Goal: Submit feedback/report problem: Submit feedback/report problem

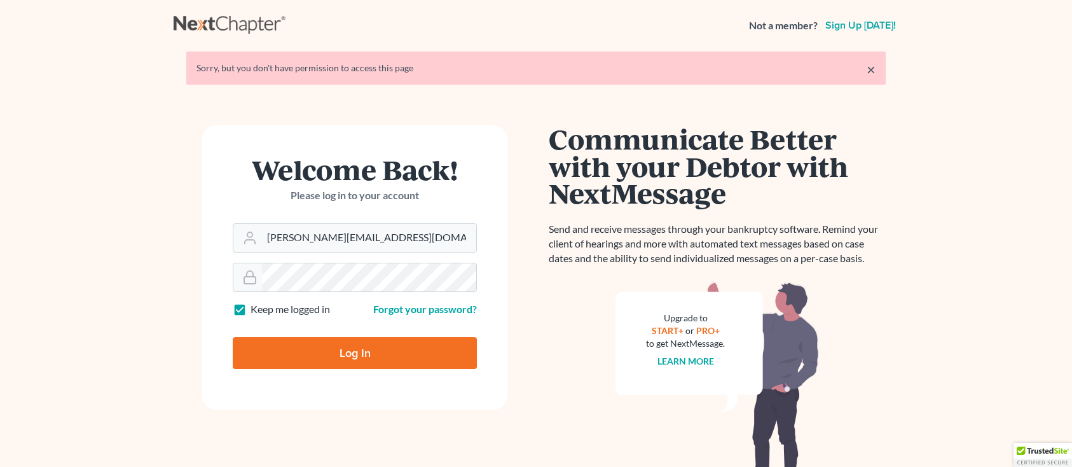
click at [374, 238] on input "[PERSON_NAME][EMAIL_ADDRESS][DOMAIN_NAME]" at bounding box center [369, 238] width 214 height 28
type input "[PERSON_NAME][EMAIL_ADDRESS][DOMAIN_NAME]"
click at [313, 354] on input "Log In" at bounding box center [355, 353] width 244 height 32
type input "Thinking..."
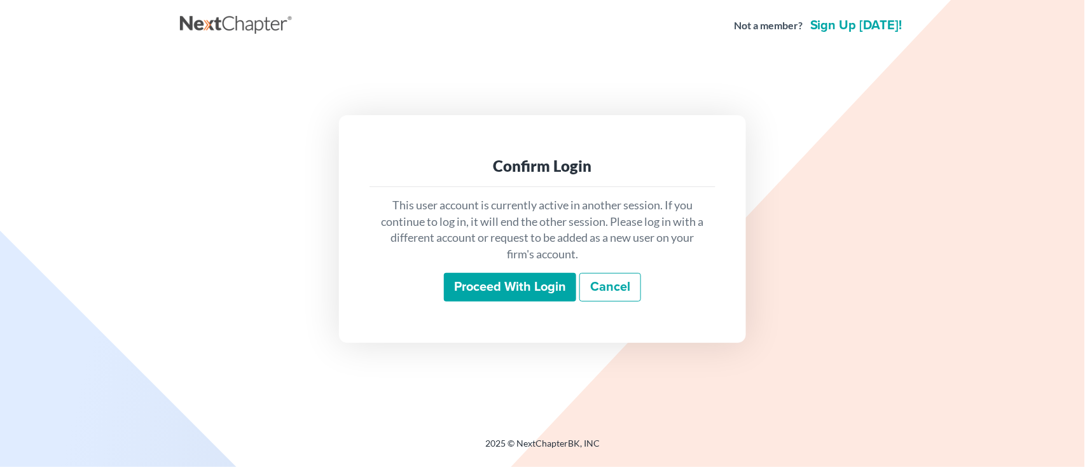
click at [523, 289] on input "Proceed with login" at bounding box center [510, 287] width 132 height 29
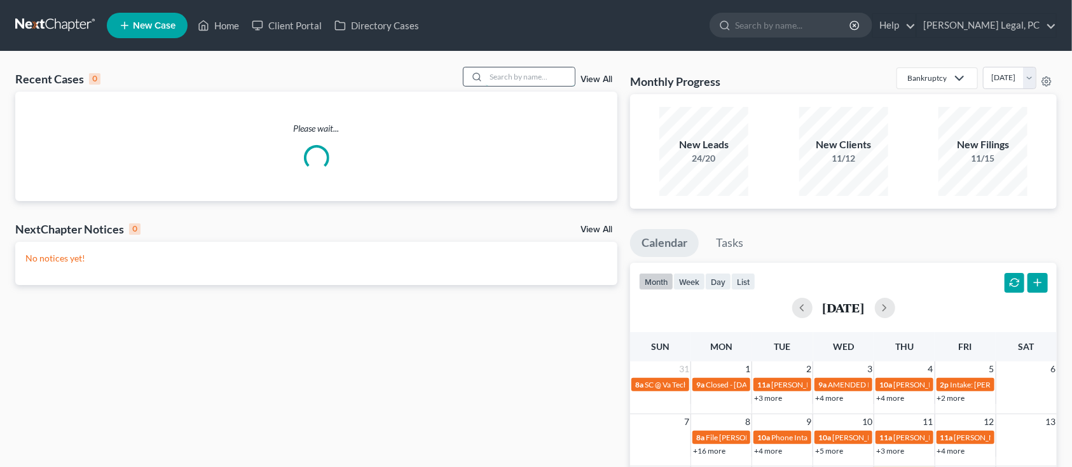
click at [503, 77] on input "search" at bounding box center [530, 76] width 89 height 18
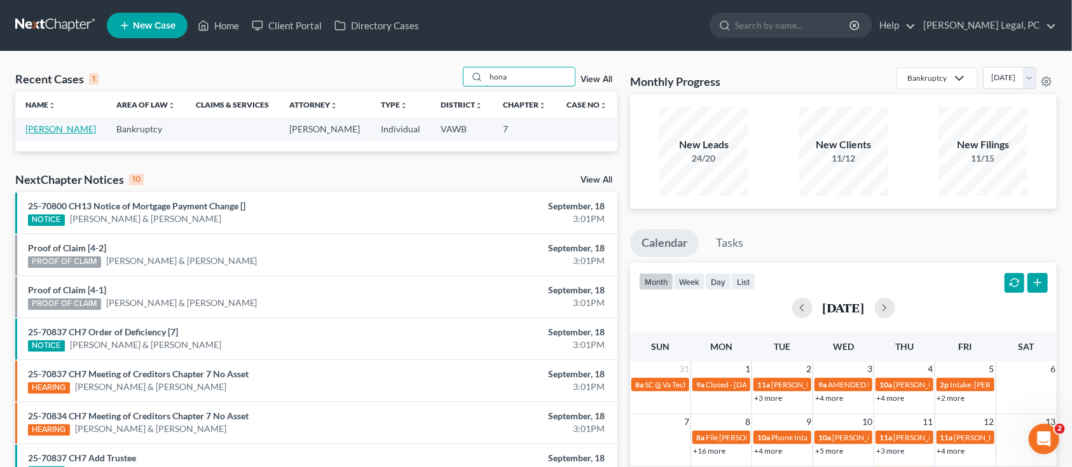
type input "hona"
click at [68, 131] on link "Honaker, Gwendolyn" at bounding box center [60, 128] width 71 height 11
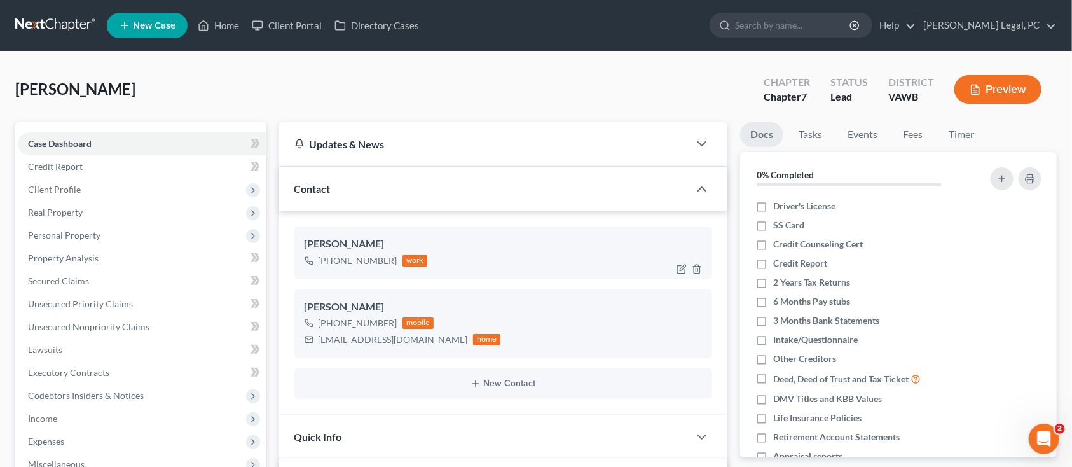
scroll to position [445, 0]
click at [502, 98] on div "Honaker, Gwendolyn Upgraded Chapter Chapter 7 Status Lead District VAWB Preview" at bounding box center [536, 94] width 1042 height 55
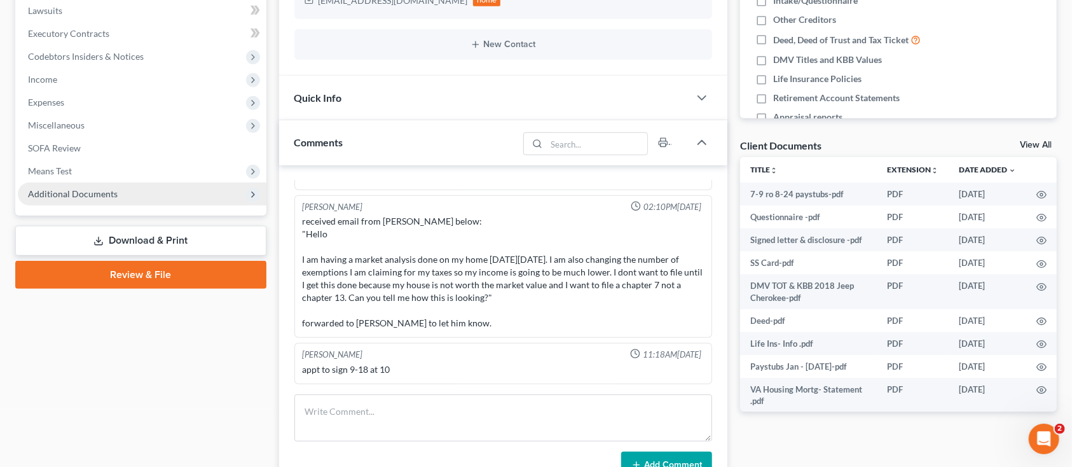
click at [97, 191] on span "Additional Documents" at bounding box center [73, 193] width 90 height 11
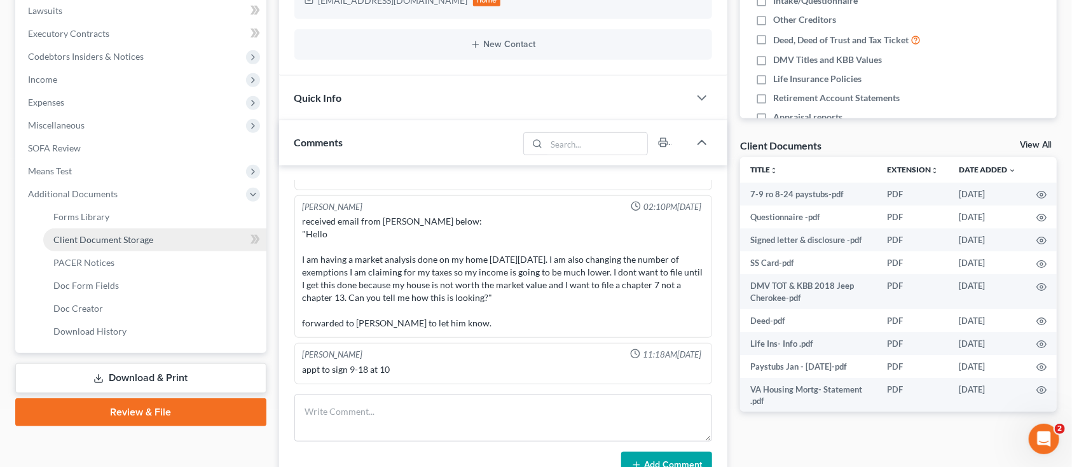
click at [92, 238] on span "Client Document Storage" at bounding box center [103, 239] width 100 height 11
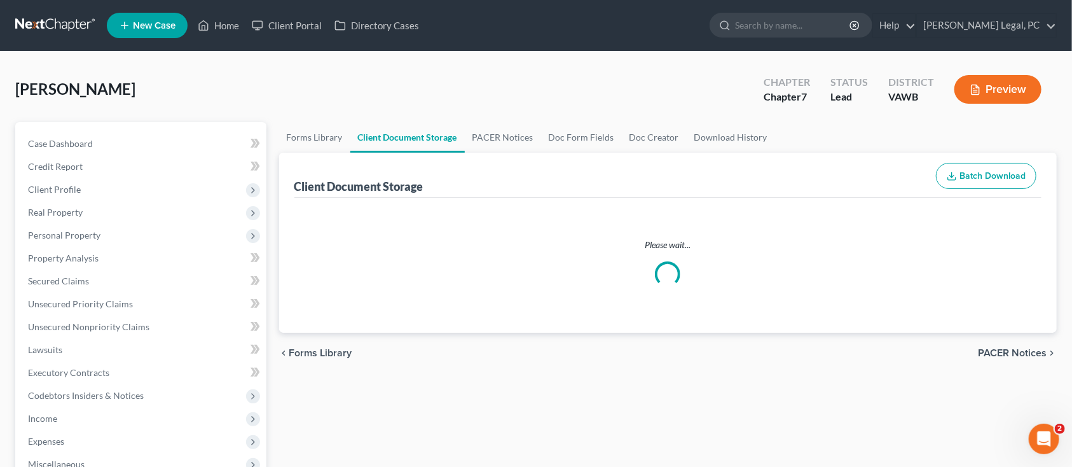
select select "0"
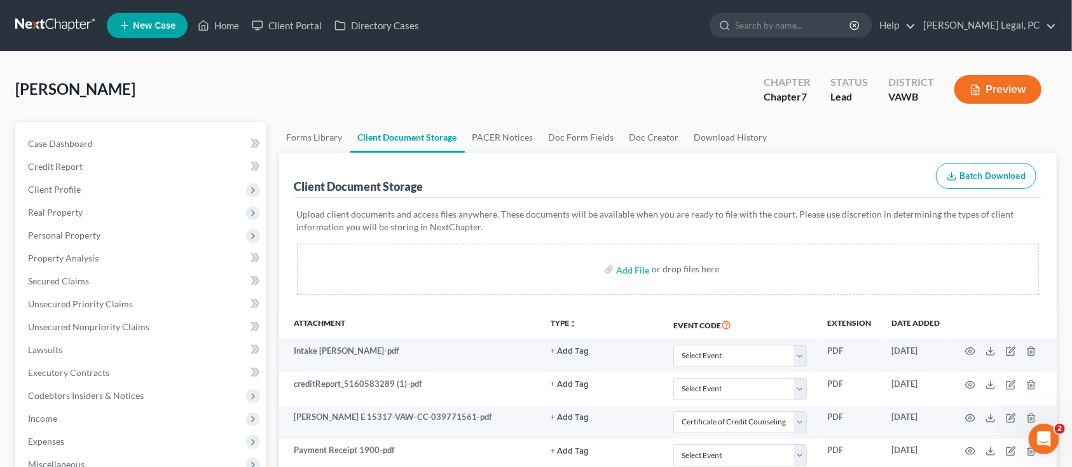
select select "0"
click at [373, 69] on div "Honaker, Gwendolyn Upgraded Chapter Chapter 7 Status Lead District VAWB Preview" at bounding box center [536, 94] width 1042 height 55
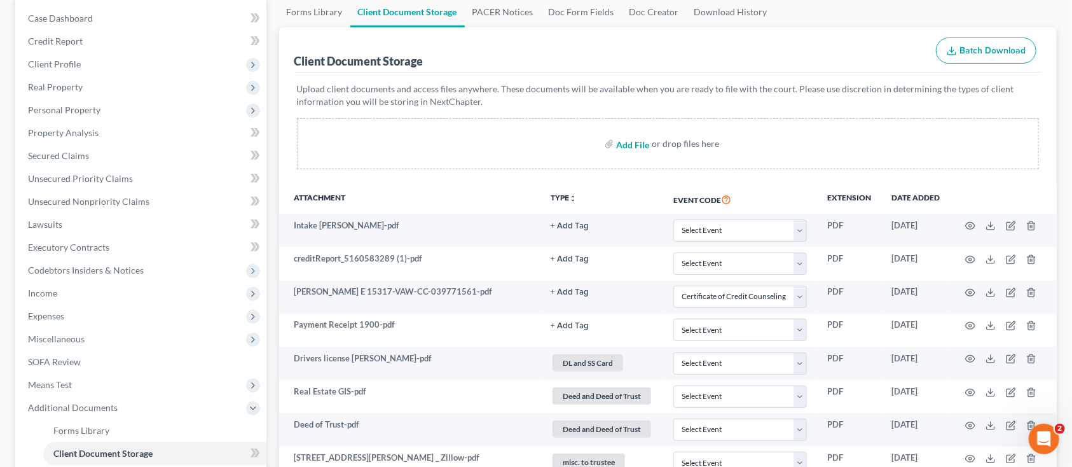
scroll to position [254, 0]
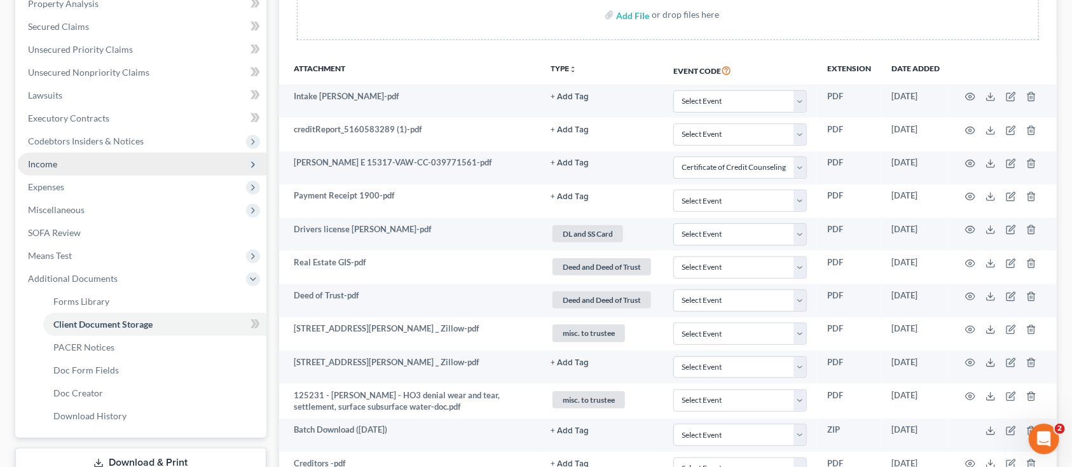
click at [49, 163] on span "Income" at bounding box center [42, 163] width 29 height 11
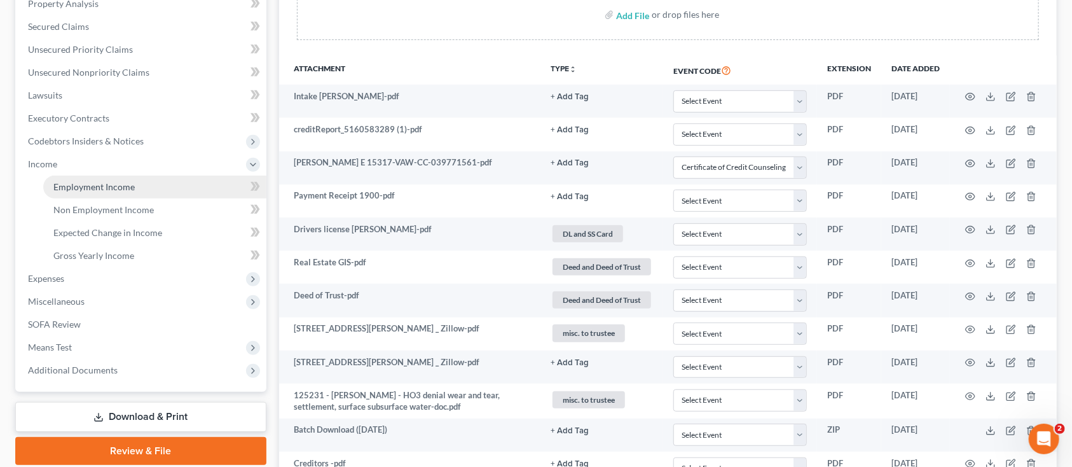
click at [111, 192] on link "Employment Income" at bounding box center [154, 187] width 223 height 23
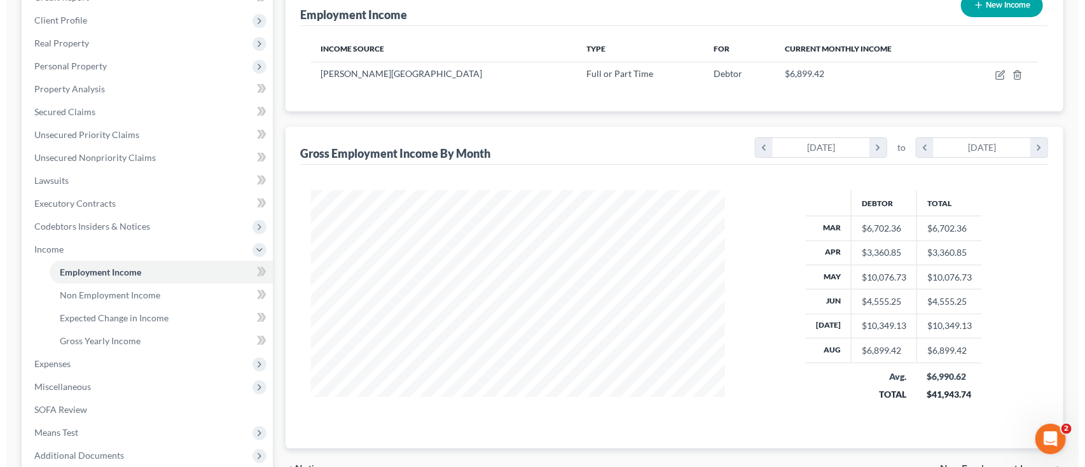
scroll to position [85, 0]
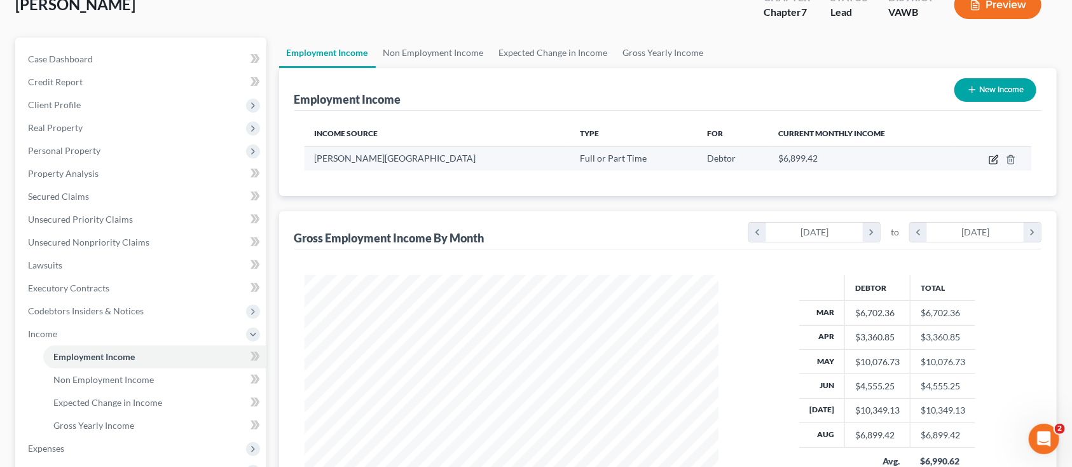
click at [995, 158] on icon "button" at bounding box center [994, 160] width 10 height 10
select select "0"
select select "48"
select select "1"
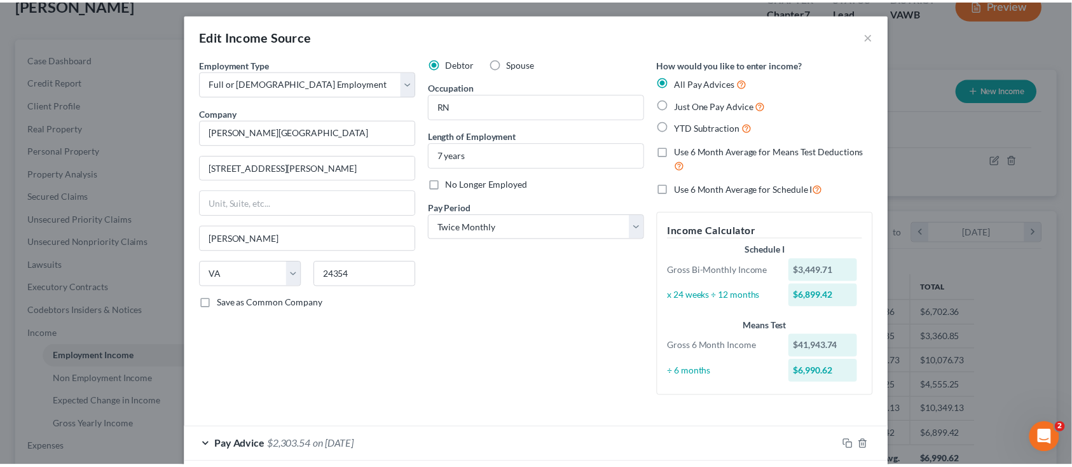
scroll to position [0, 0]
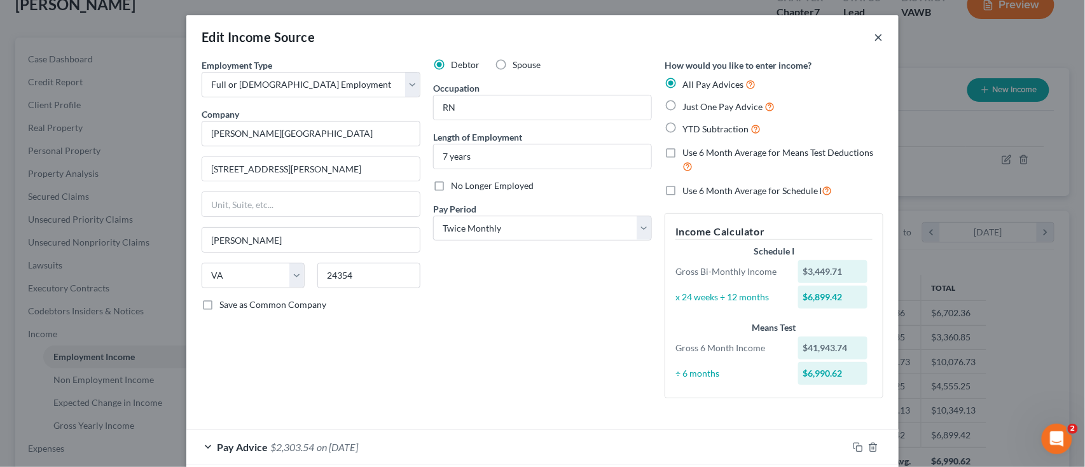
click at [875, 38] on button "×" at bounding box center [878, 36] width 9 height 15
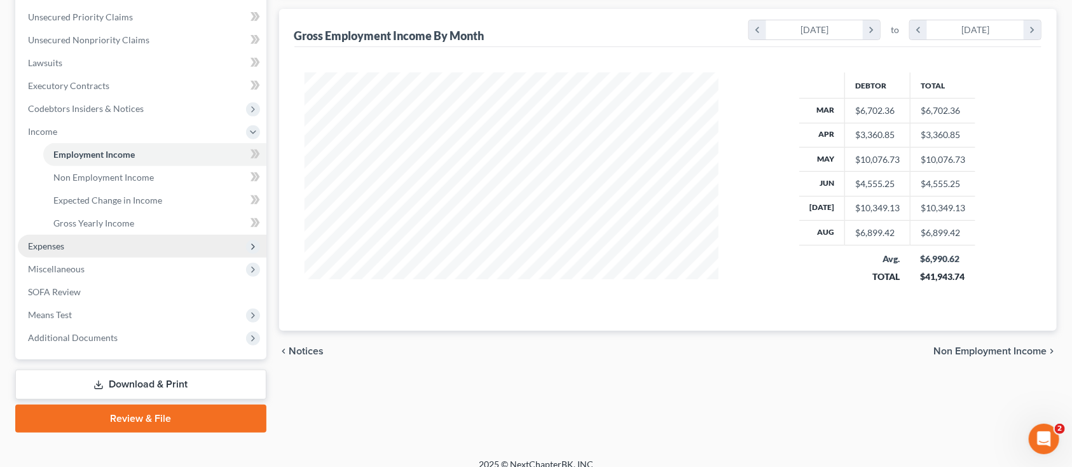
scroll to position [300, 0]
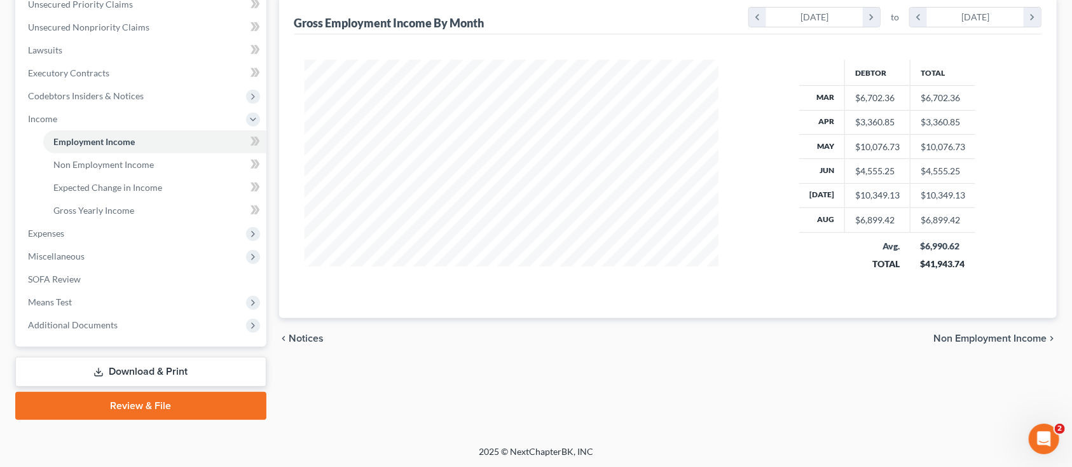
click at [148, 371] on link "Download & Print" at bounding box center [140, 372] width 251 height 30
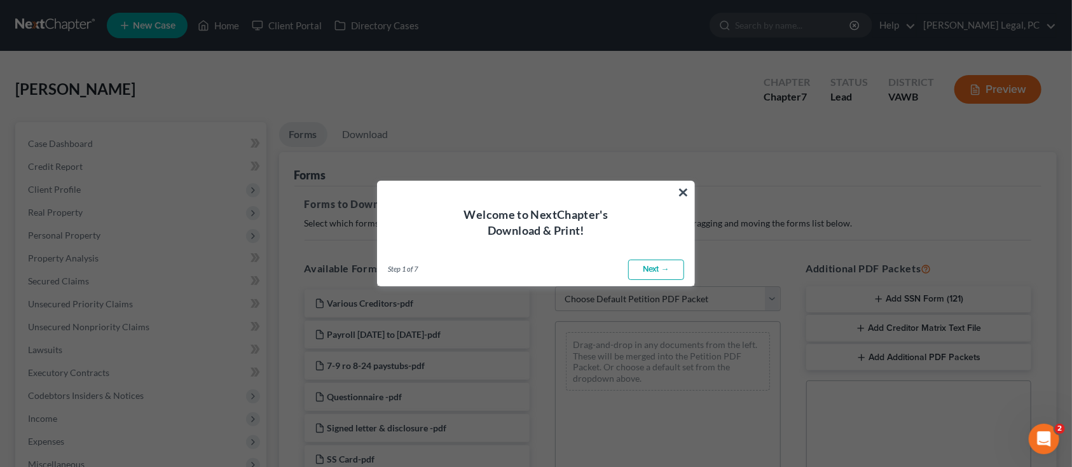
click at [672, 268] on link "Next →" at bounding box center [656, 269] width 56 height 20
select select "0"
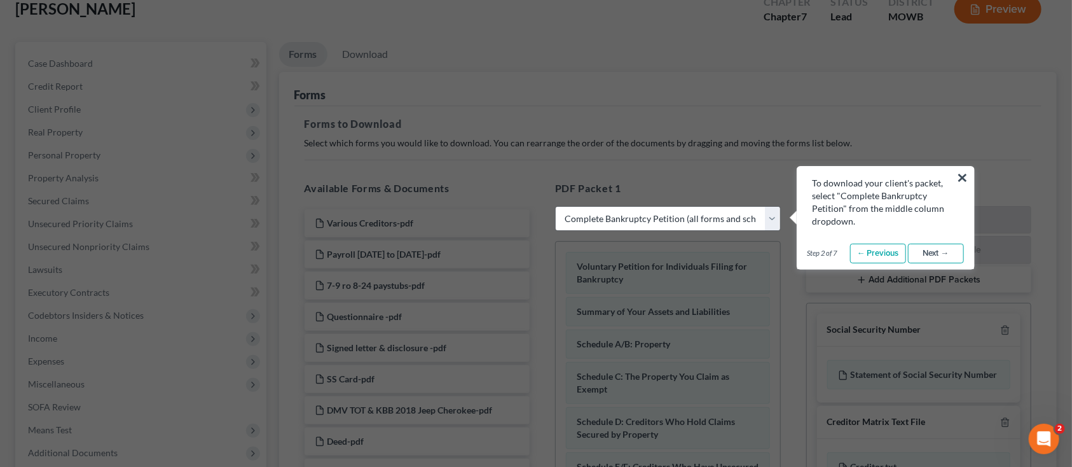
scroll to position [85, 0]
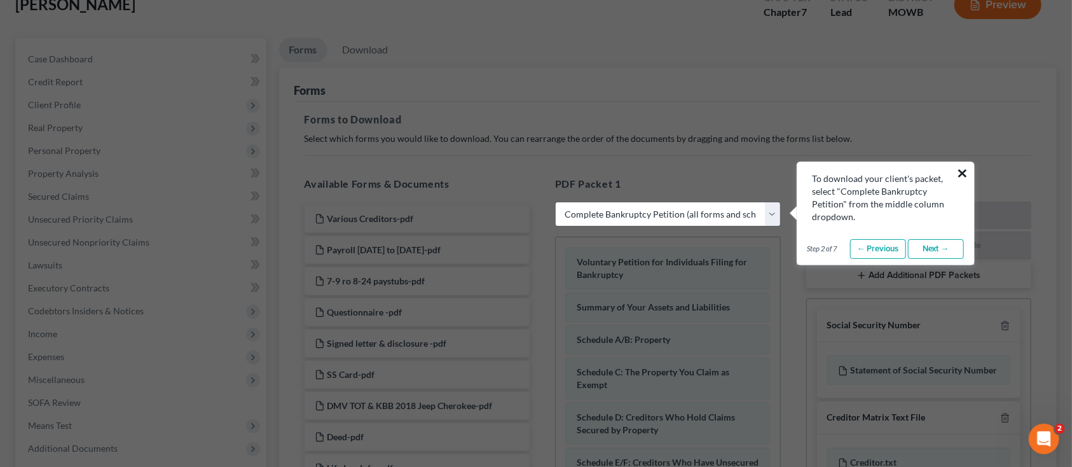
click at [961, 171] on button "×" at bounding box center [963, 173] width 12 height 20
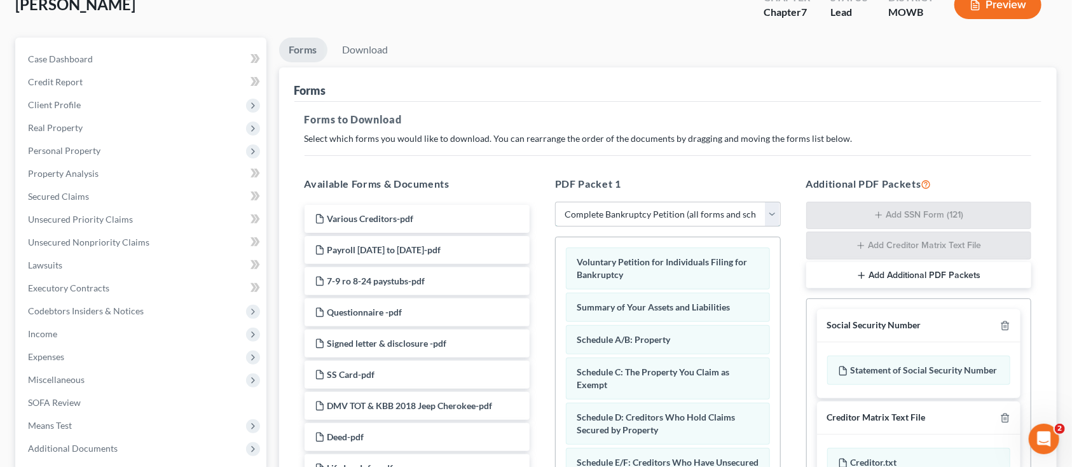
click at [719, 207] on select "Choose Default Petition PDF Packet Complete Bankruptcy Petition (all forms and …" at bounding box center [668, 214] width 226 height 25
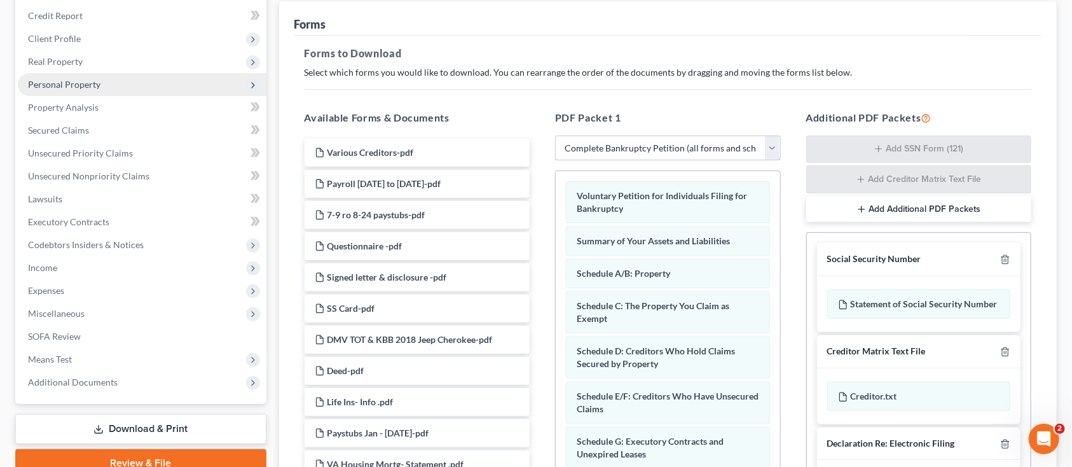
scroll to position [169, 0]
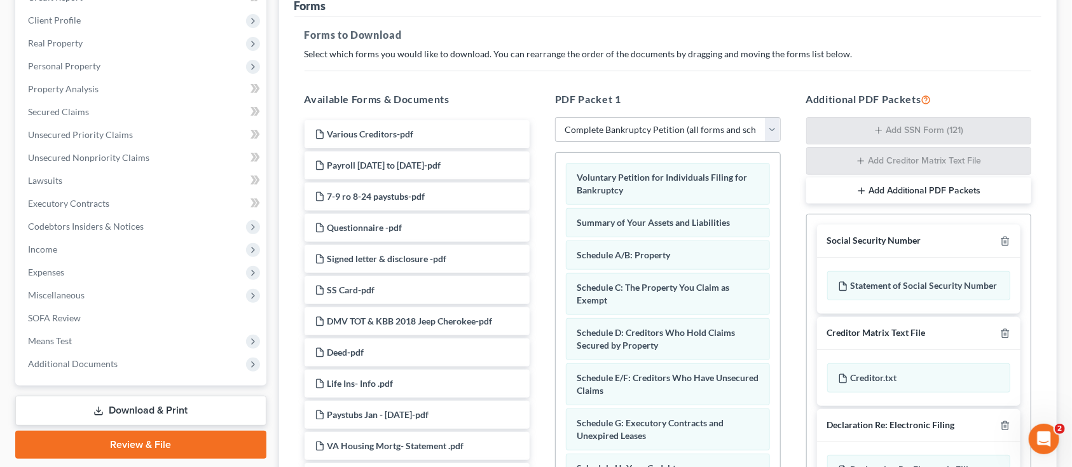
click at [147, 411] on link "Download & Print" at bounding box center [140, 411] width 251 height 30
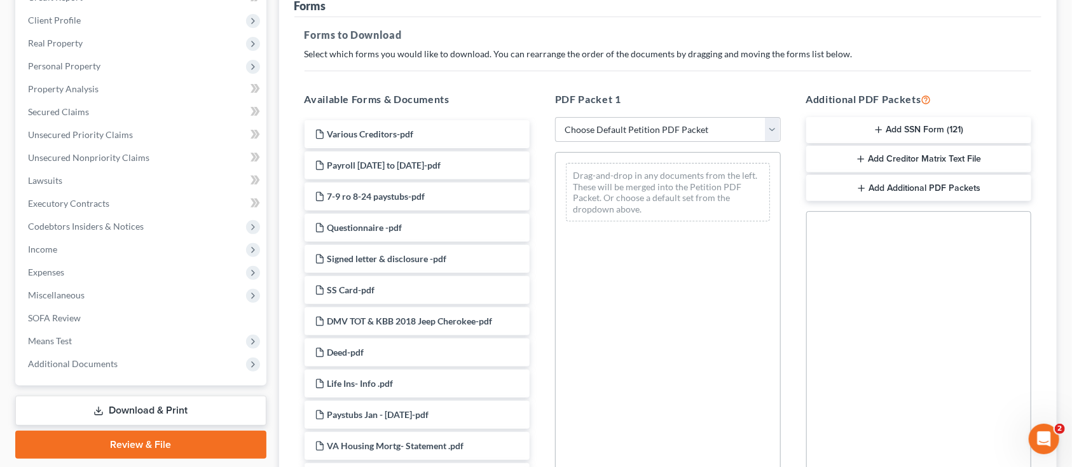
click at [869, 127] on button "Add SSN Form (121)" at bounding box center [919, 130] width 226 height 27
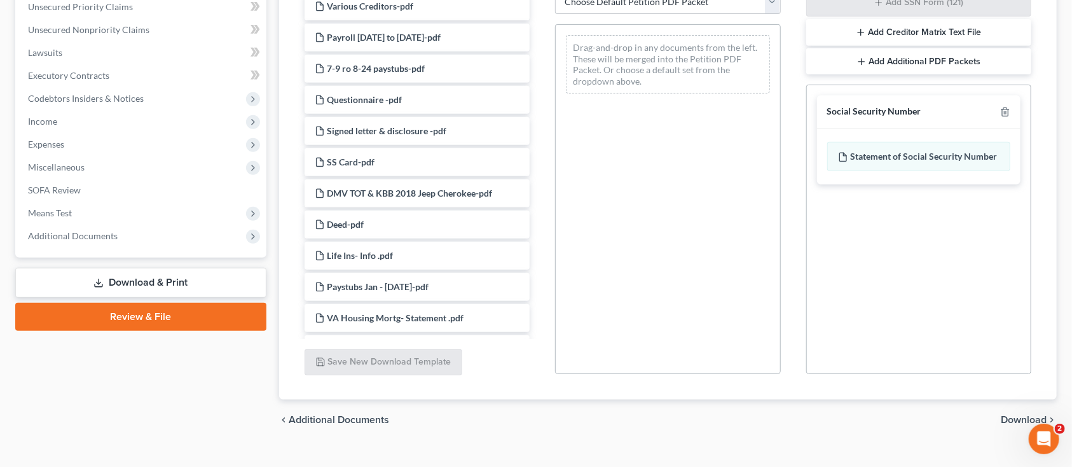
scroll to position [317, 0]
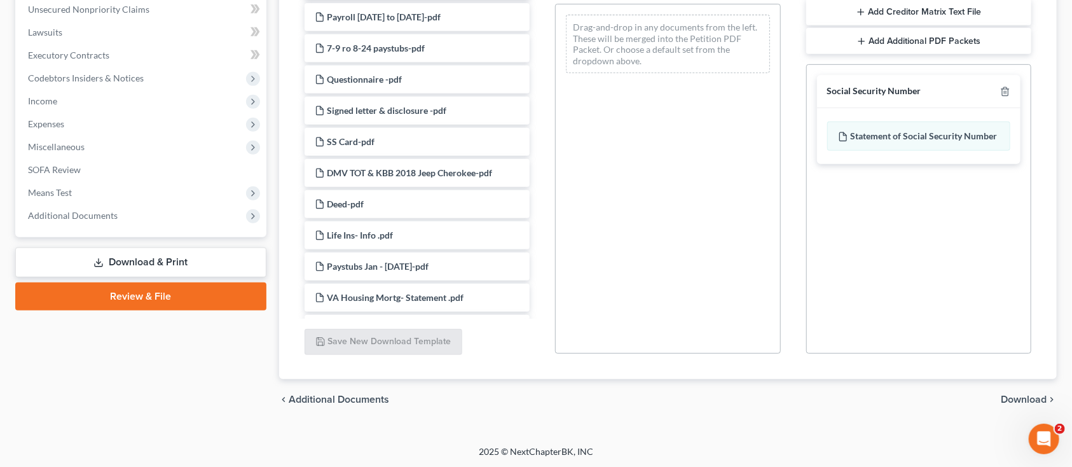
click at [1023, 404] on div "chevron_left Additional Documents Download chevron_right" at bounding box center [668, 399] width 778 height 41
click at [1026, 397] on span "Download" at bounding box center [1024, 399] width 46 height 10
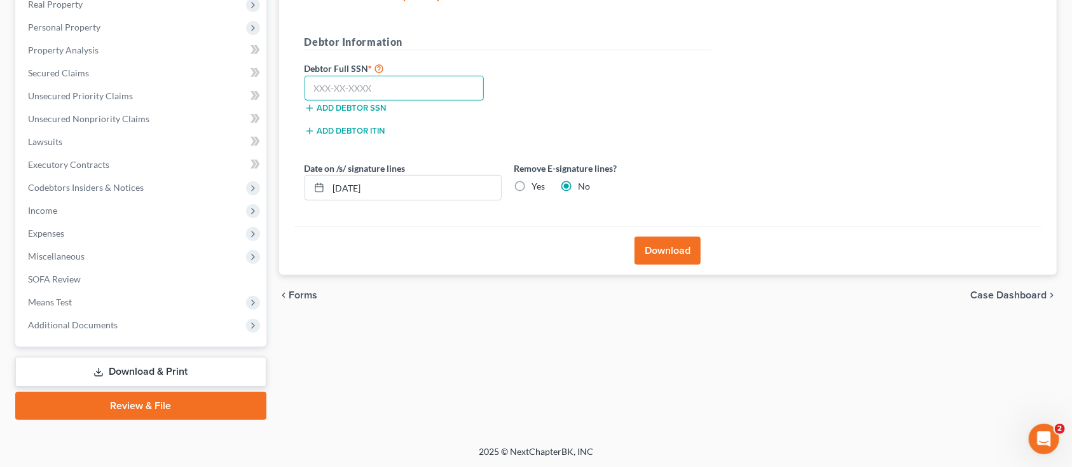
click at [403, 96] on input "text" at bounding box center [395, 88] width 180 height 25
type input "220-88-2203"
click at [677, 256] on button "Download" at bounding box center [668, 251] width 66 height 28
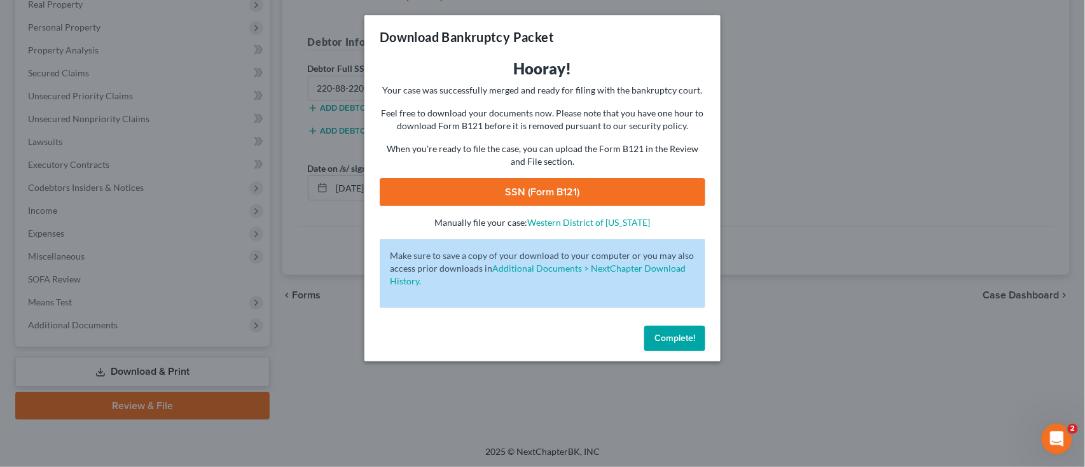
click at [574, 181] on link "SSN (Form B121)" at bounding box center [543, 192] width 326 height 28
click at [663, 336] on span "Complete!" at bounding box center [674, 338] width 41 height 11
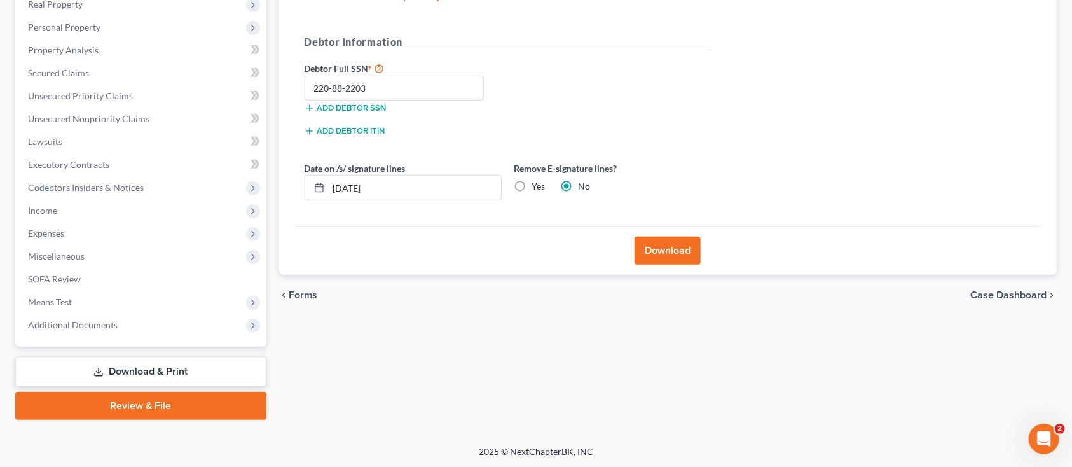
drag, startPoint x: 192, startPoint y: 397, endPoint x: 279, endPoint y: 394, distance: 86.6
click at [192, 397] on link "Review & File" at bounding box center [140, 406] width 251 height 28
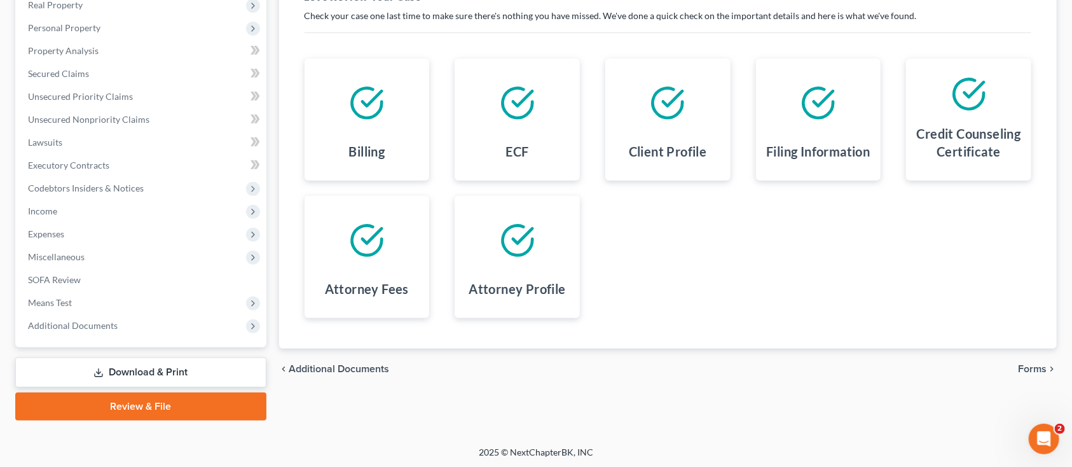
scroll to position [208, 0]
click at [1026, 366] on span "Forms" at bounding box center [1032, 368] width 29 height 10
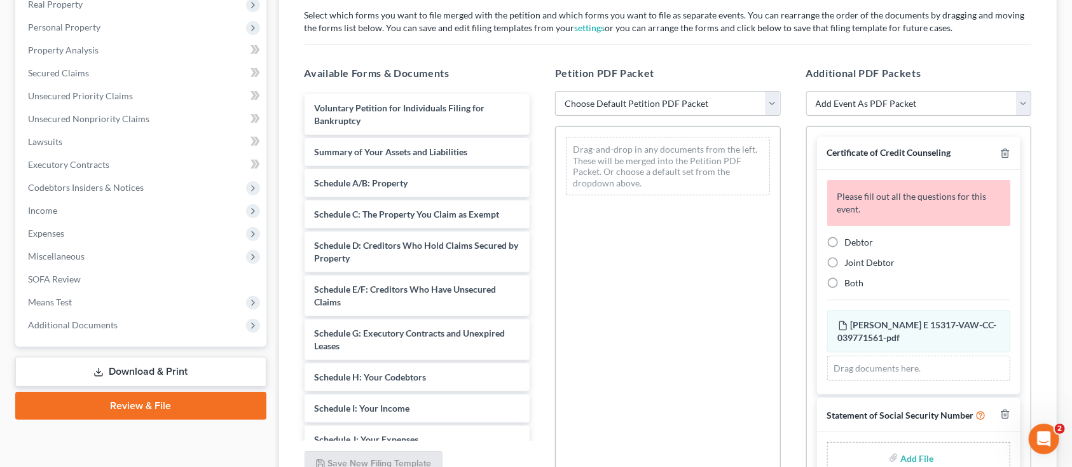
click at [845, 241] on label "Debtor" at bounding box center [859, 242] width 29 height 13
click at [850, 241] on input "Debtor" at bounding box center [854, 240] width 8 height 8
radio input "true"
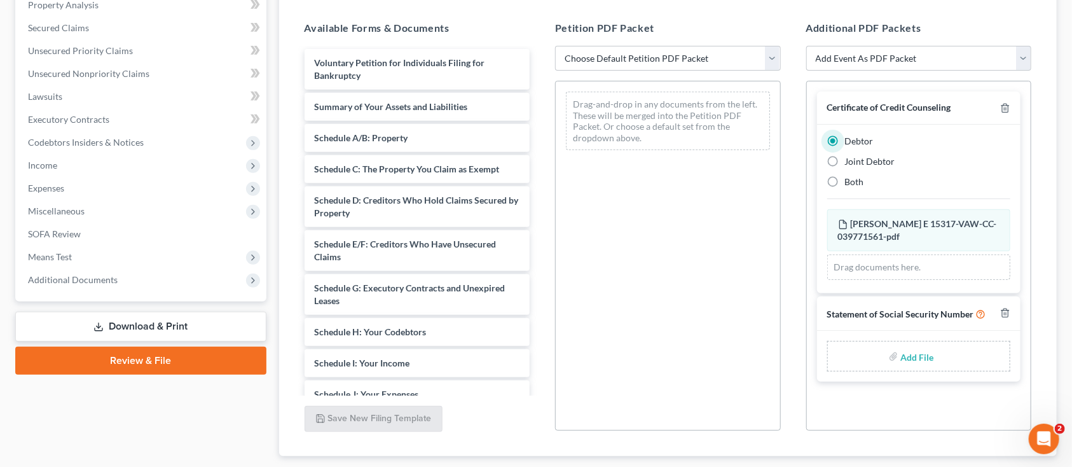
scroll to position [245, 0]
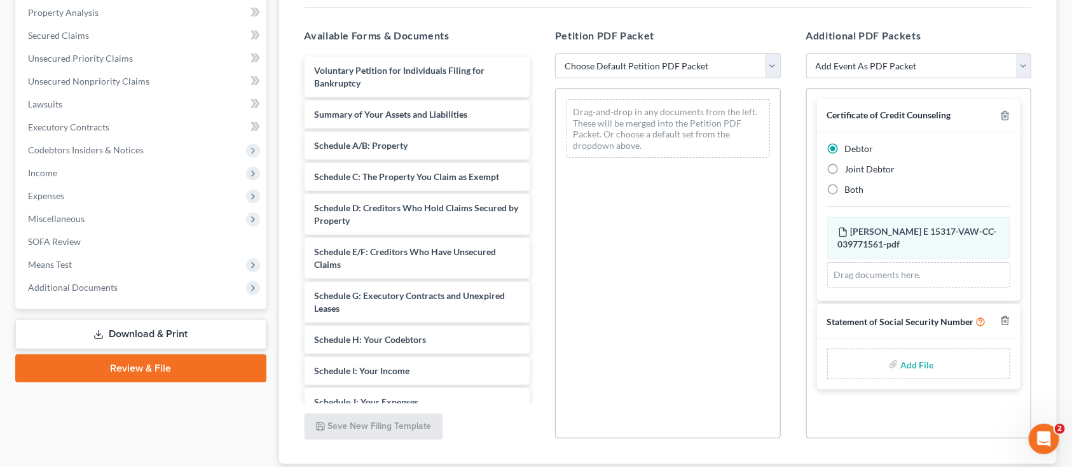
click at [910, 372] on input "file" at bounding box center [916, 363] width 31 height 23
type input "C:\fakepath\Stmt of SSN form B121 Honaker.pdf"
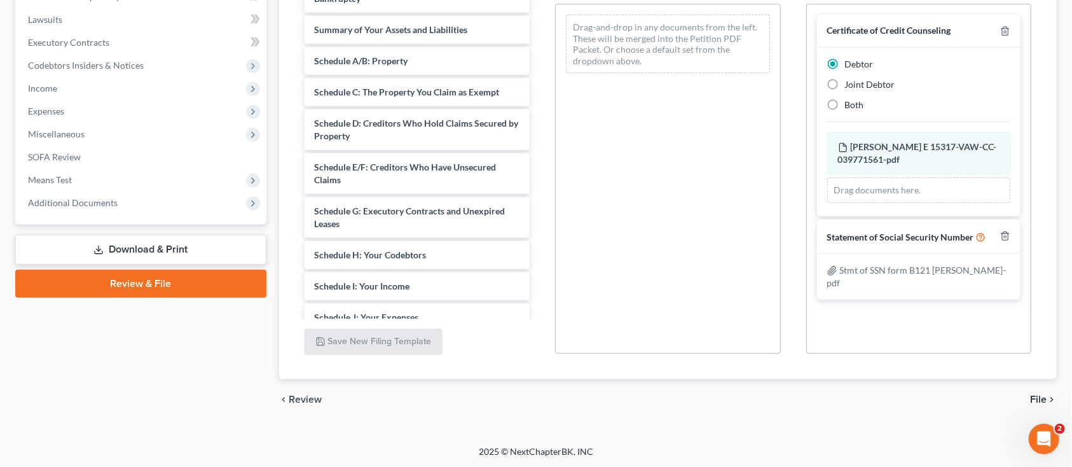
click at [1033, 395] on span "File" at bounding box center [1038, 399] width 17 height 10
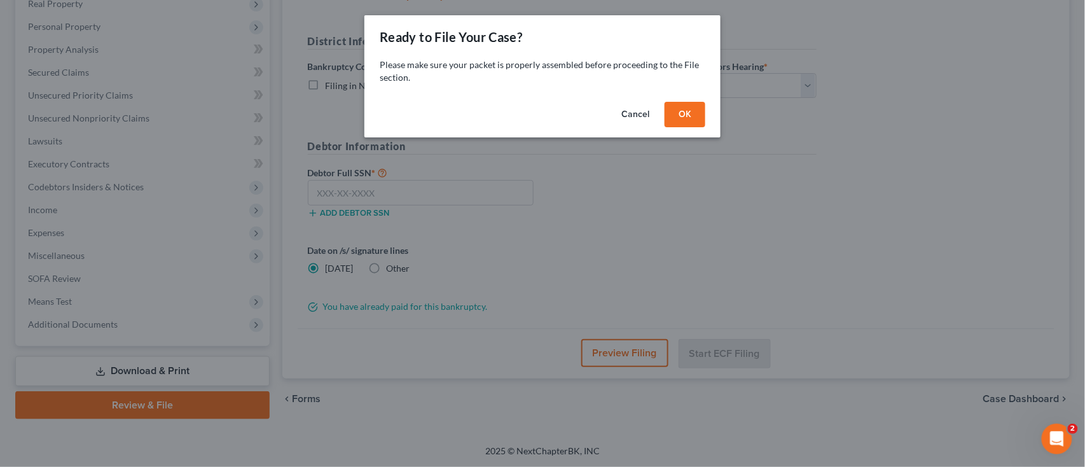
click at [679, 113] on button "OK" at bounding box center [685, 114] width 41 height 25
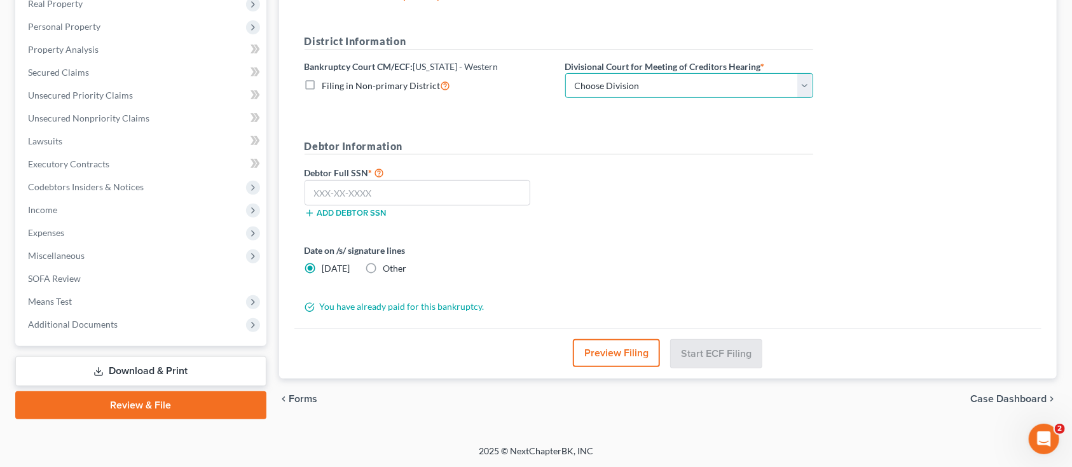
click at [670, 85] on select "Choose Division Roanoke Lynchburg Harrisonburg Lynchburg/ Roanoke Norfolk" at bounding box center [689, 85] width 248 height 25
select select "0"
click at [565, 73] on select "Choose Division Roanoke Lynchburg Harrisonburg Lynchburg/ Roanoke Norfolk" at bounding box center [689, 85] width 248 height 25
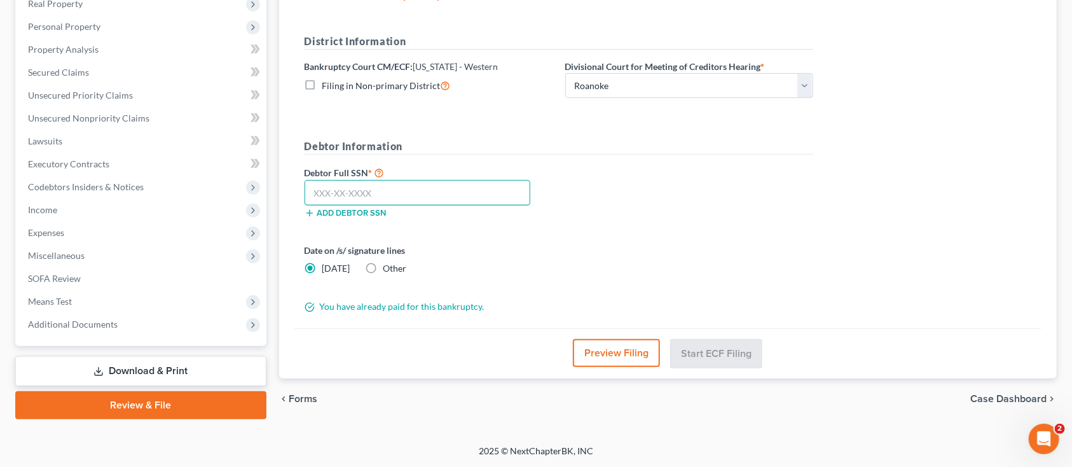
click at [442, 203] on input "text" at bounding box center [418, 192] width 226 height 25
type input "220-88-2203"
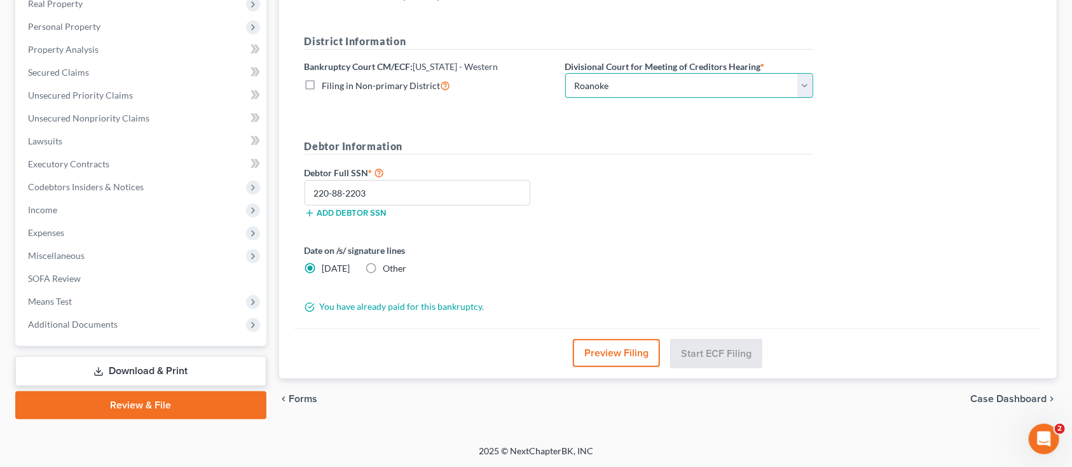
click at [680, 94] on select "Choose Division Roanoke Lynchburg Harrisonburg Lynchburg/ Roanoke Norfolk" at bounding box center [689, 85] width 248 height 25
click at [530, 230] on form "District Information Bankruptcy Court CM/ECF: Virginia - Western Filing in Non-…" at bounding box center [559, 174] width 509 height 280
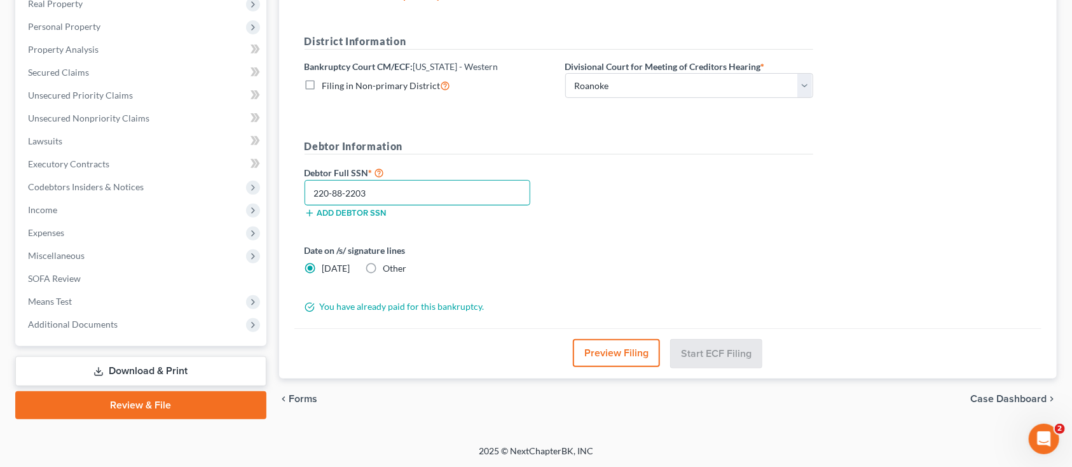
click at [431, 193] on input "220-88-2203" at bounding box center [418, 192] width 226 height 25
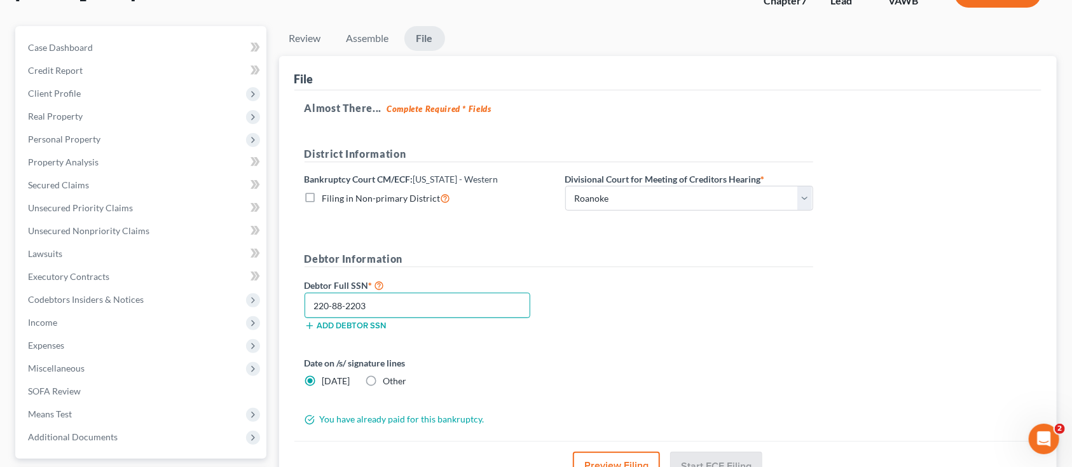
scroll to position [124, 0]
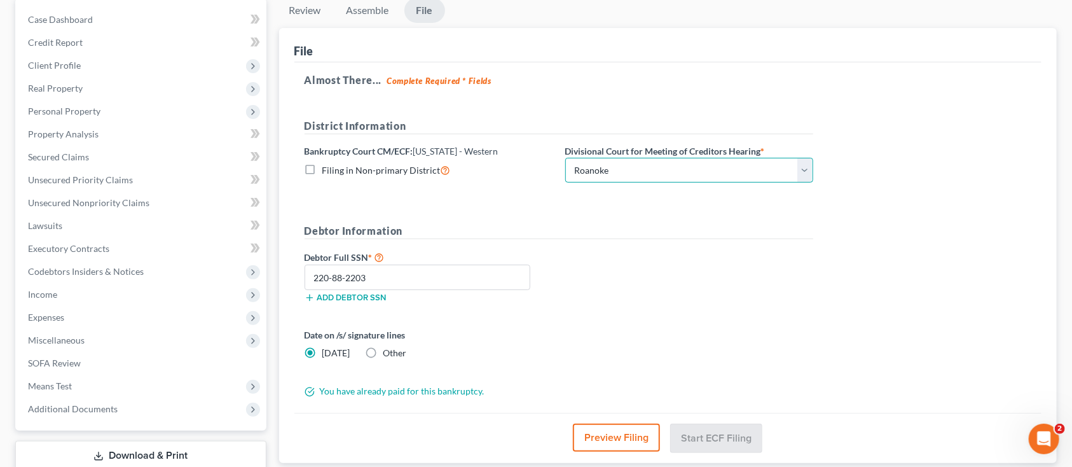
click at [625, 174] on select "Choose Division Roanoke Lynchburg Harrisonburg Lynchburg/ Roanoke Norfolk" at bounding box center [689, 170] width 248 height 25
click at [565, 158] on select "Choose Division Roanoke Lynchburg Harrisonburg Lynchburg/ Roanoke Norfolk" at bounding box center [689, 170] width 248 height 25
click at [598, 283] on div "Debtor Full SSN * 220-88-2203 Add debtor SSN" at bounding box center [559, 281] width 522 height 64
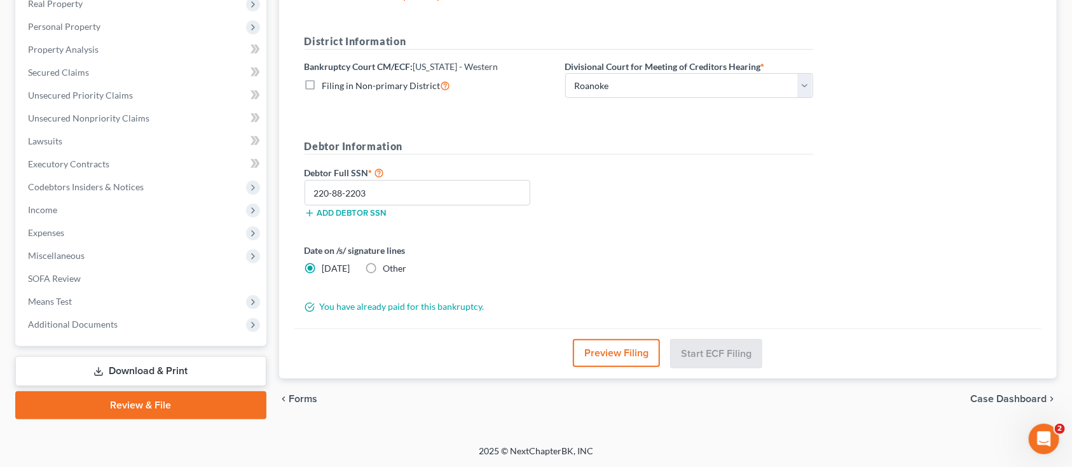
click at [175, 403] on link "Review & File" at bounding box center [140, 405] width 251 height 28
click at [143, 405] on link "Review & File" at bounding box center [140, 405] width 251 height 28
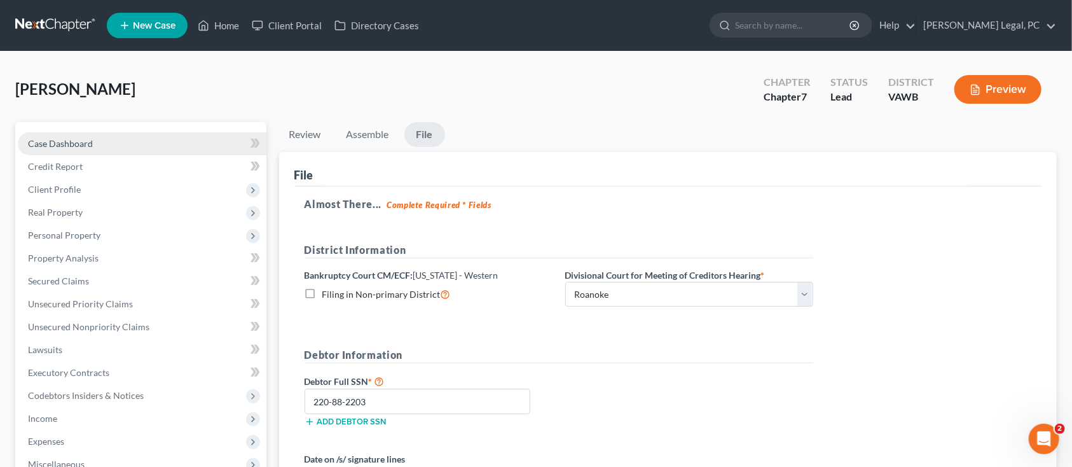
click at [62, 139] on span "Case Dashboard" at bounding box center [60, 143] width 65 height 11
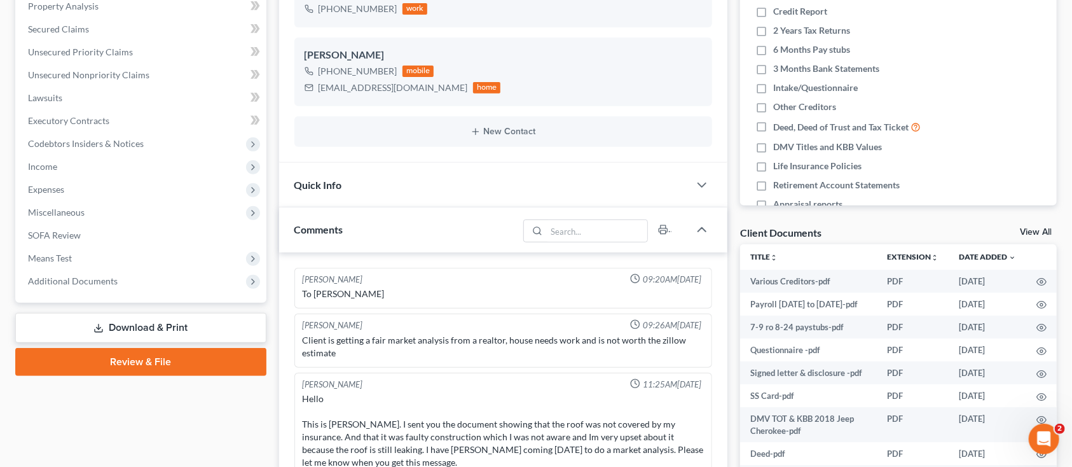
scroll to position [445, 0]
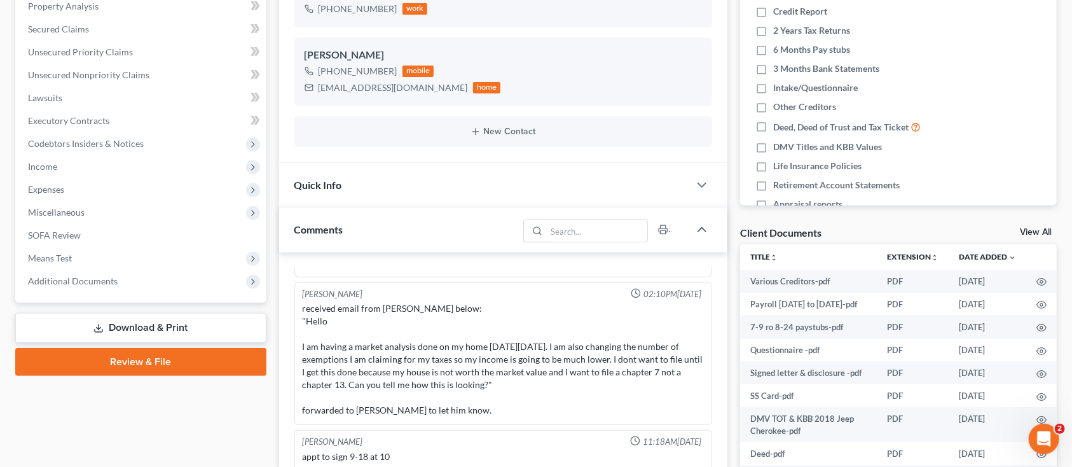
click at [110, 361] on link "Review & File" at bounding box center [140, 362] width 251 height 28
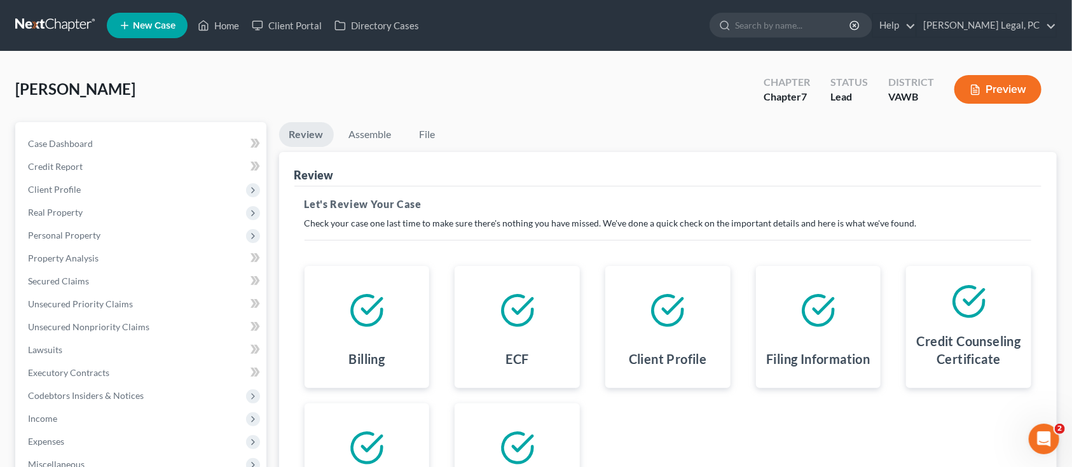
scroll to position [208, 0]
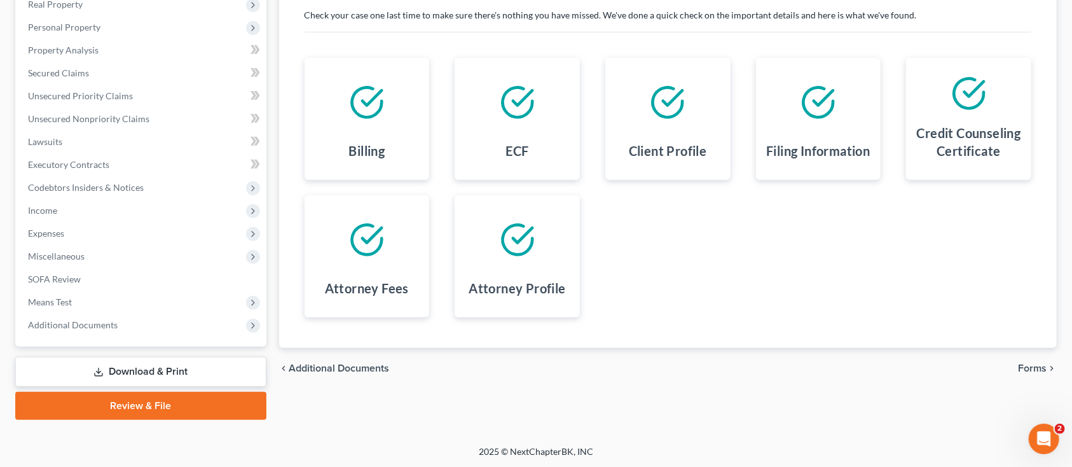
click at [1029, 367] on span "Forms" at bounding box center [1032, 368] width 29 height 10
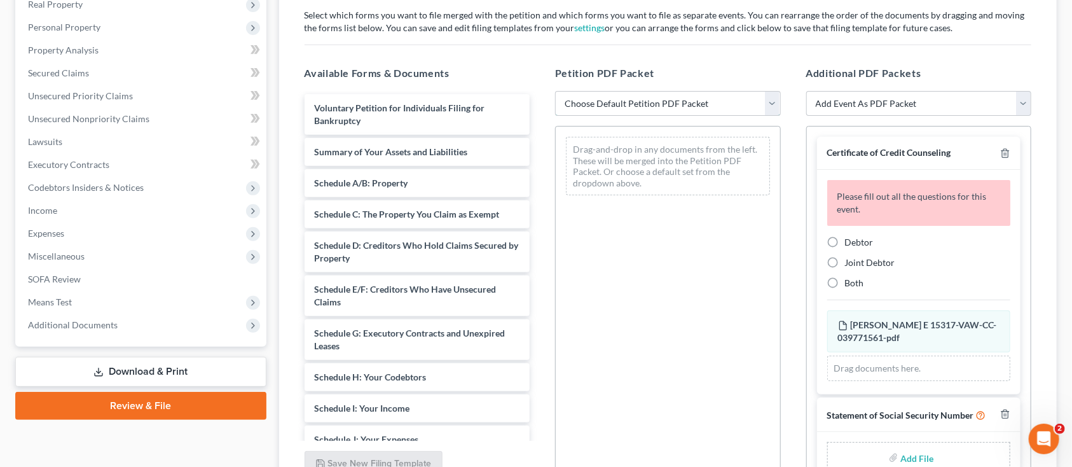
click at [717, 102] on select "Choose Default Petition PDF Packet Complete Bankruptcy Petition (all forms and …" at bounding box center [668, 103] width 226 height 25
select select "0"
click at [555, 91] on select "Choose Default Petition PDF Packet Complete Bankruptcy Petition (all forms and …" at bounding box center [668, 103] width 226 height 25
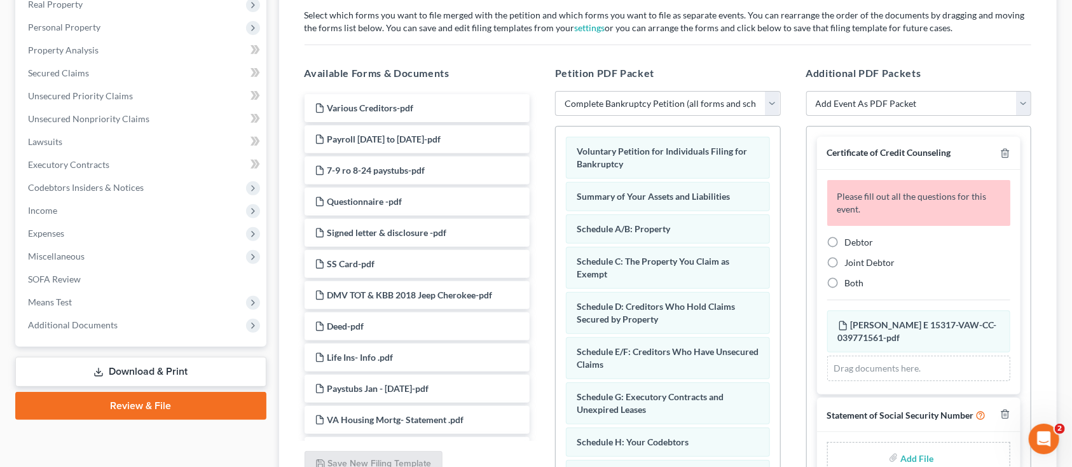
click at [845, 240] on label "Debtor" at bounding box center [859, 242] width 29 height 13
click at [850, 240] on input "Debtor" at bounding box center [854, 240] width 8 height 8
radio input "true"
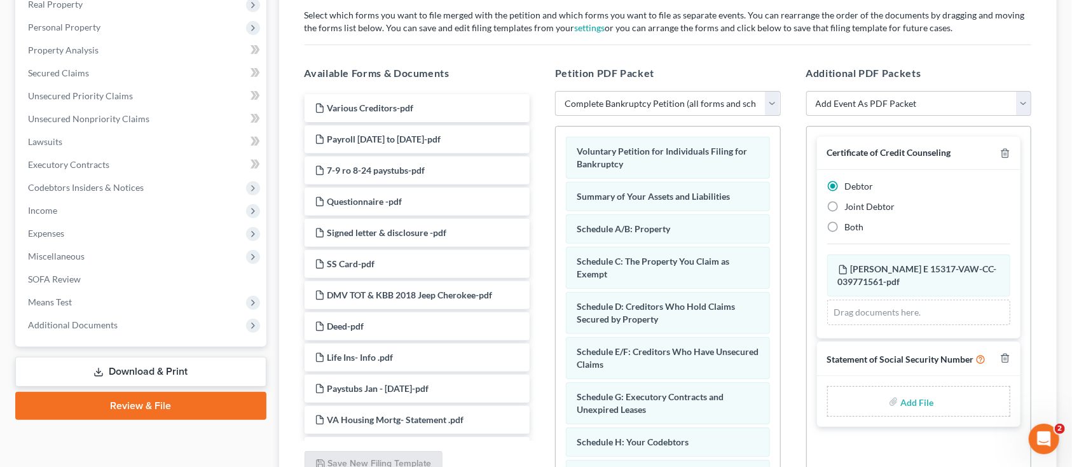
click at [913, 396] on input "file" at bounding box center [916, 401] width 31 height 23
type input "C:\fakepath\Stmt of SSN form B121 Honaker.pdf"
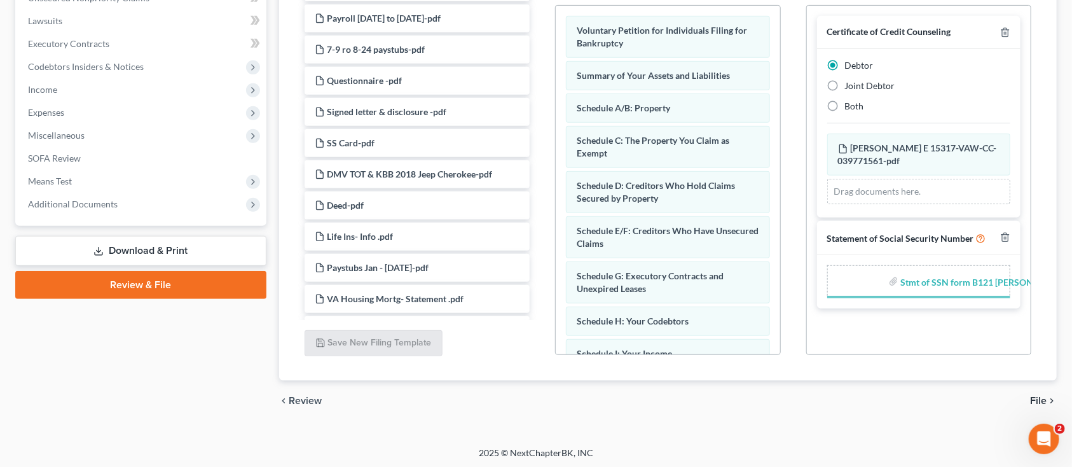
scroll to position [330, 0]
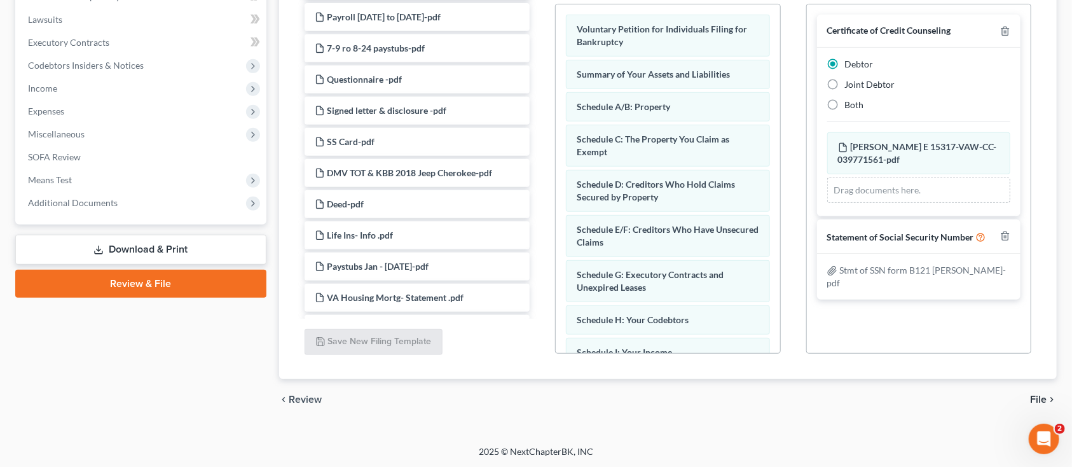
click at [1040, 396] on span "File" at bounding box center [1038, 399] width 17 height 10
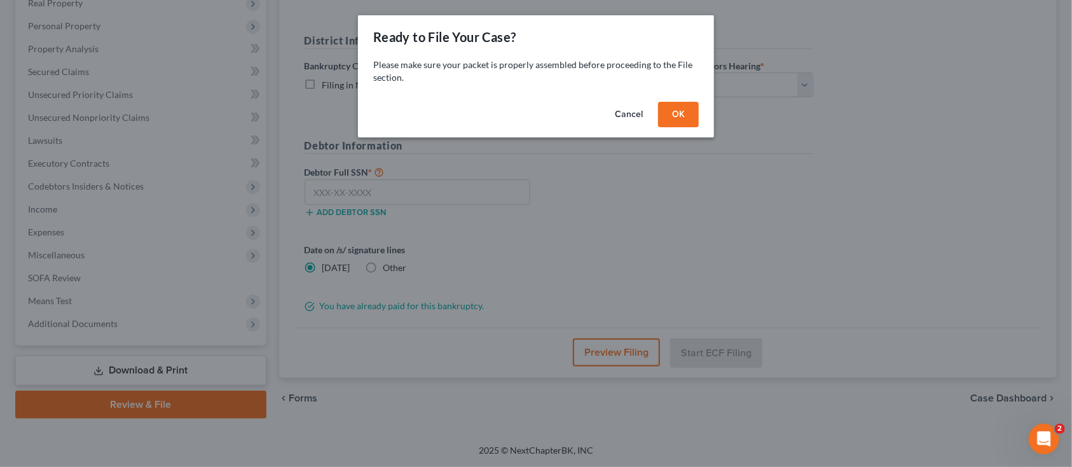
scroll to position [209, 0]
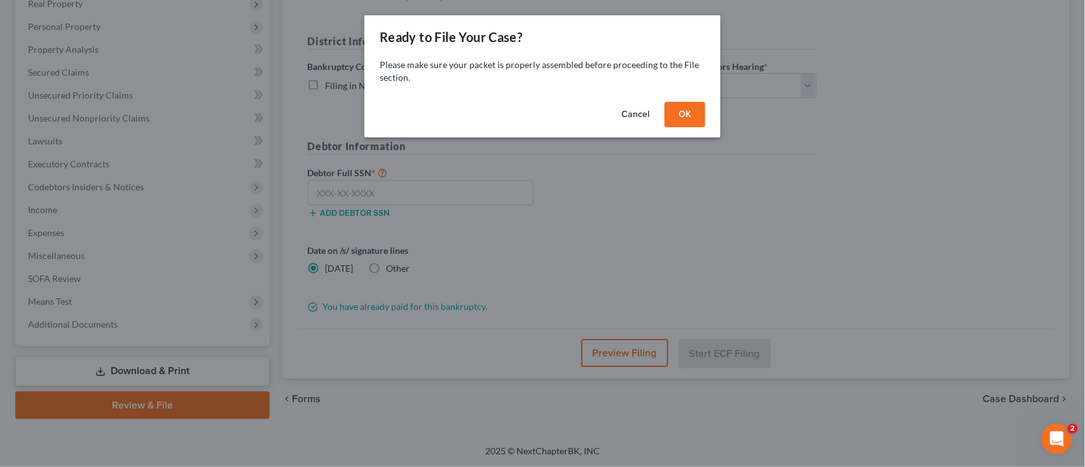
click at [686, 114] on button "OK" at bounding box center [685, 114] width 41 height 25
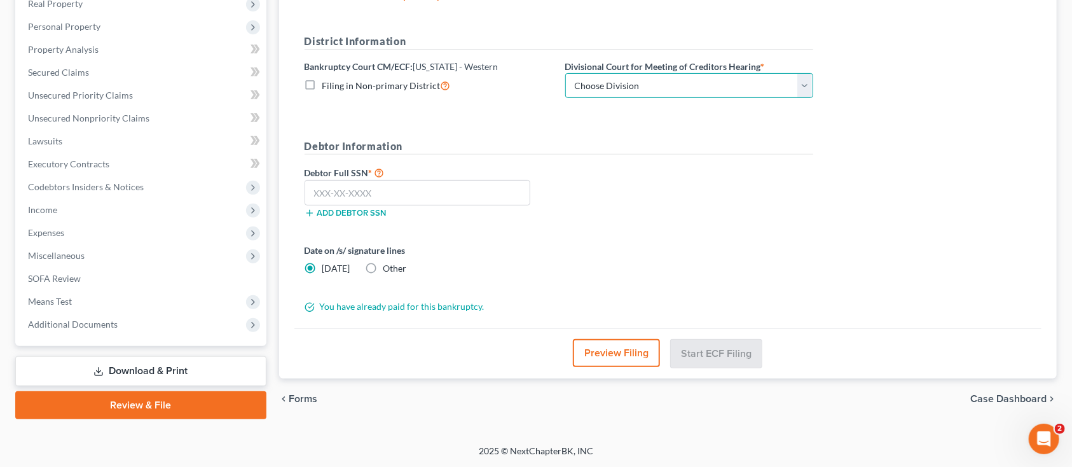
click at [668, 80] on select "Choose Division Roanoke Lynchburg Harrisonburg Lynchburg/ Roanoke Norfolk" at bounding box center [689, 85] width 248 height 25
select select "0"
click at [565, 73] on select "Choose Division Roanoke Lynchburg Harrisonburg Lynchburg/ Roanoke Norfolk" at bounding box center [689, 85] width 248 height 25
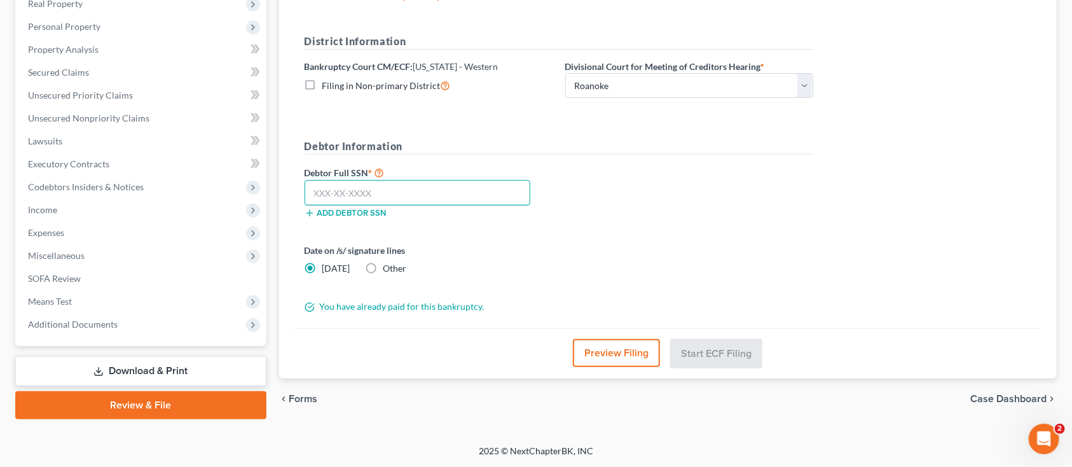
click at [380, 191] on input "text" at bounding box center [418, 192] width 226 height 25
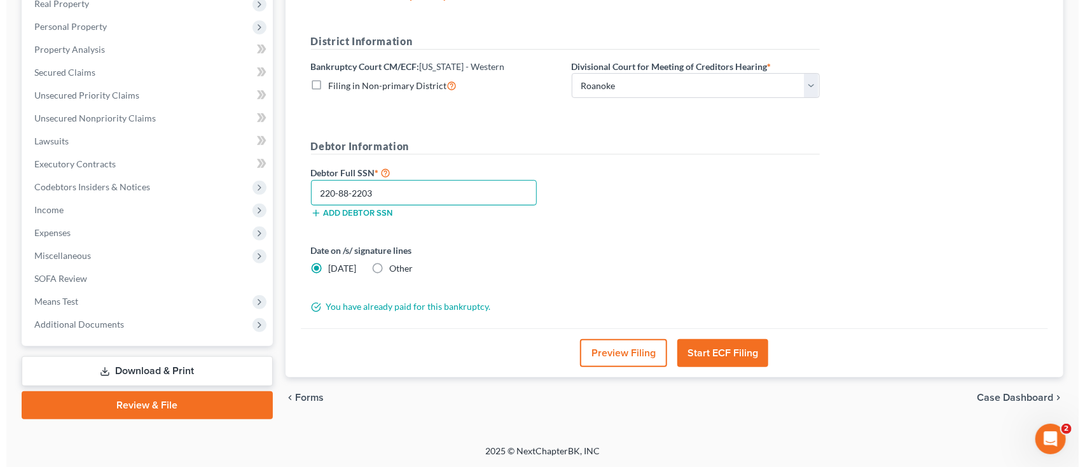
scroll to position [208, 0]
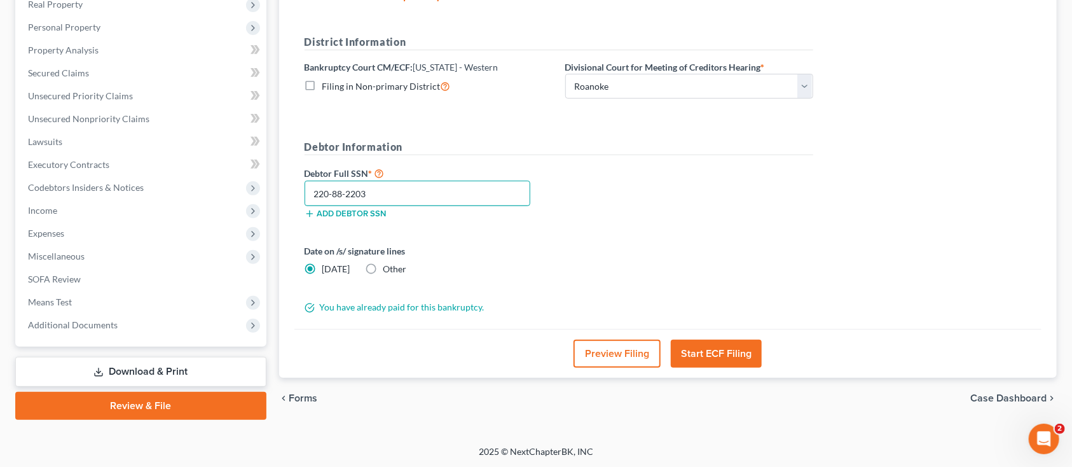
type input "220-88-2203"
click at [750, 354] on button "Start ECF Filing" at bounding box center [716, 354] width 91 height 28
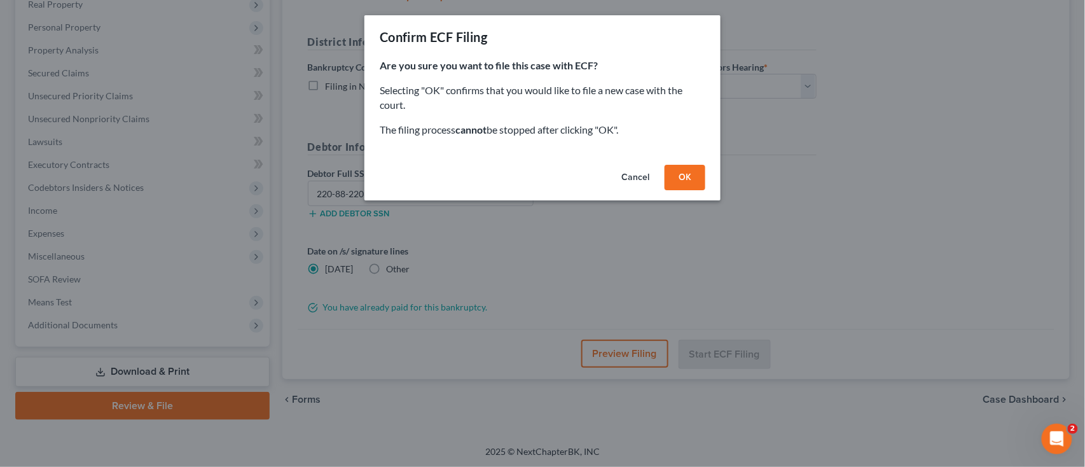
click at [684, 181] on button "OK" at bounding box center [685, 177] width 41 height 25
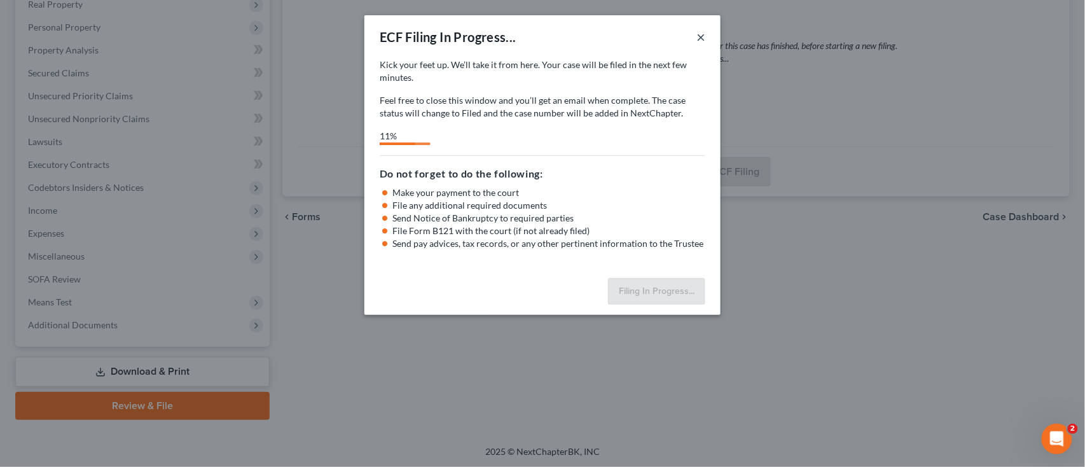
click at [700, 32] on button "×" at bounding box center [700, 36] width 9 height 15
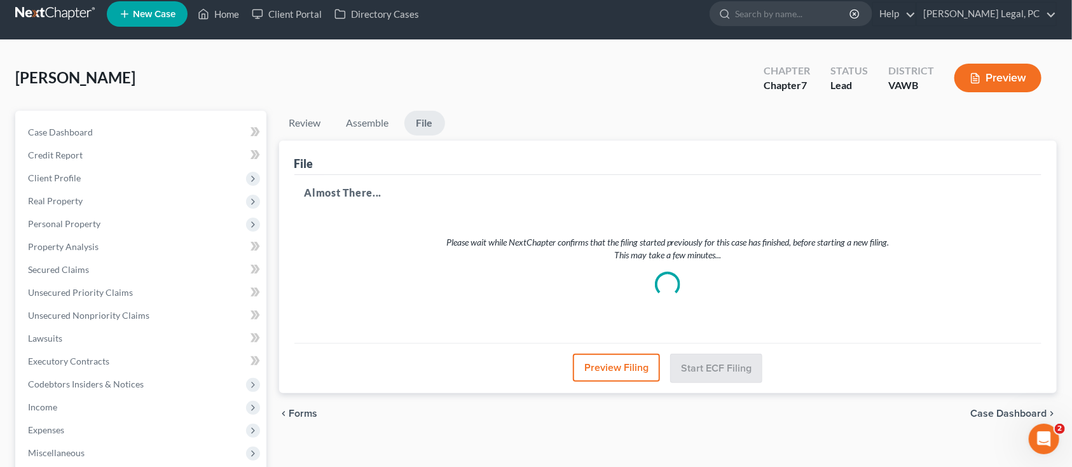
scroll to position [0, 0]
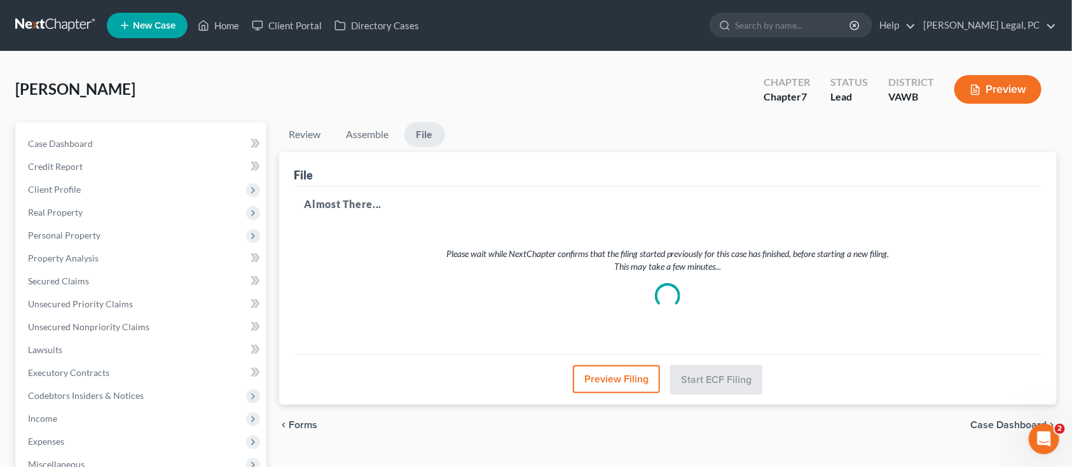
click at [683, 113] on div "Honaker, Gwendolyn Upgraded Chapter Chapter 7 Status Lead District VAWB Preview" at bounding box center [536, 94] width 1042 height 55
select select "0"
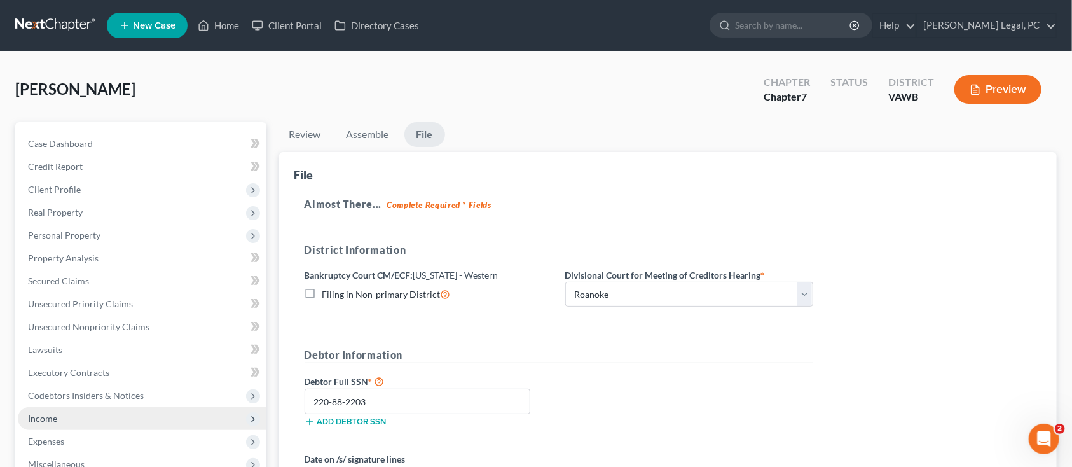
click at [72, 413] on span "Income" at bounding box center [142, 418] width 249 height 23
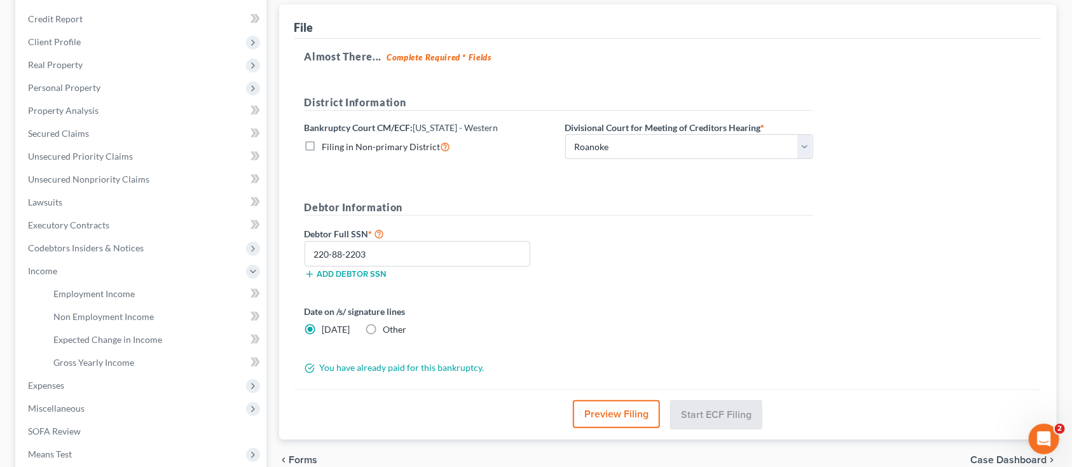
scroll to position [254, 0]
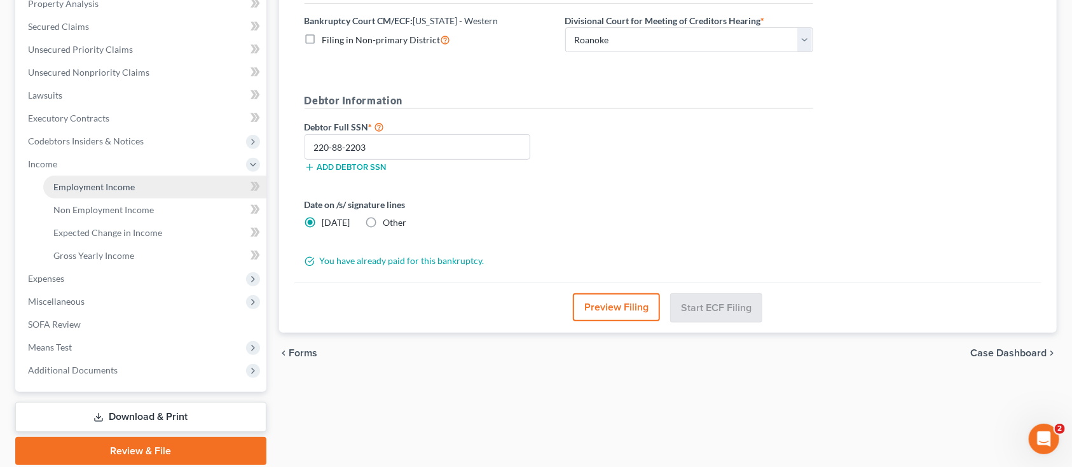
click at [94, 181] on span "Employment Income" at bounding box center [93, 186] width 81 height 11
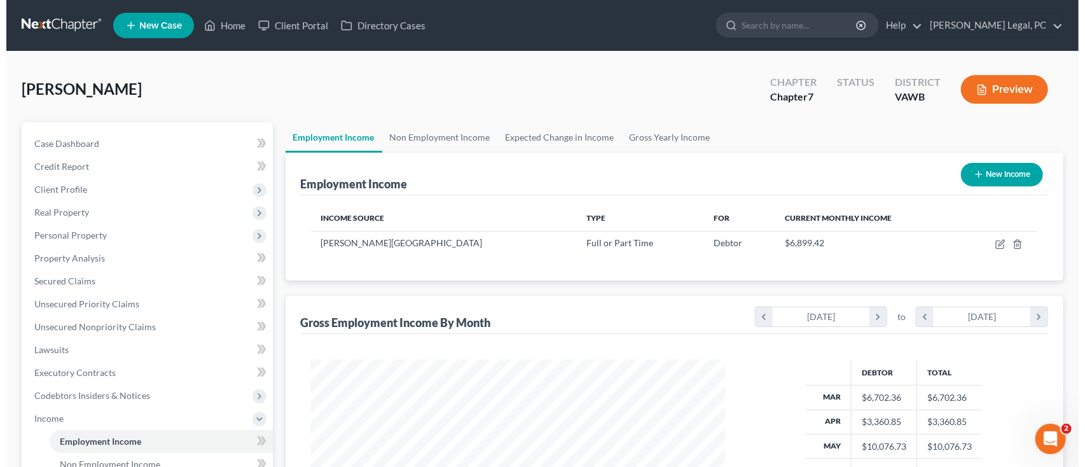
scroll to position [228, 439]
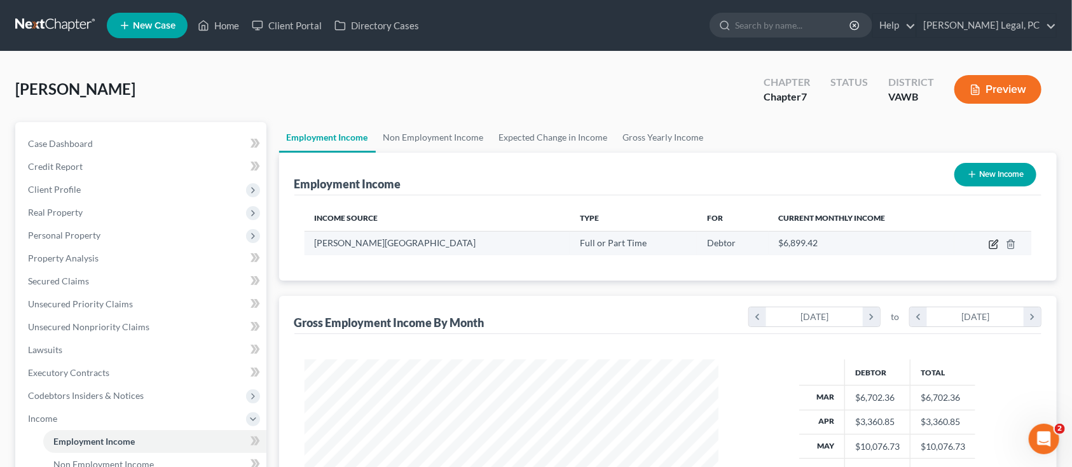
click at [993, 239] on icon "button" at bounding box center [994, 244] width 10 height 10
select select "0"
select select "48"
select select "1"
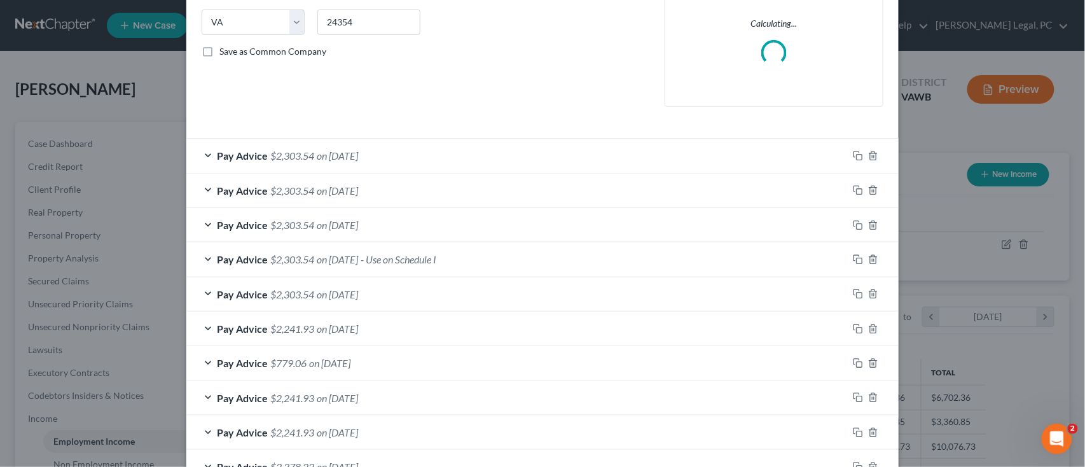
scroll to position [254, 0]
click at [321, 156] on span "on 08/30/2025" at bounding box center [337, 154] width 41 height 12
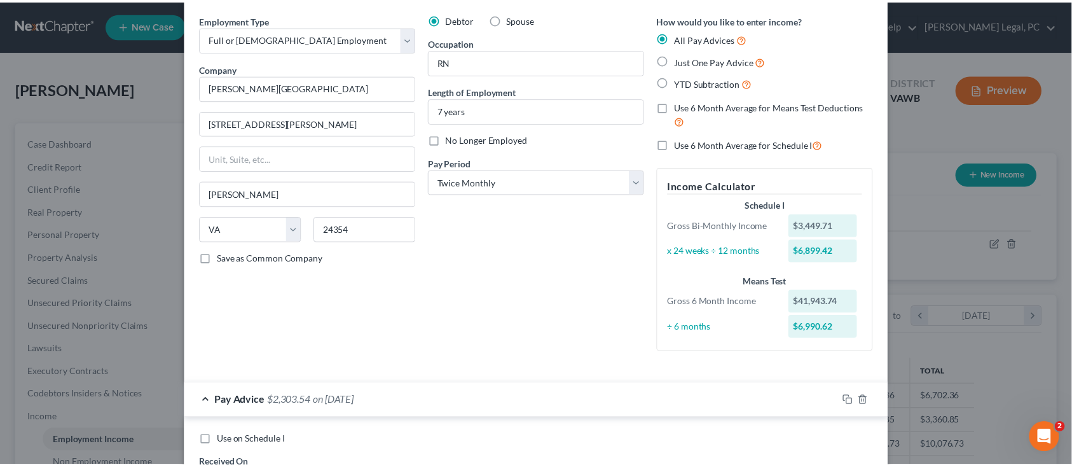
scroll to position [0, 0]
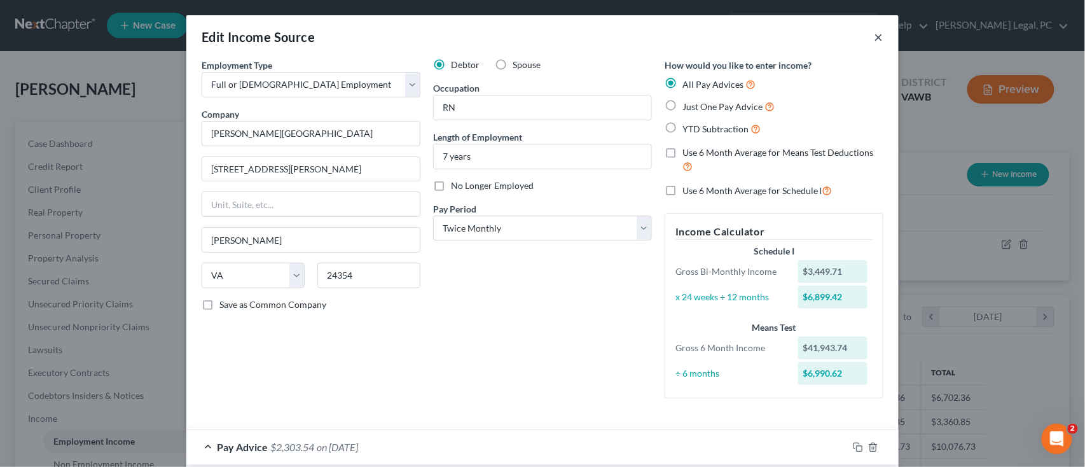
click at [874, 38] on button "×" at bounding box center [878, 36] width 9 height 15
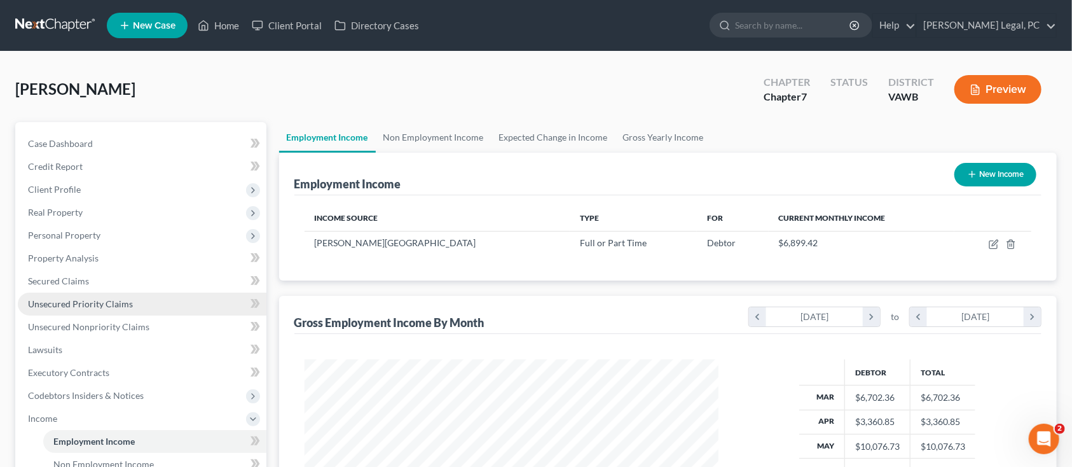
scroll to position [300, 0]
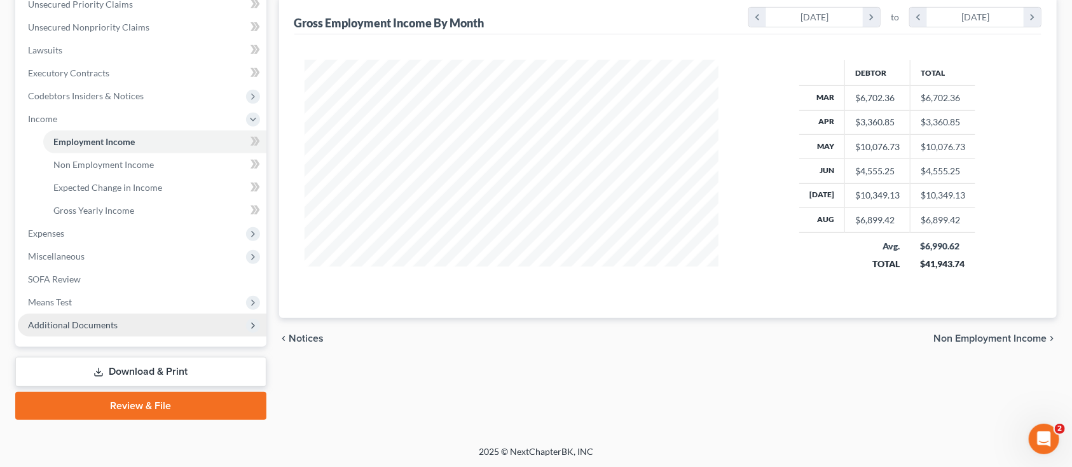
click at [98, 328] on span "Additional Documents" at bounding box center [73, 324] width 90 height 11
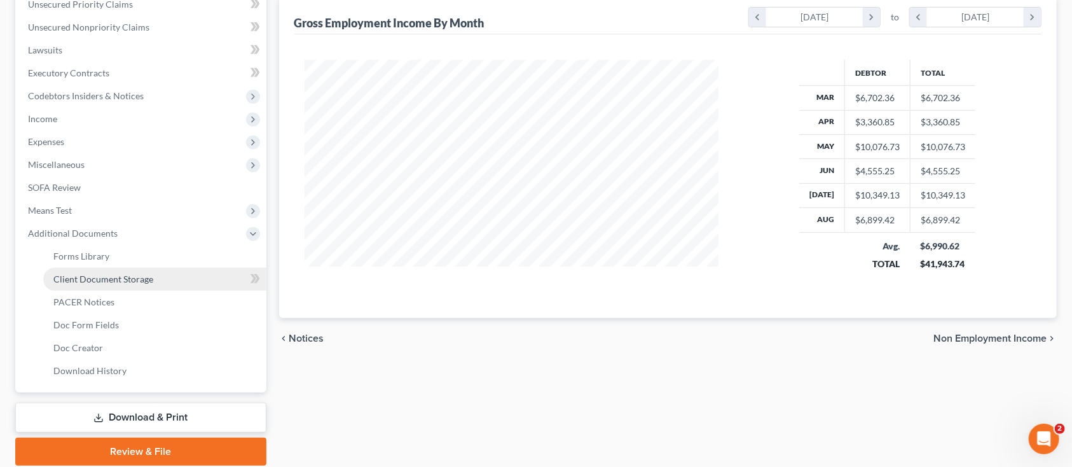
click at [131, 282] on span "Client Document Storage" at bounding box center [103, 278] width 100 height 11
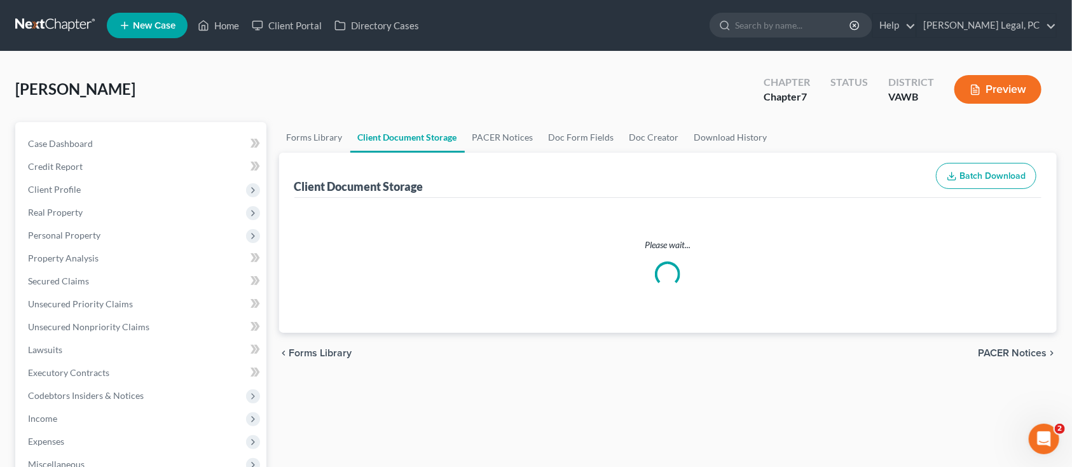
select select "0"
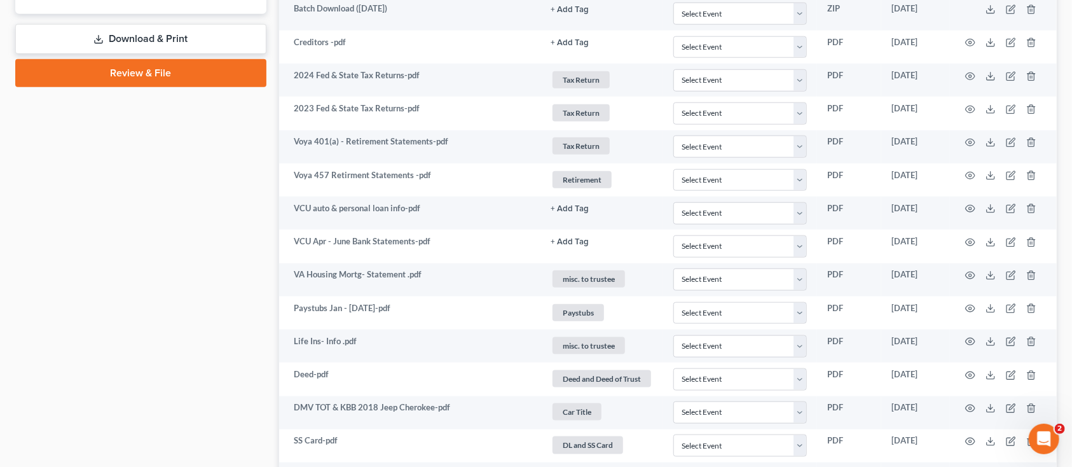
scroll to position [939, 0]
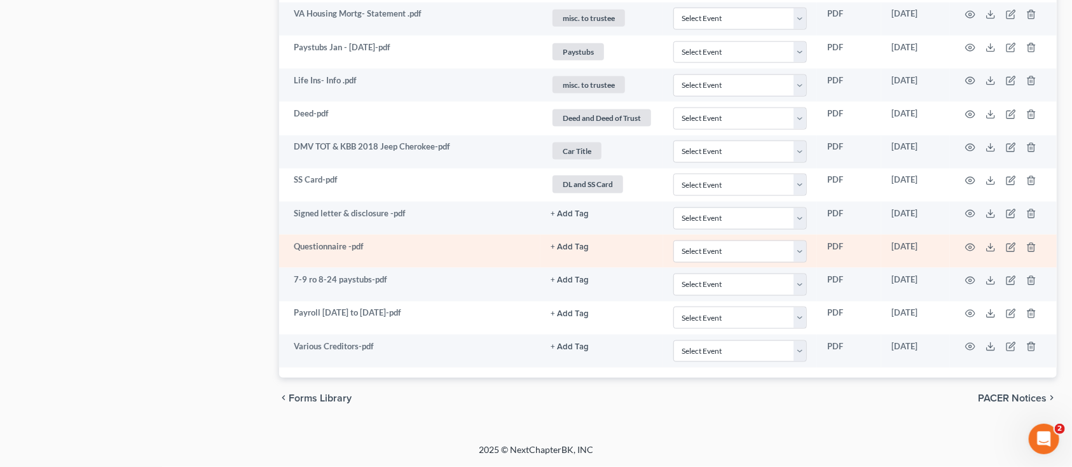
select select "0"
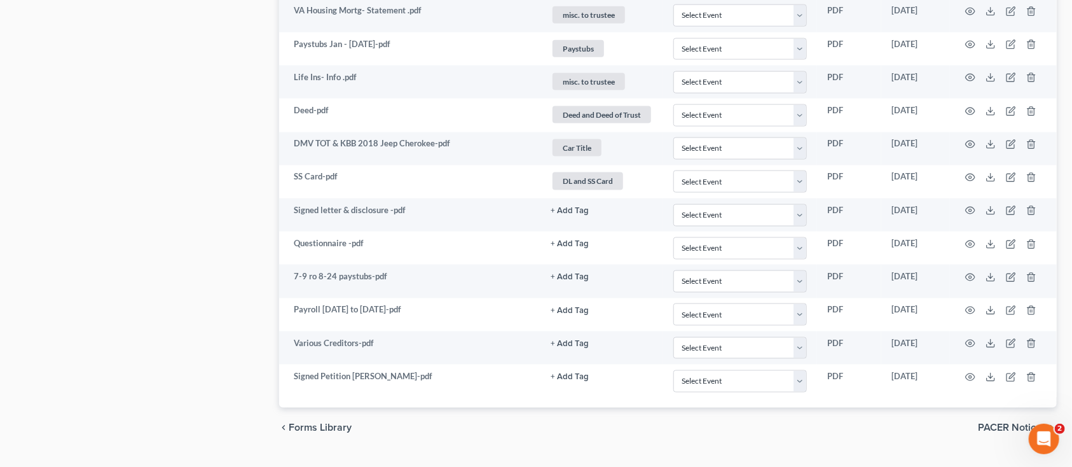
select select "0"
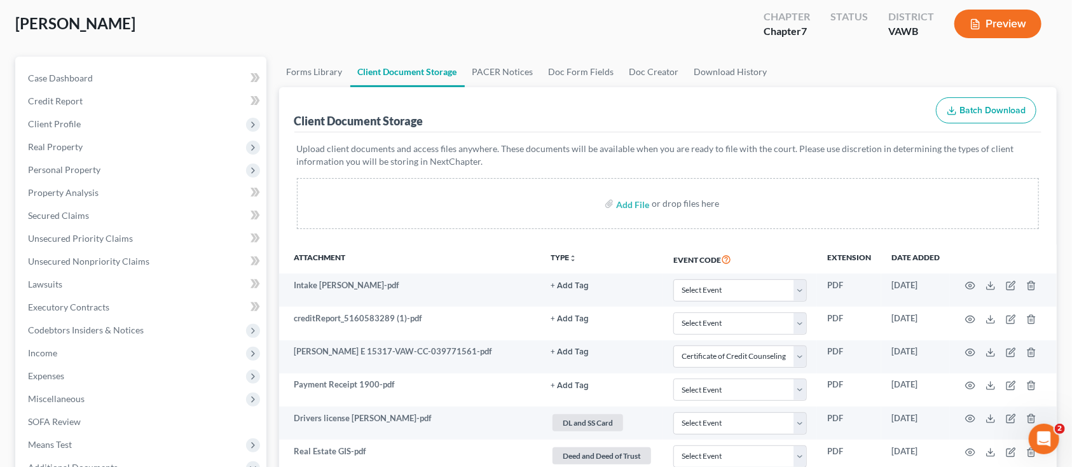
scroll to position [0, 0]
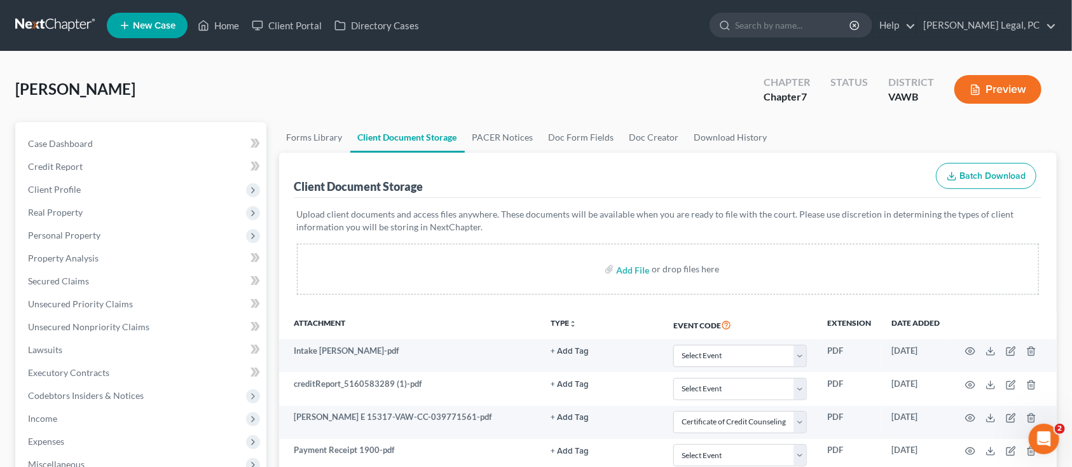
click at [379, 99] on div "Honaker, Gwendolyn Upgraded Chapter Chapter 7 Status District VAWB Preview" at bounding box center [536, 94] width 1042 height 55
click at [29, 10] on nav "Home New Case Client Portal Directory Cases Farthing Legal, PC sharonw@sfarthin…" at bounding box center [536, 25] width 1072 height 51
click at [27, 18] on link at bounding box center [55, 25] width 81 height 23
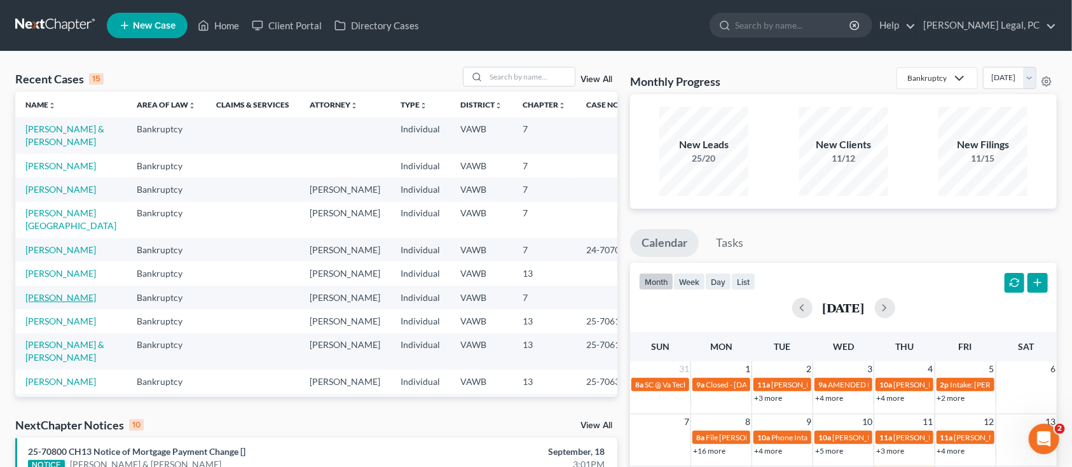
click at [50, 299] on link "[PERSON_NAME]" at bounding box center [60, 297] width 71 height 11
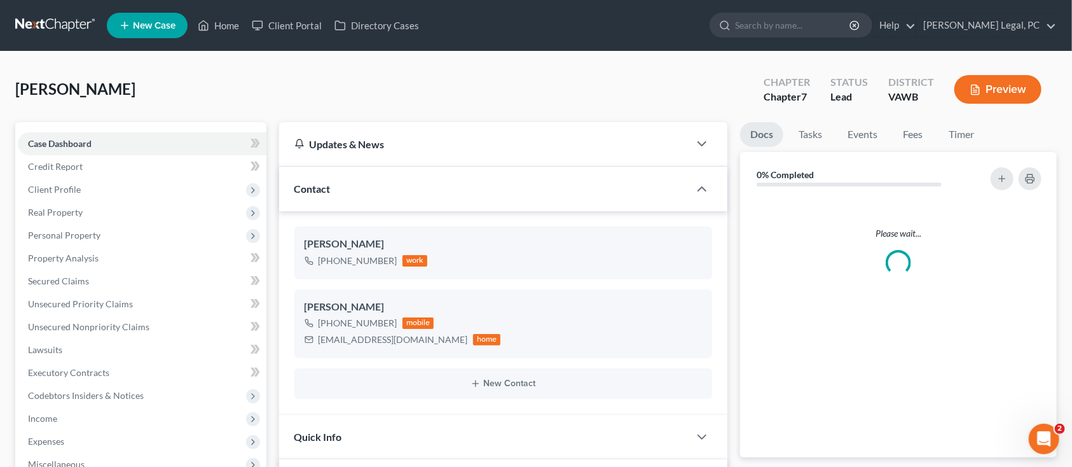
scroll to position [445, 0]
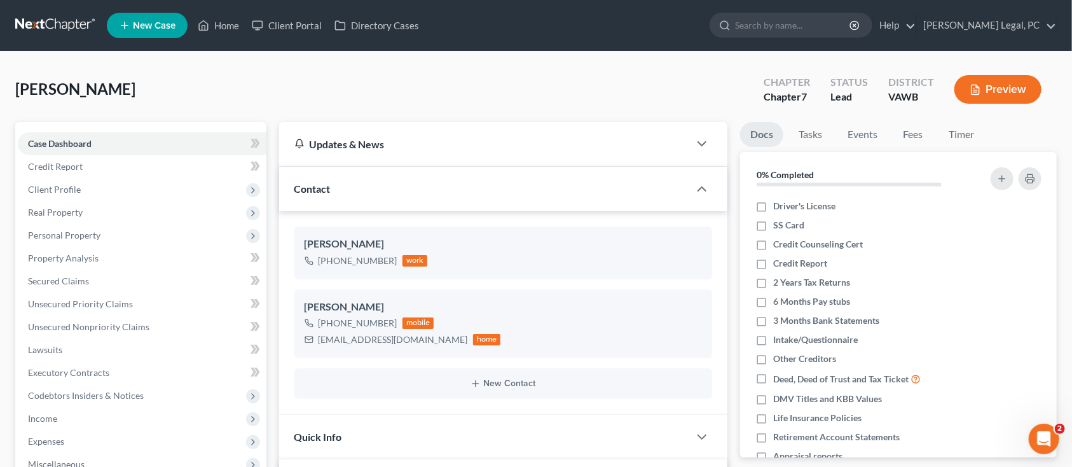
click at [366, 109] on div "Honaker, Gwendolyn Upgraded Chapter Chapter 7 Status Lead District VAWB Preview" at bounding box center [536, 94] width 1042 height 55
click at [49, 20] on link at bounding box center [55, 25] width 81 height 23
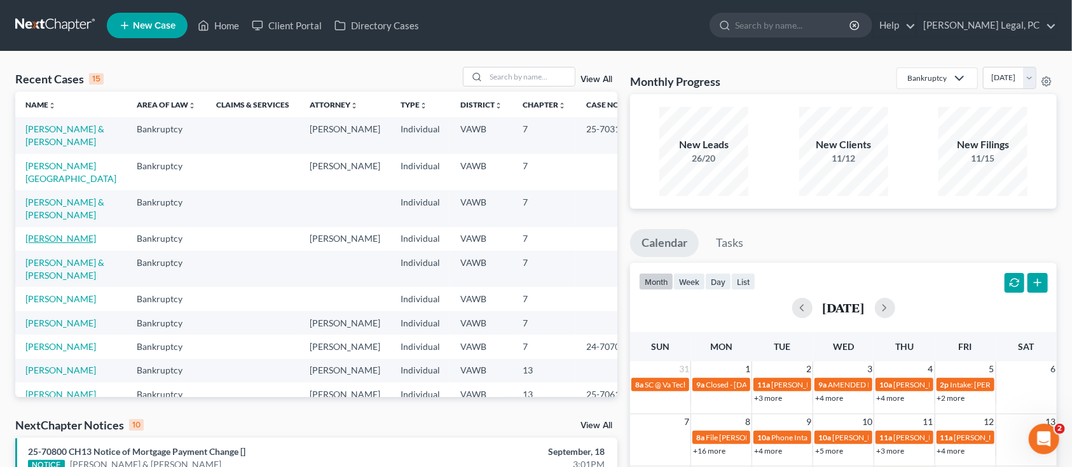
click at [54, 234] on link "[PERSON_NAME]" at bounding box center [60, 238] width 71 height 11
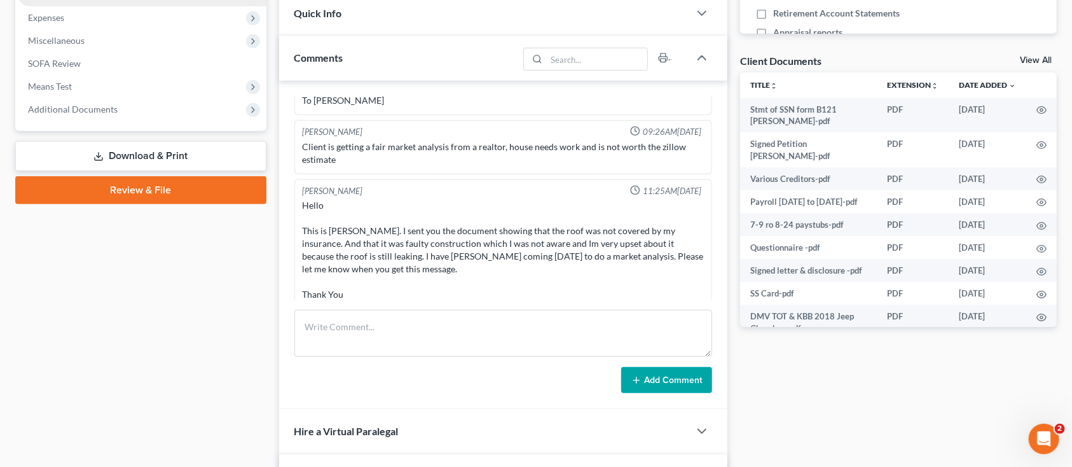
scroll to position [169, 0]
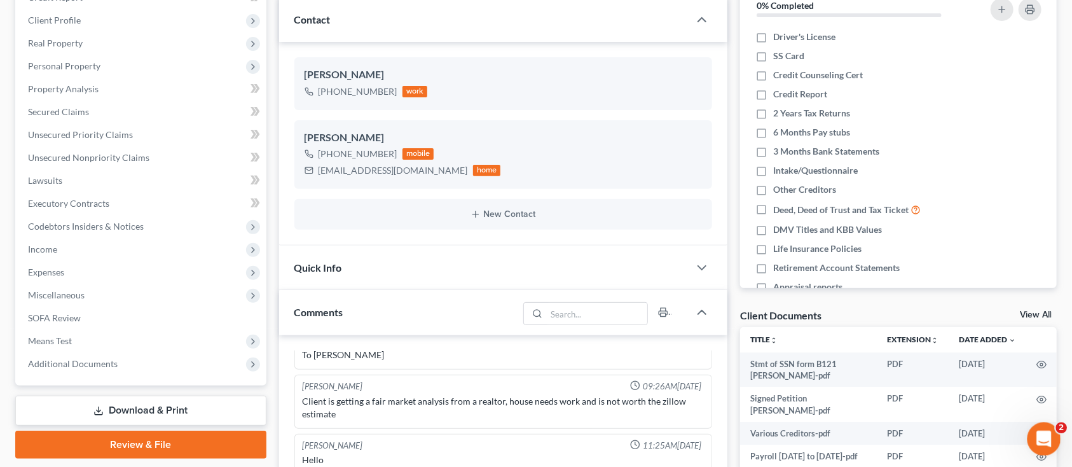
click at [1031, 438] on div "Open Intercom Messenger" at bounding box center [1042, 437] width 42 height 42
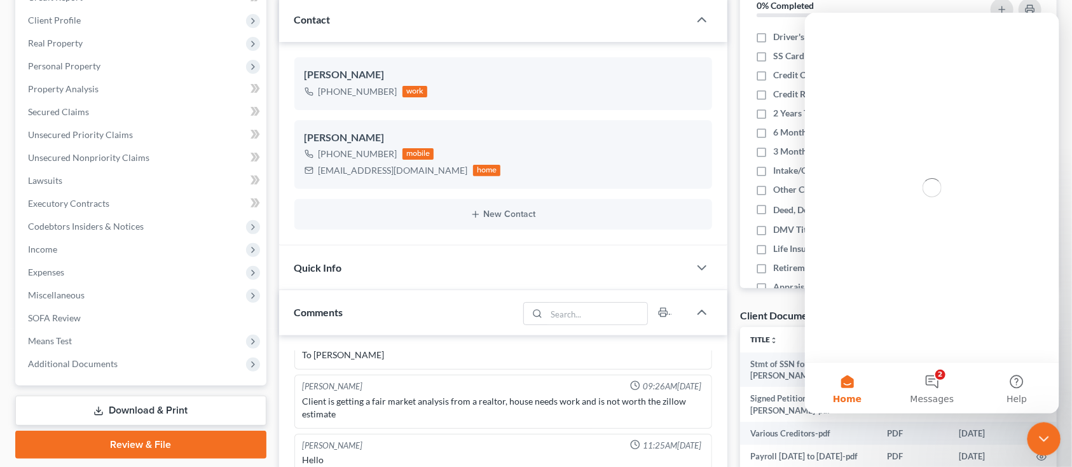
scroll to position [0, 0]
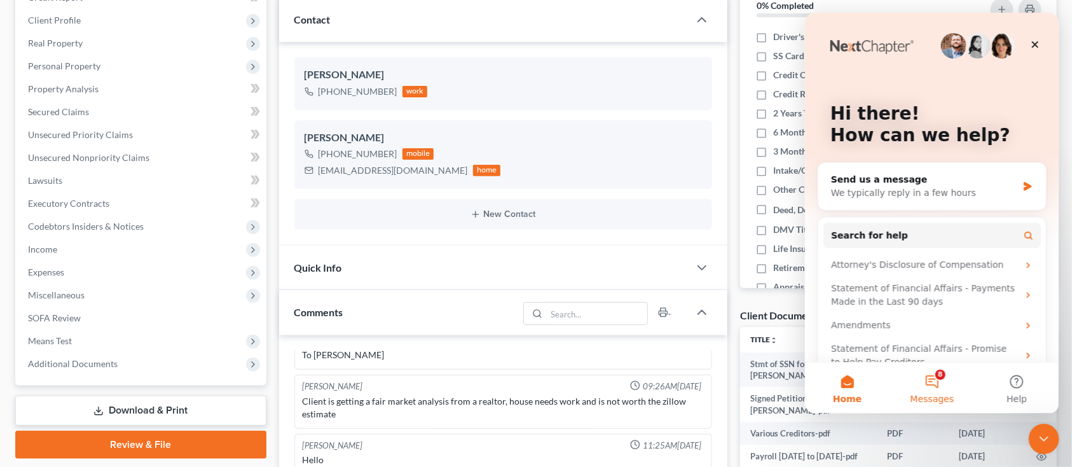
click at [936, 385] on button "8 Messages" at bounding box center [931, 388] width 85 height 51
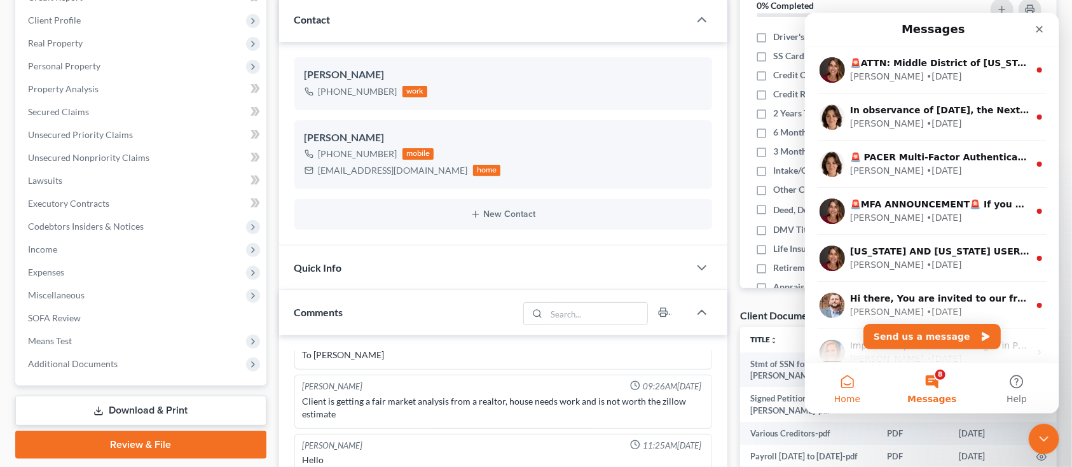
click at [838, 398] on span "Home" at bounding box center [847, 398] width 26 height 9
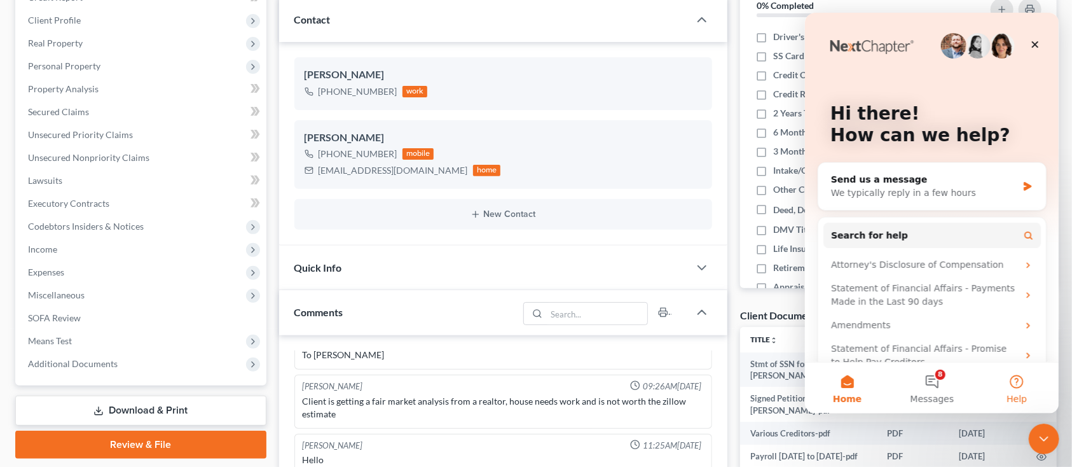
click at [1012, 384] on button "Help" at bounding box center [1016, 388] width 85 height 51
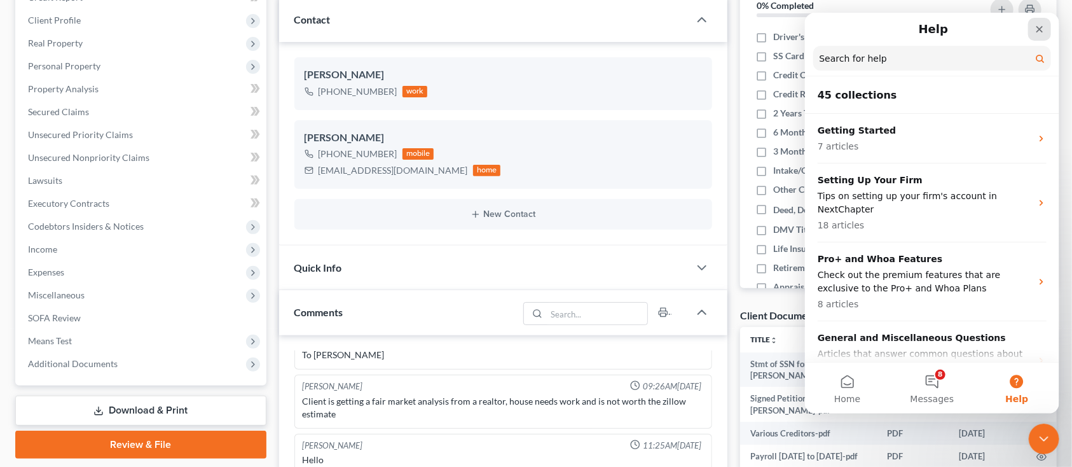
click at [1035, 31] on icon "Close" at bounding box center [1039, 29] width 10 height 10
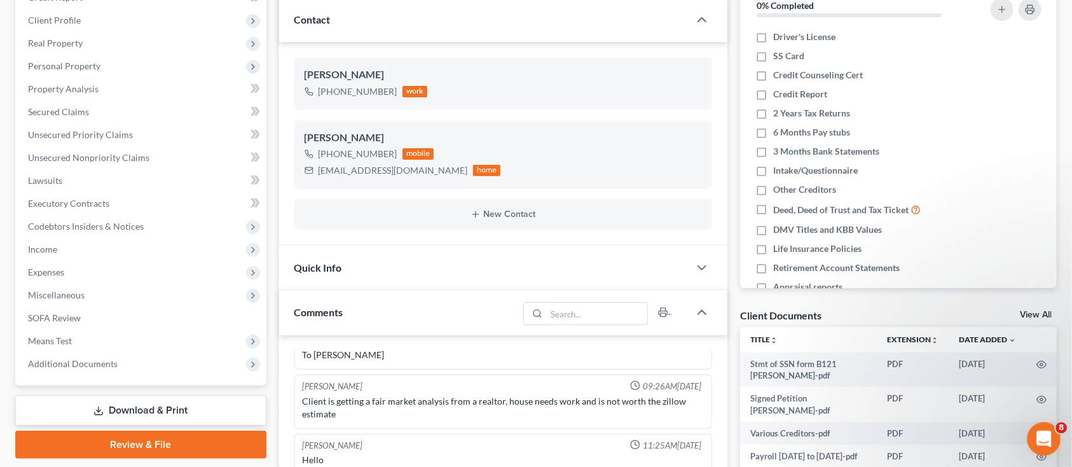
click at [1044, 433] on icon "Open Intercom Messenger" at bounding box center [1042, 437] width 21 height 21
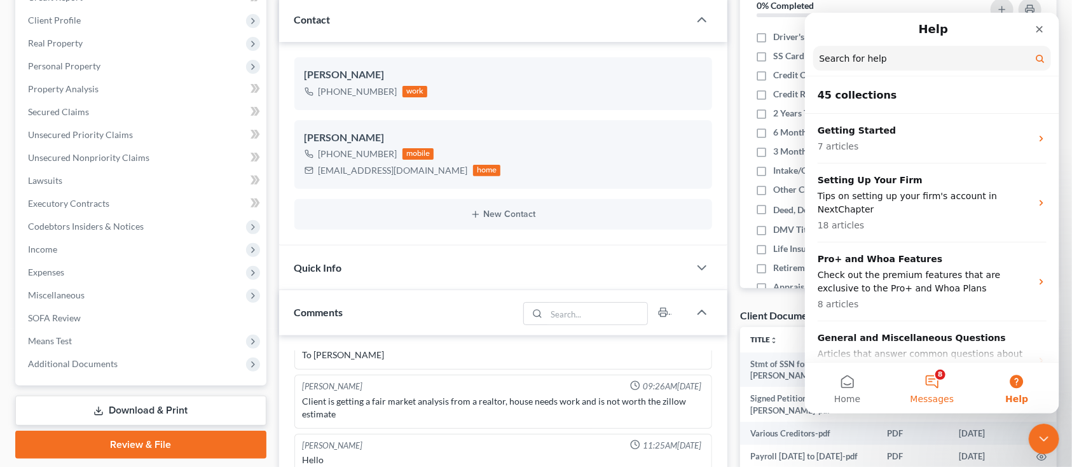
click at [932, 384] on button "8 Messages" at bounding box center [931, 388] width 85 height 51
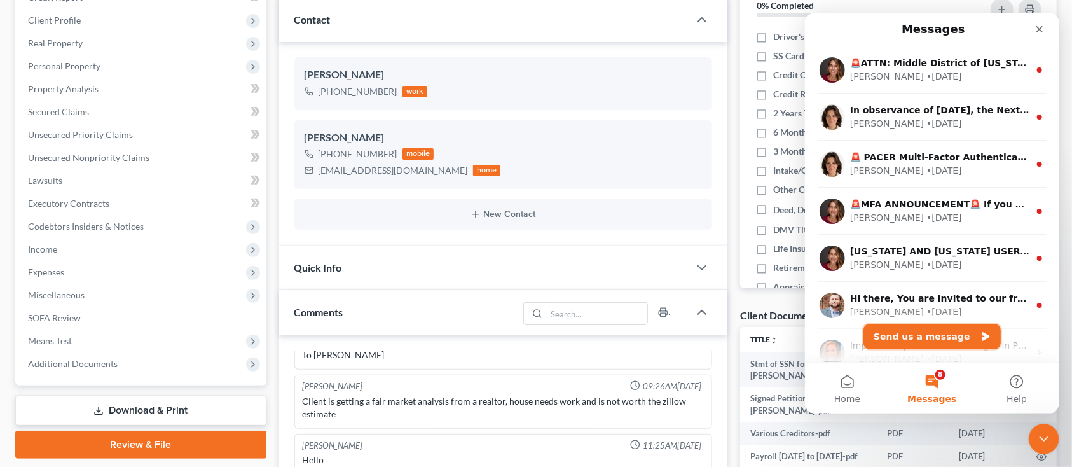
click at [915, 337] on button "Send us a message" at bounding box center [931, 336] width 137 height 25
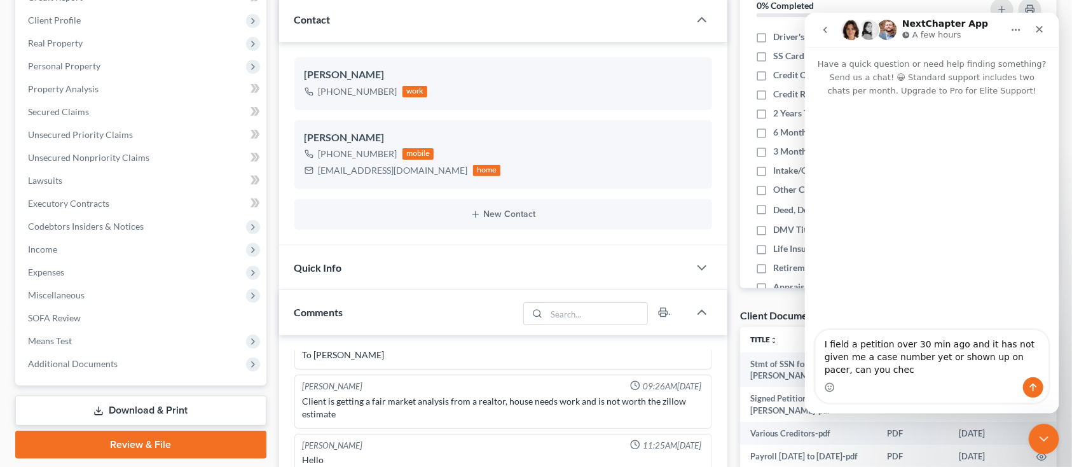
type textarea "I field a petition over 30 min ago and it has not given me a case number yet or…"
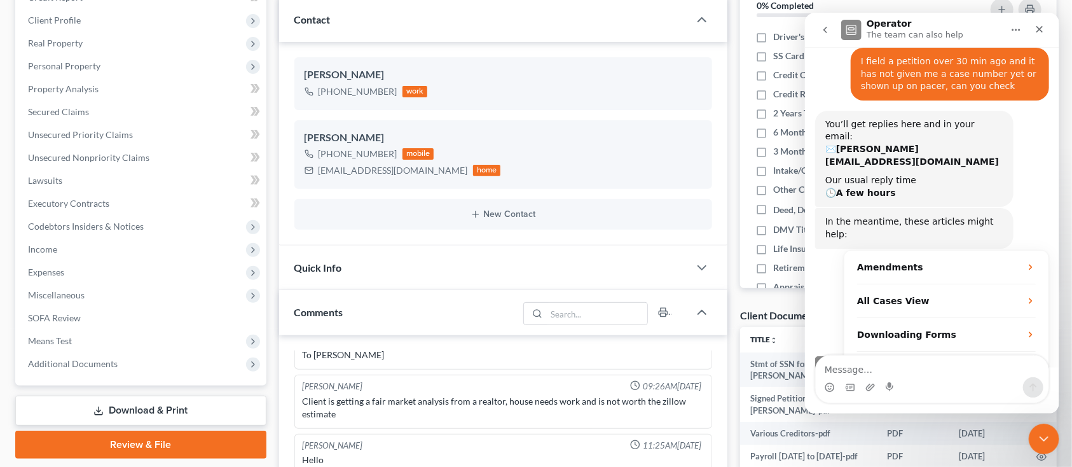
scroll to position [67, 0]
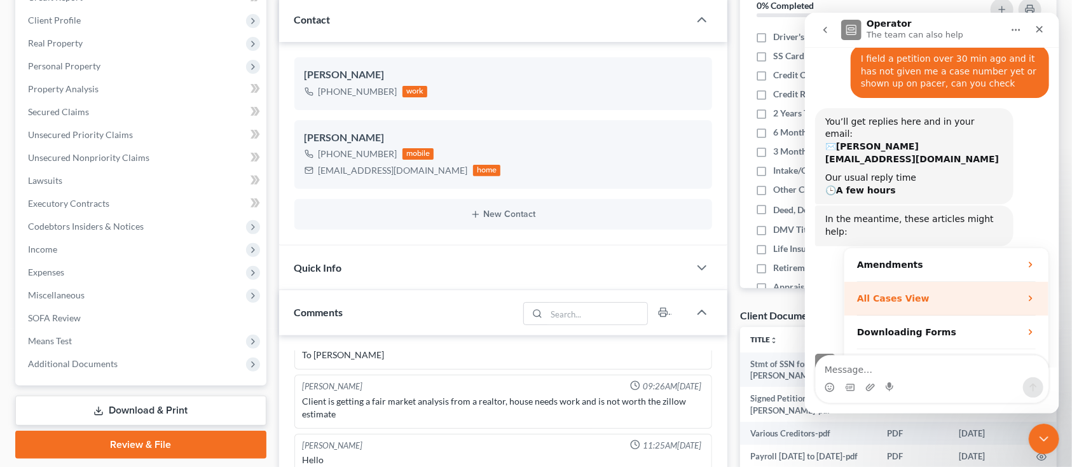
click at [1025, 293] on icon "Operator says…" at bounding box center [1030, 298] width 10 height 10
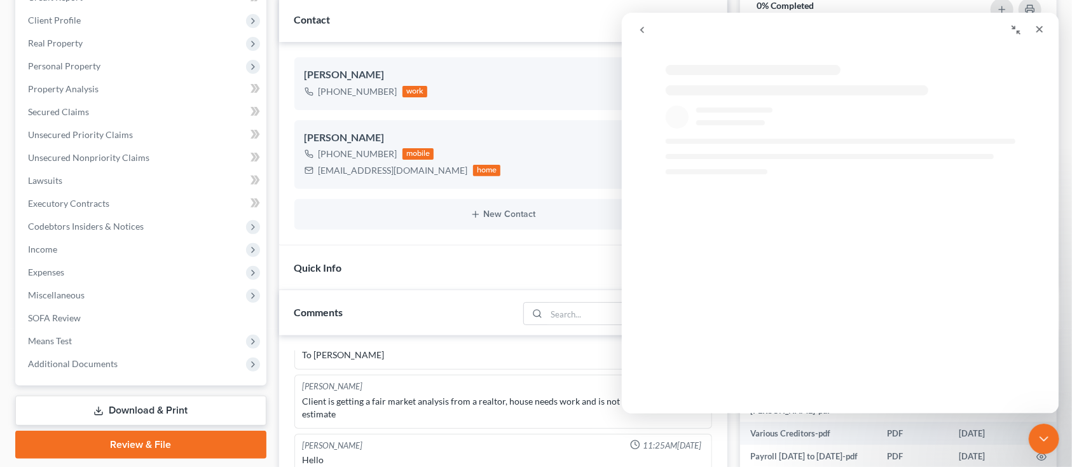
scroll to position [0, 0]
click at [1039, 31] on icon "Close" at bounding box center [1039, 29] width 10 height 10
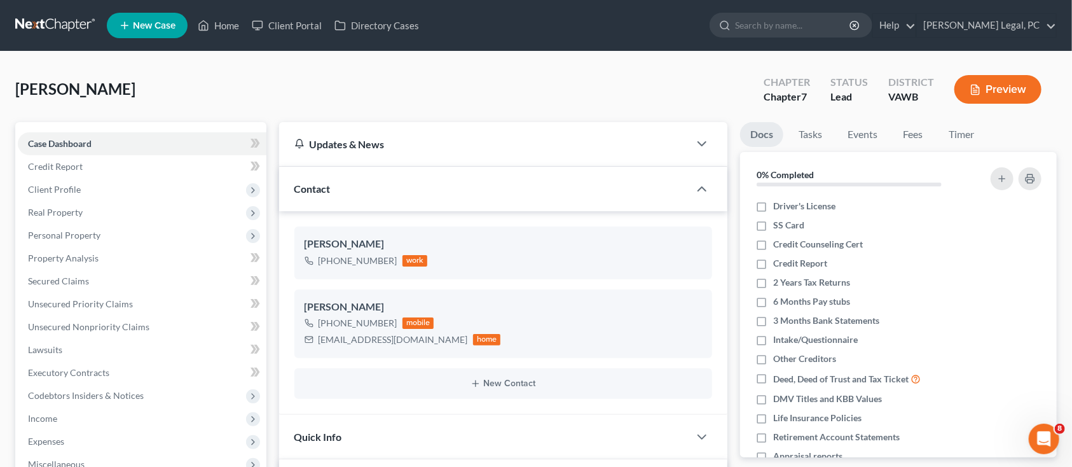
click at [59, 24] on link at bounding box center [55, 25] width 81 height 23
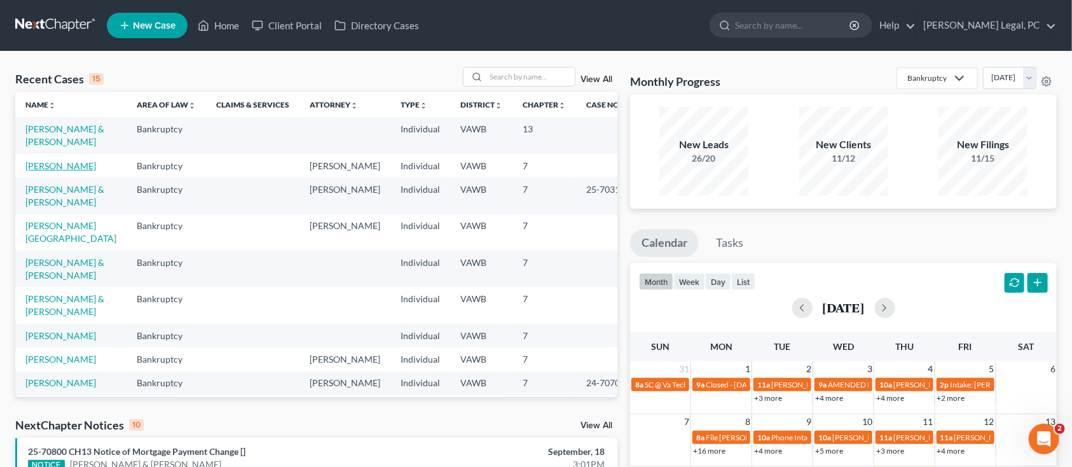
click at [65, 171] on link "[PERSON_NAME]" at bounding box center [60, 165] width 71 height 11
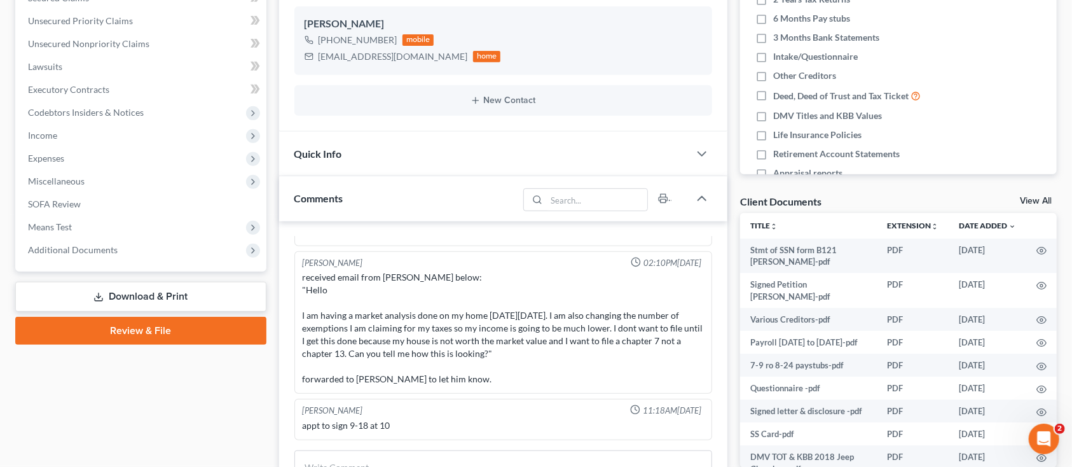
scroll to position [339, 0]
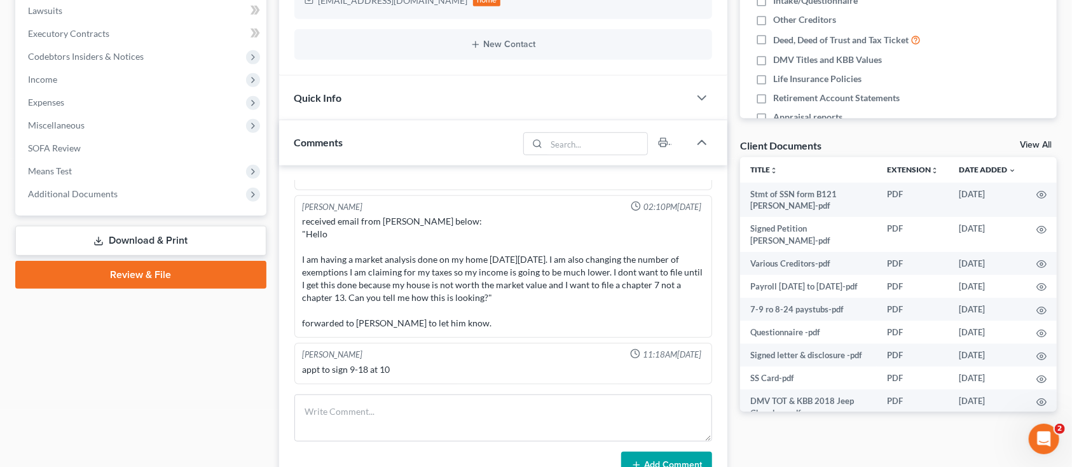
click at [106, 269] on link "Review & File" at bounding box center [140, 275] width 251 height 28
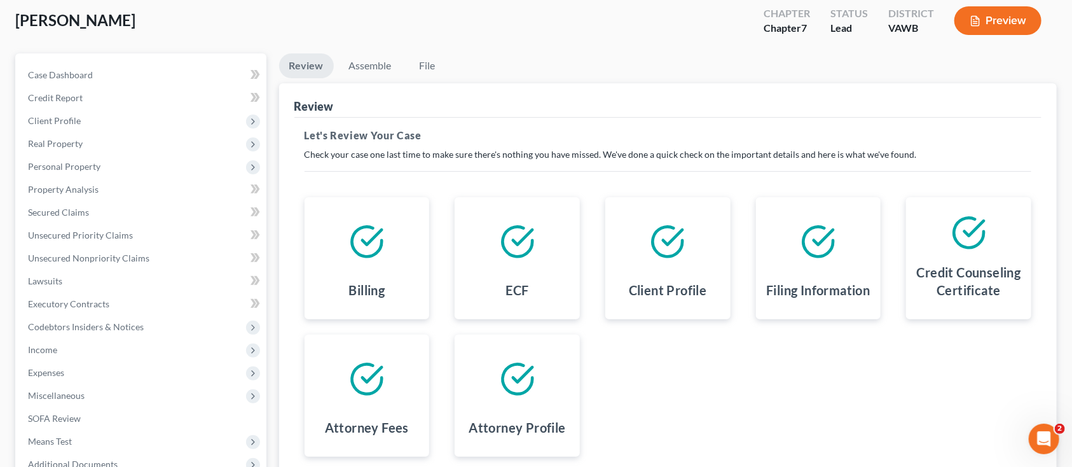
scroll to position [208, 0]
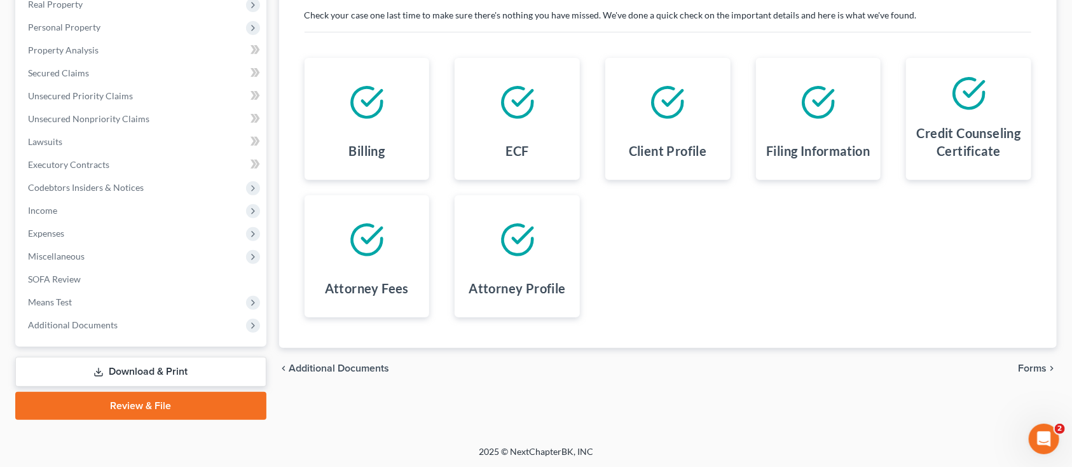
click at [1032, 370] on span "Forms" at bounding box center [1032, 368] width 29 height 10
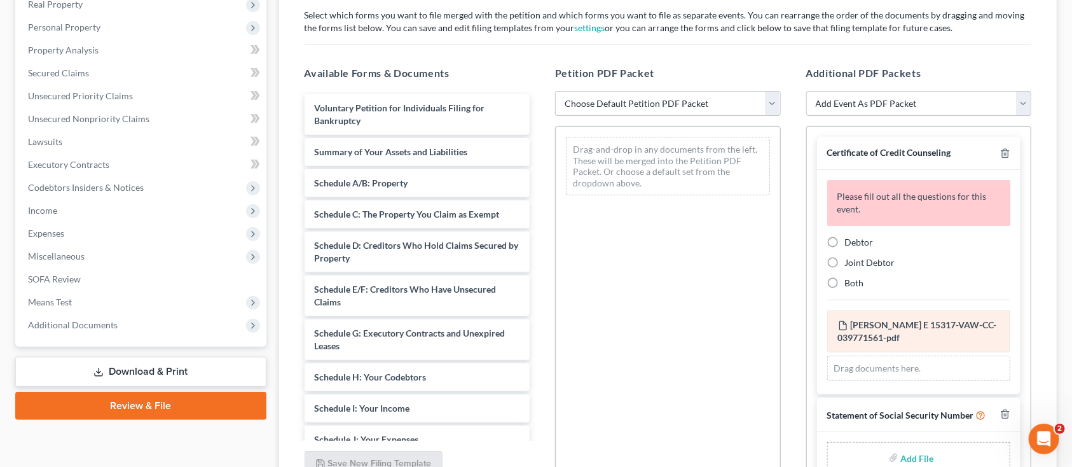
scroll to position [29, 0]
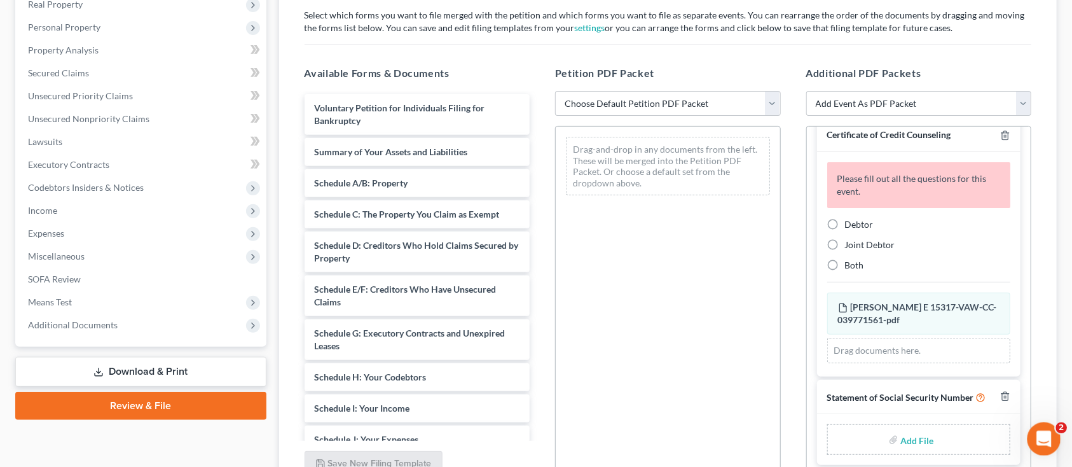
click at [1044, 435] on icon "Open Intercom Messenger" at bounding box center [1042, 437] width 21 height 21
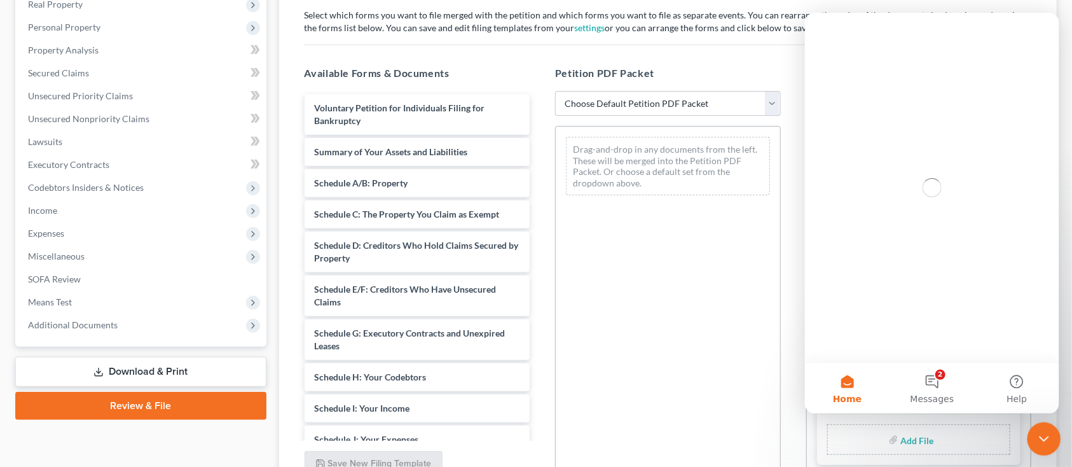
scroll to position [0, 0]
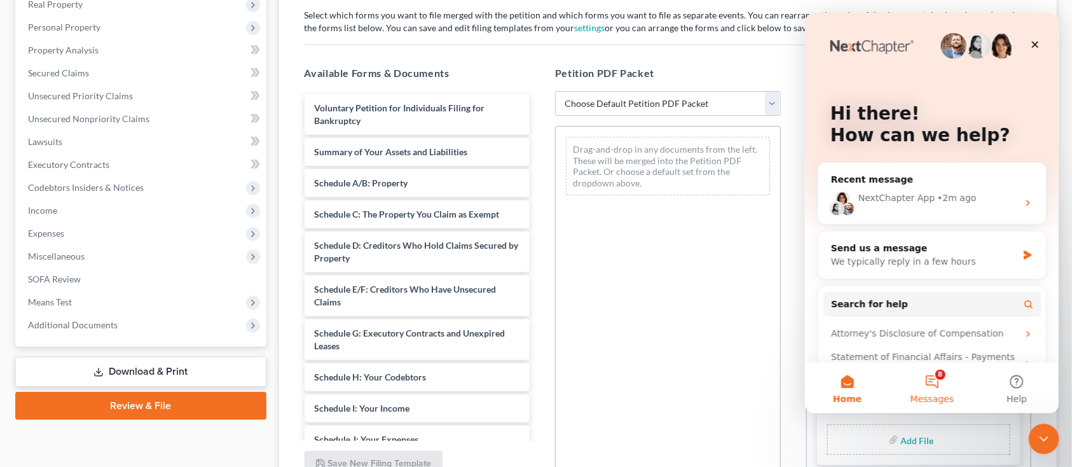
click at [929, 384] on button "8 Messages" at bounding box center [931, 388] width 85 height 51
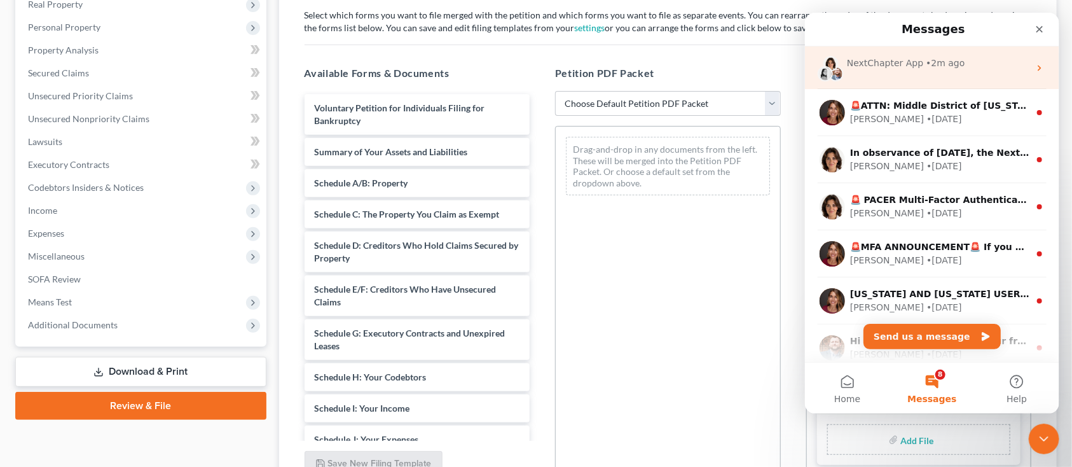
click at [902, 65] on div "NextChapter App" at bounding box center [885, 63] width 76 height 13
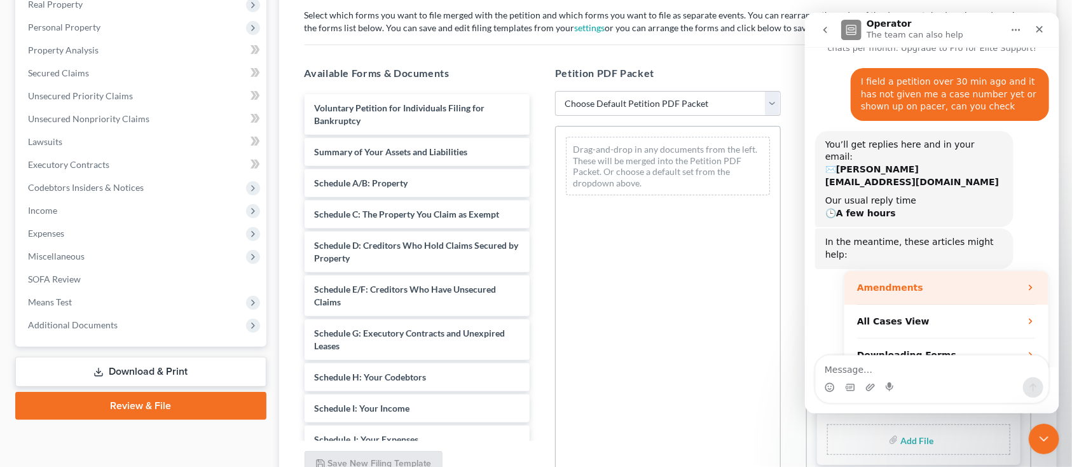
scroll to position [67, 0]
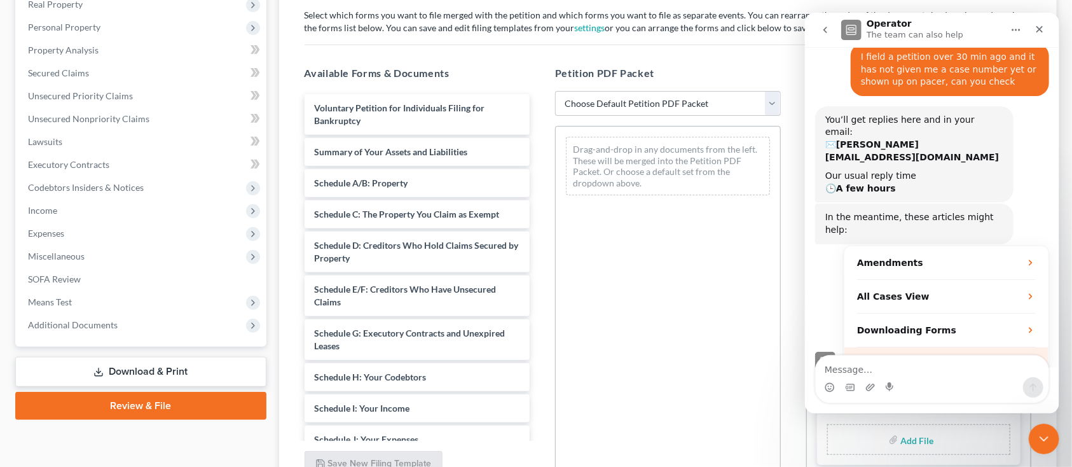
click at [916, 357] on span "More in the Help Center" at bounding box center [952, 362] width 120 height 11
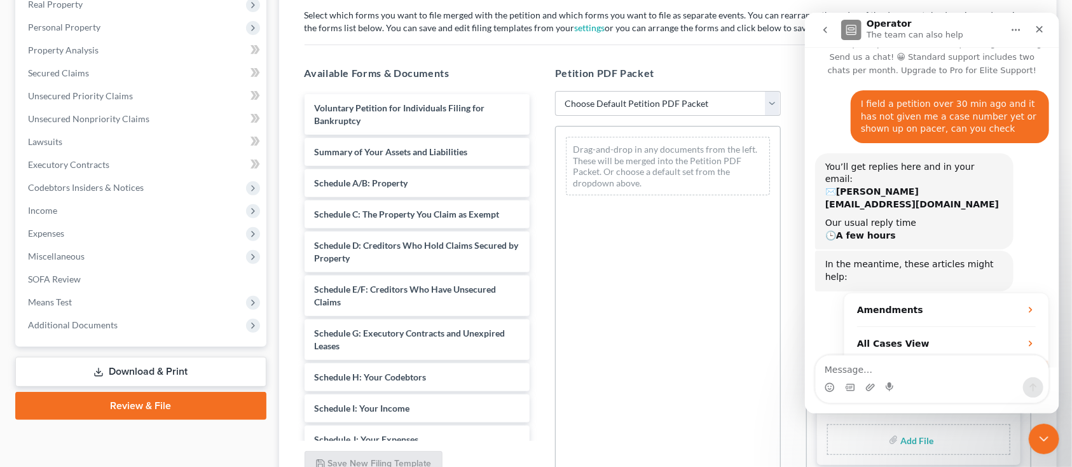
scroll to position [0, 0]
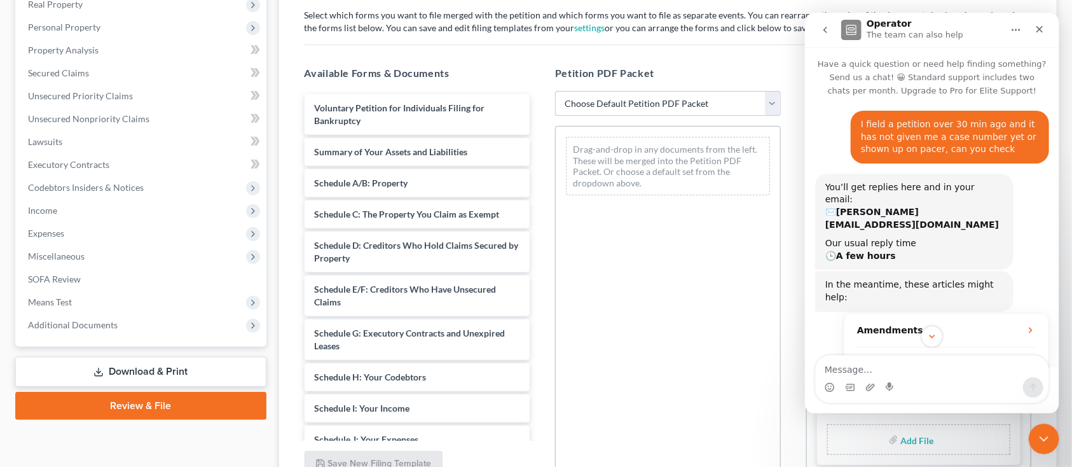
click at [485, 60] on div "Available Forms & Documents Voluntary Petition for Individuals Filing for Bankr…" at bounding box center [417, 270] width 251 height 431
click at [1031, 29] on div "Close" at bounding box center [1039, 29] width 23 height 23
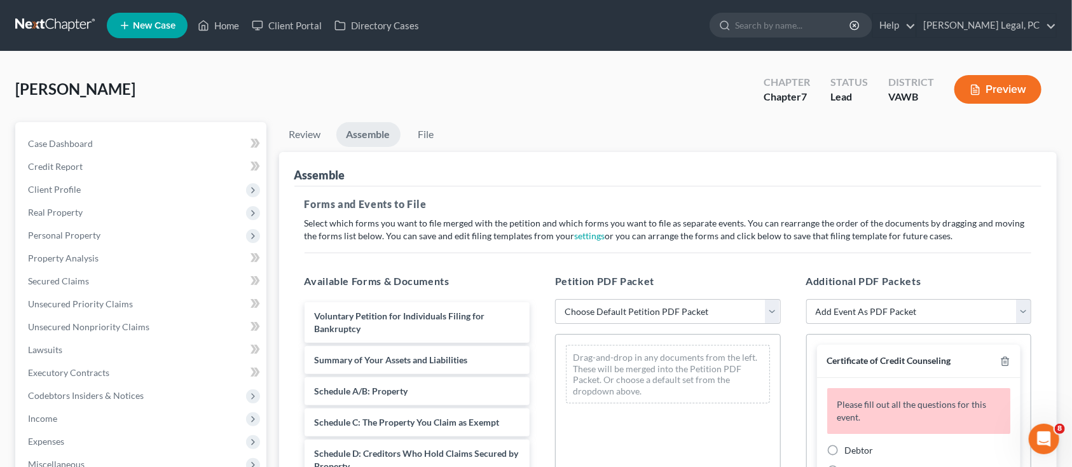
click at [67, 16] on link at bounding box center [55, 25] width 81 height 23
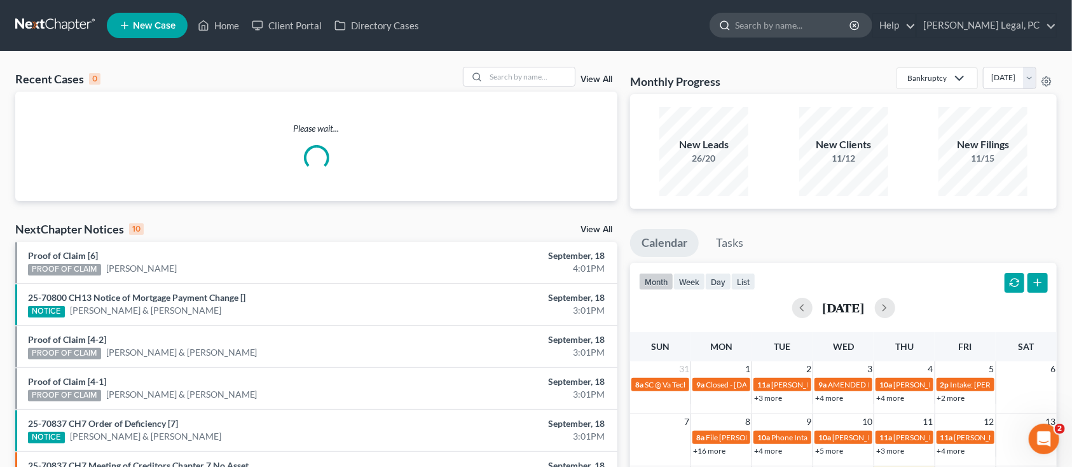
click at [805, 24] on input "search" at bounding box center [793, 25] width 116 height 24
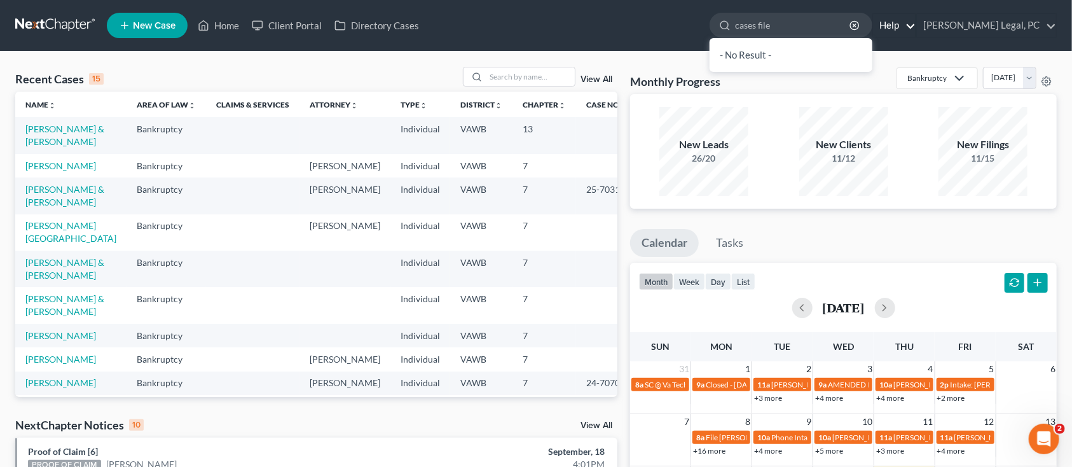
type input "cases filed"
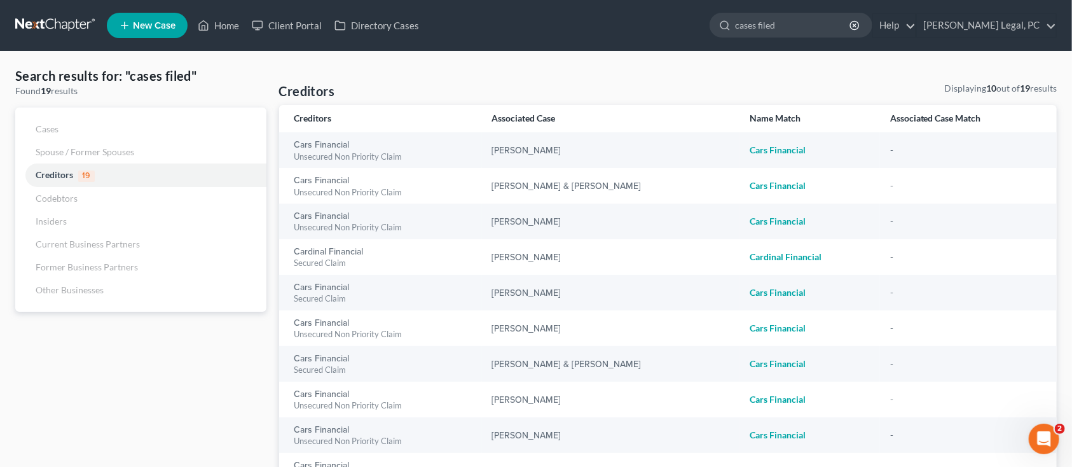
click at [36, 17] on link at bounding box center [55, 25] width 81 height 23
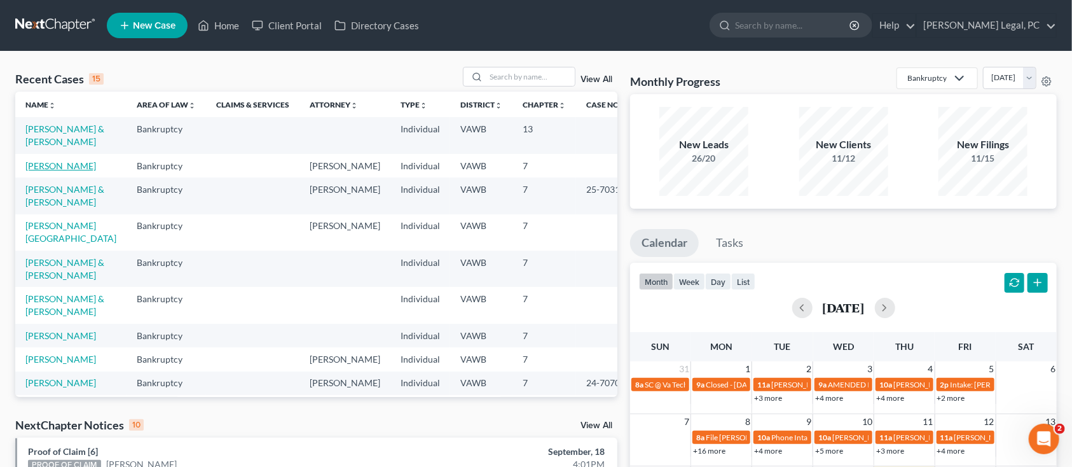
click at [49, 171] on link "[PERSON_NAME]" at bounding box center [60, 165] width 71 height 11
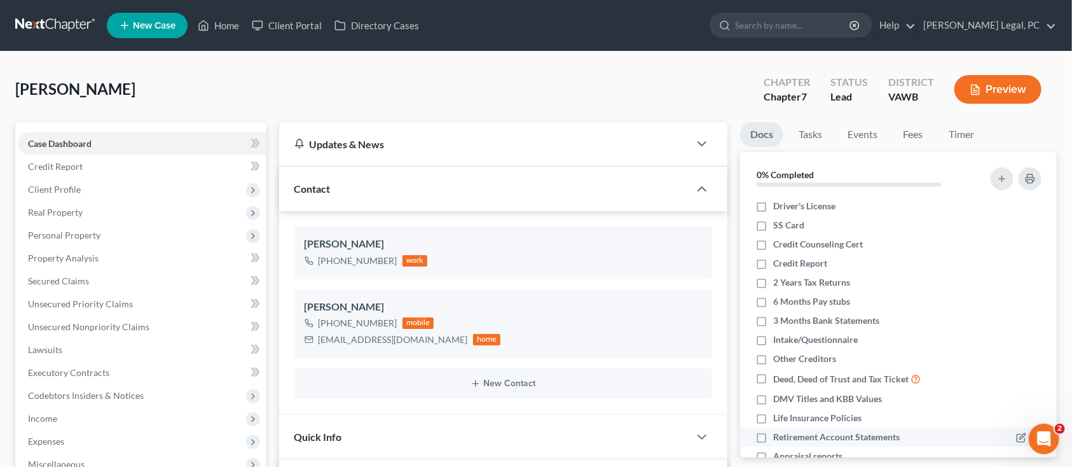
scroll to position [445, 0]
click at [1043, 439] on icon "Open Intercom Messenger" at bounding box center [1042, 437] width 21 height 21
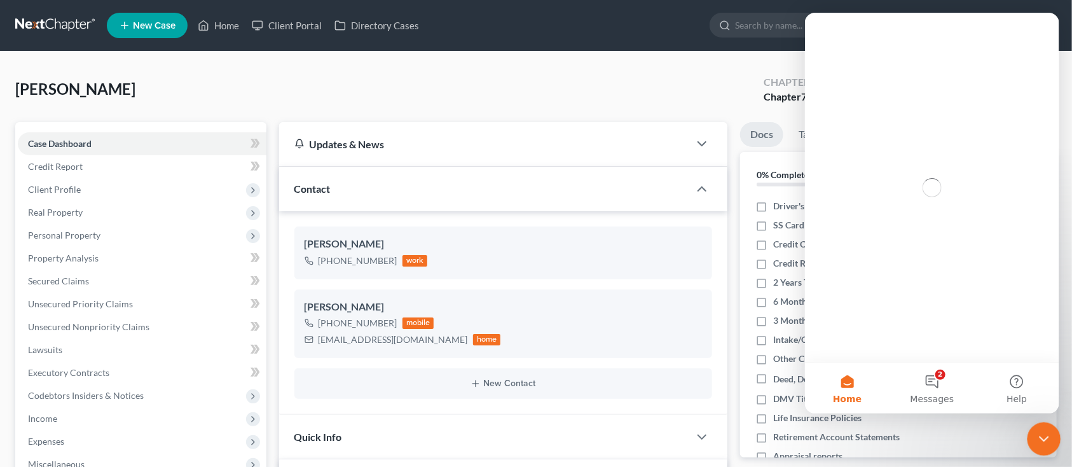
scroll to position [0, 0]
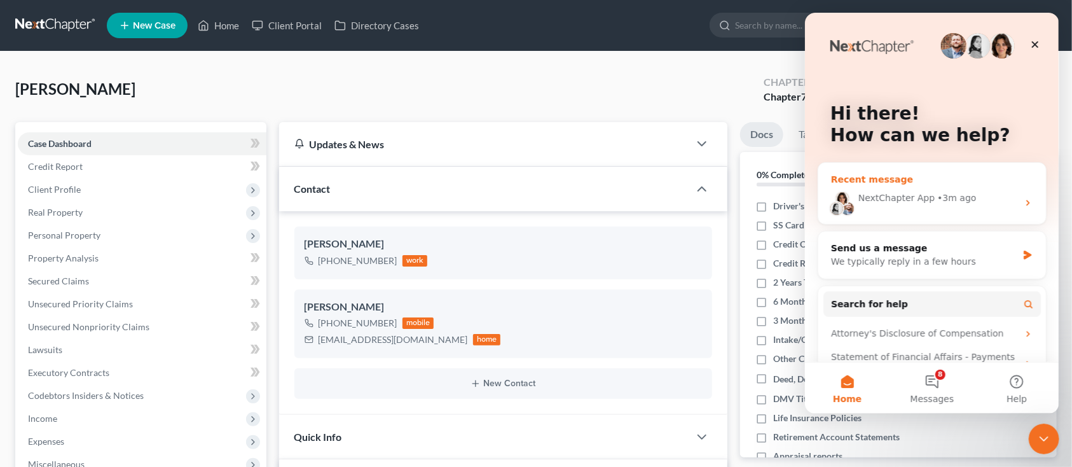
click at [968, 212] on div "NextChapter App • 3m ago" at bounding box center [932, 202] width 228 height 43
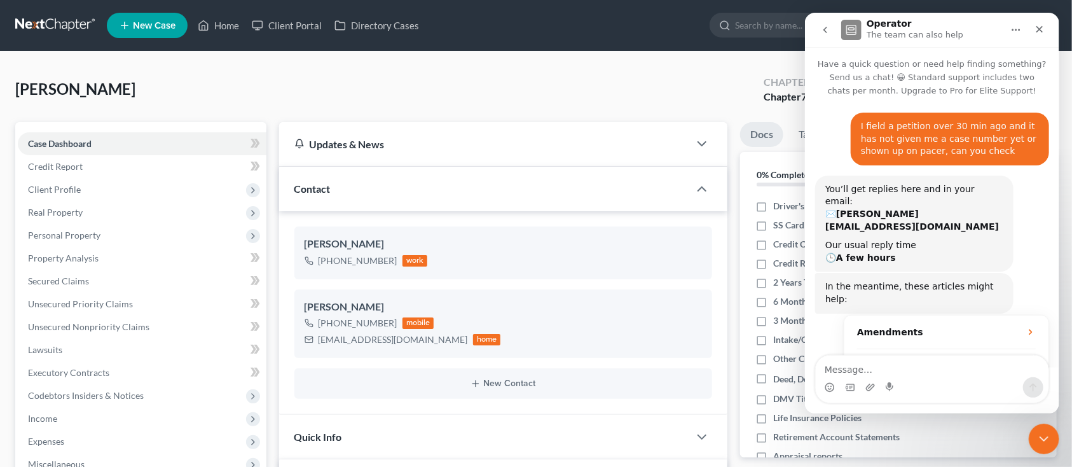
scroll to position [2, 0]
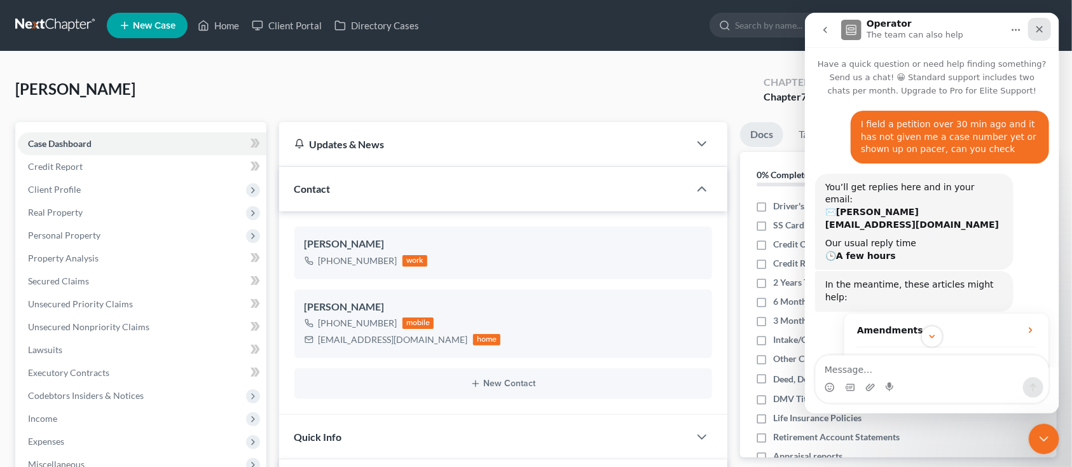
click at [1039, 28] on icon "Close" at bounding box center [1039, 29] width 10 height 10
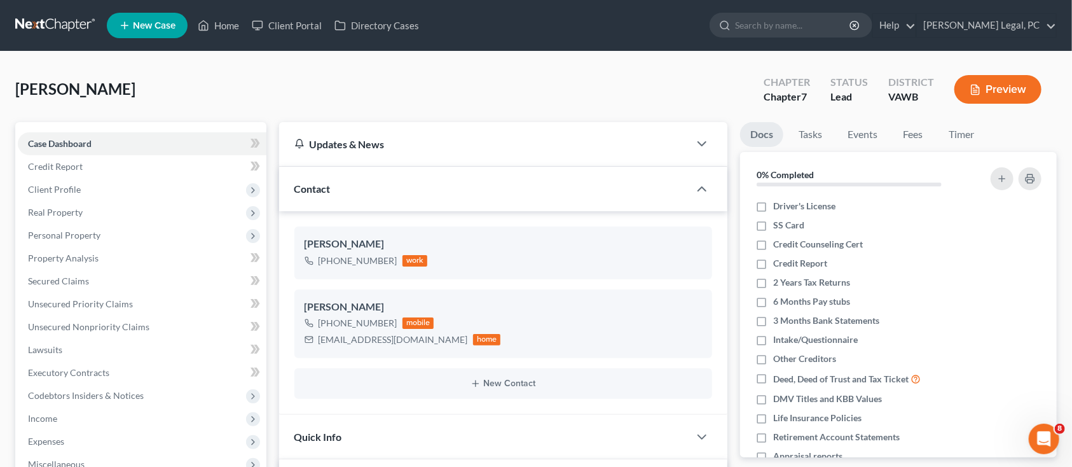
scroll to position [88, 0]
click at [1046, 439] on icon "Open Intercom Messenger" at bounding box center [1042, 437] width 21 height 21
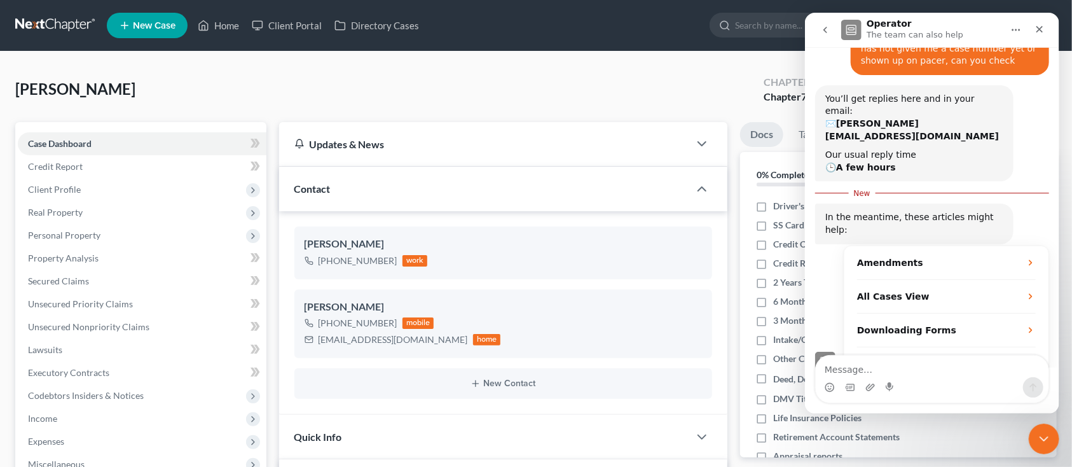
click at [826, 28] on icon "go back" at bounding box center [825, 30] width 10 height 10
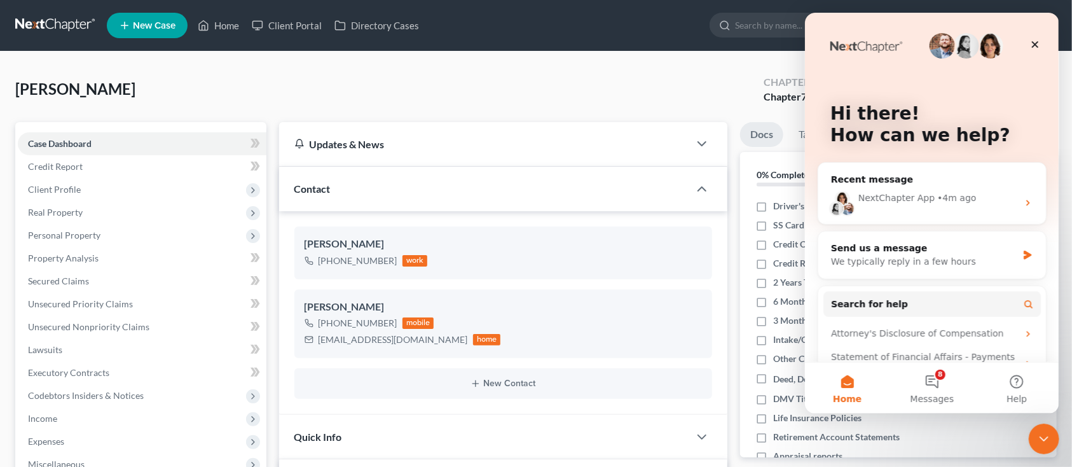
scroll to position [0, 0]
click at [922, 252] on div "Send us a message" at bounding box center [924, 248] width 186 height 13
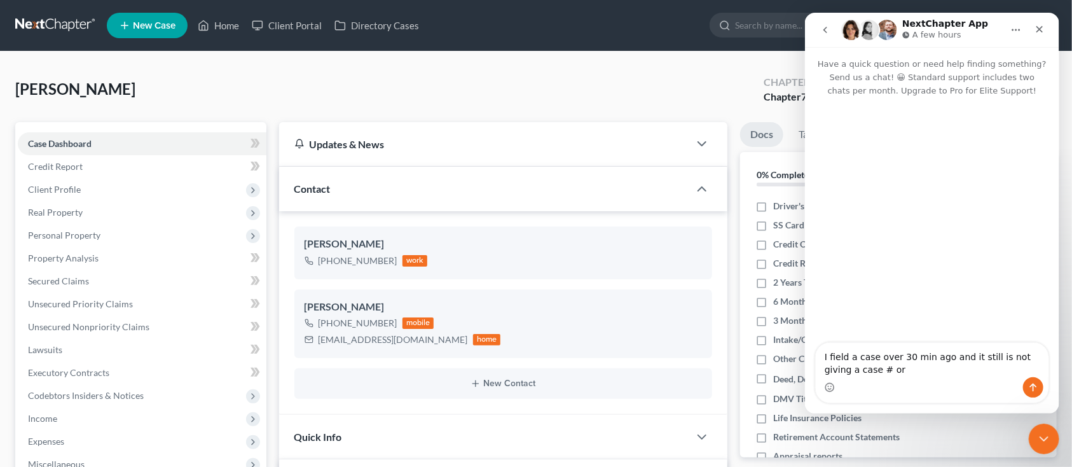
click at [878, 374] on textarea "I field a case over 30 min ago and it still is not giving a case # or" at bounding box center [931, 360] width 233 height 34
type textarea "I field a case over 30 min ago and it still is not giving a case # or shown up …"
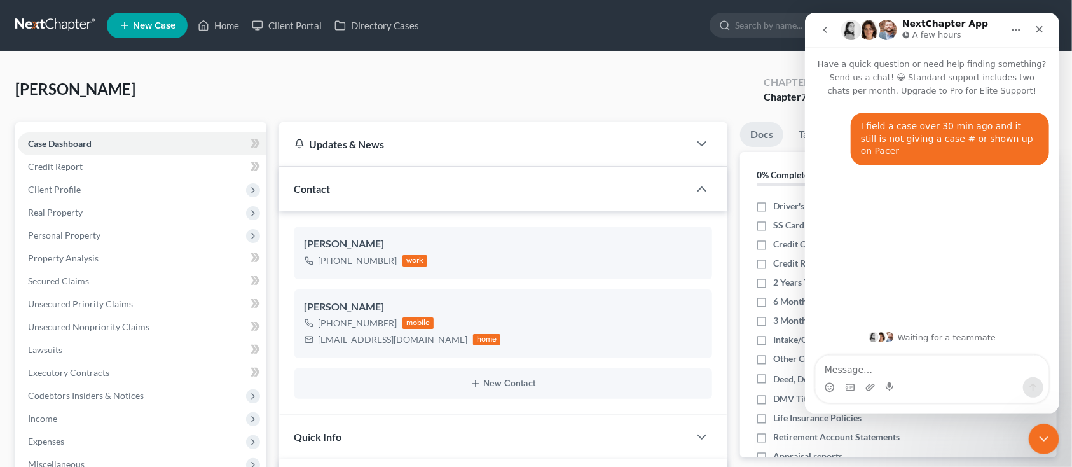
click at [458, 88] on div "Honaker, Gwendolyn Upgraded Chapter Chapter 7 Status Lead District VAWB Preview" at bounding box center [536, 94] width 1042 height 55
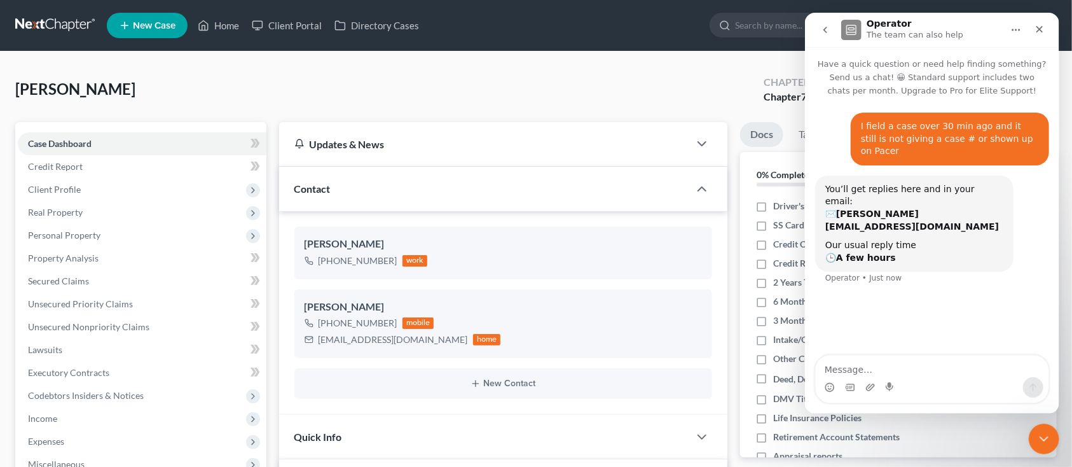
click at [55, 23] on link at bounding box center [55, 25] width 81 height 23
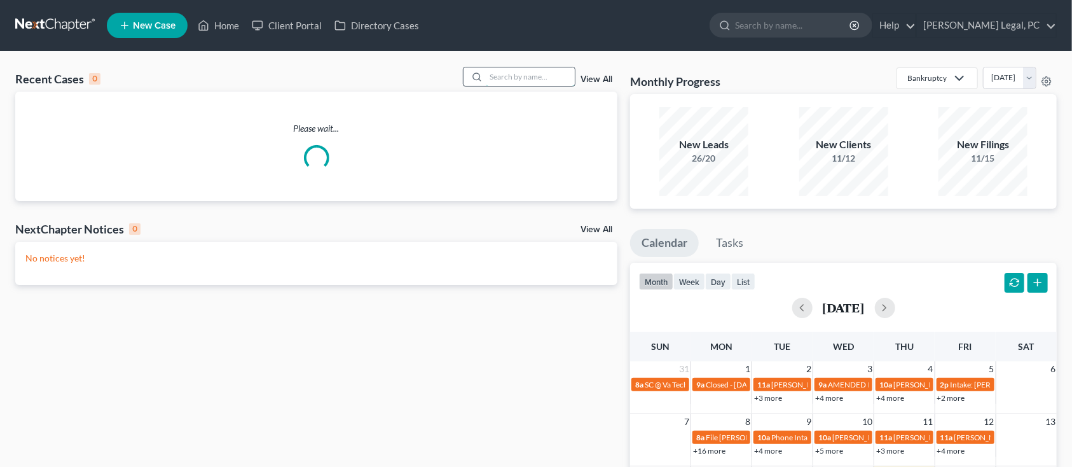
click at [504, 74] on input "search" at bounding box center [530, 76] width 89 height 18
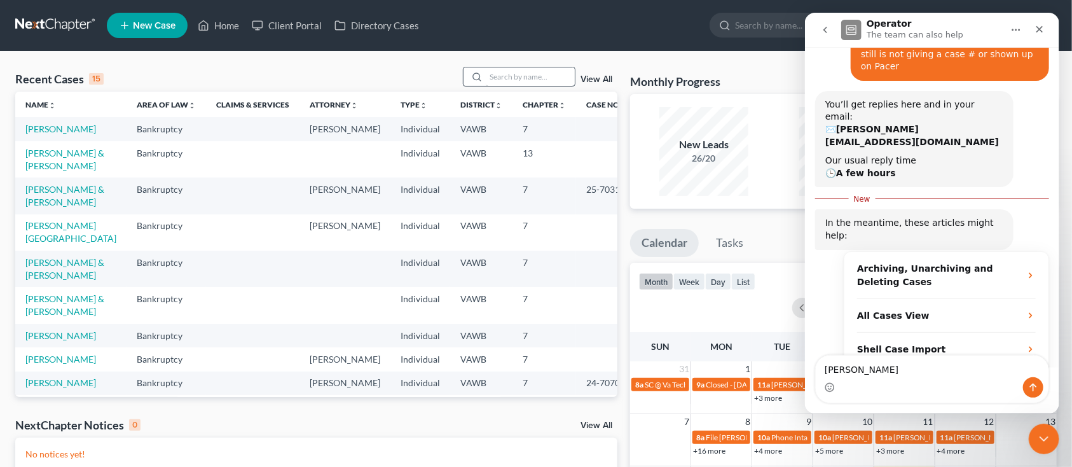
scroll to position [90, 0]
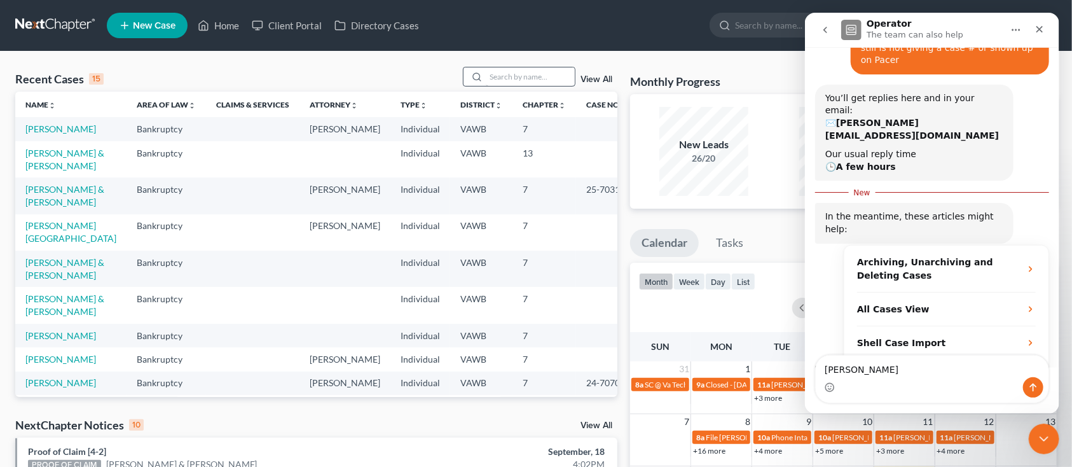
type textarea "Jaymes"
drag, startPoint x: 878, startPoint y: 367, endPoint x: 794, endPoint y: 370, distance: 84.6
click at [805, 370] on html "Operator The team can also help Have a quick question or need help finding some…" at bounding box center [932, 213] width 254 height 401
click at [509, 71] on input "search" at bounding box center [530, 76] width 89 height 18
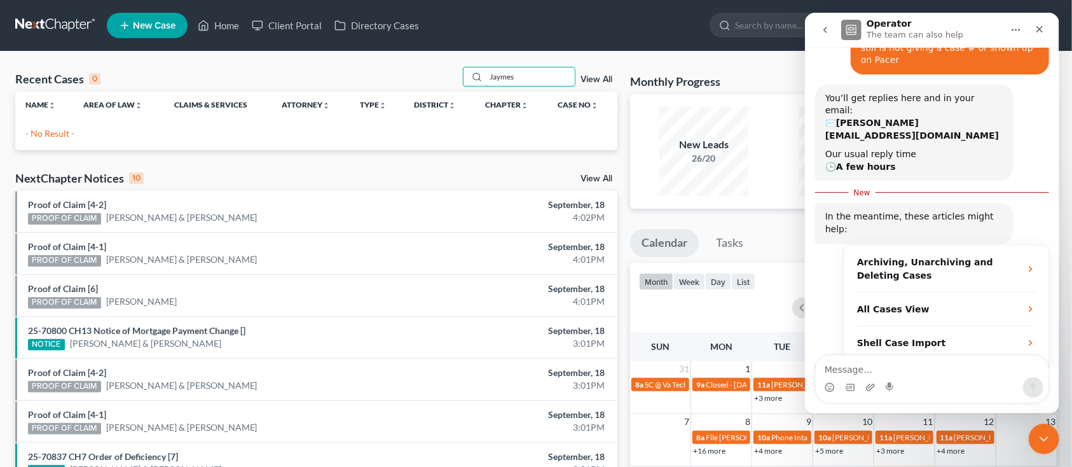
drag, startPoint x: 512, startPoint y: 78, endPoint x: 410, endPoint y: 76, distance: 101.8
click at [410, 76] on div "Recent Cases 0 Jaymes View All" at bounding box center [316, 79] width 602 height 25
type input "jaynes"
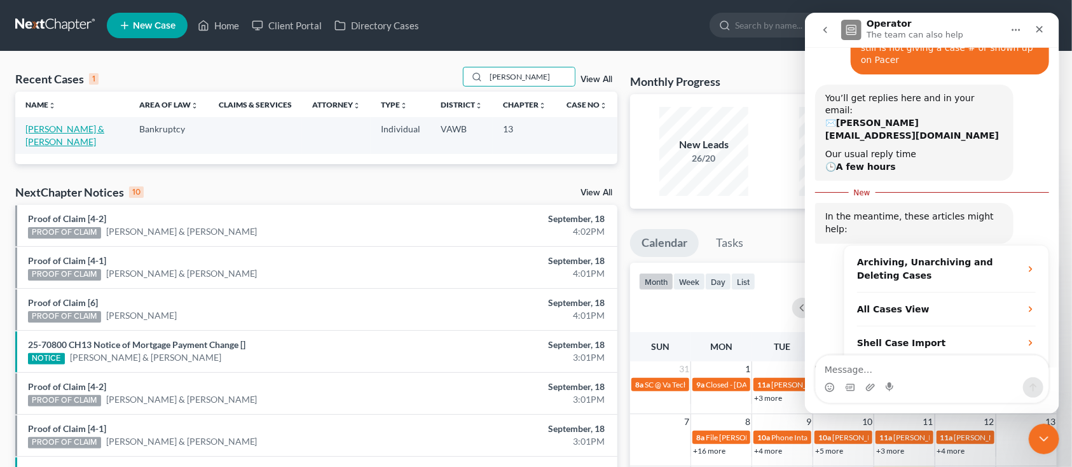
click at [65, 142] on link "[PERSON_NAME] & [PERSON_NAME]" at bounding box center [64, 135] width 79 height 24
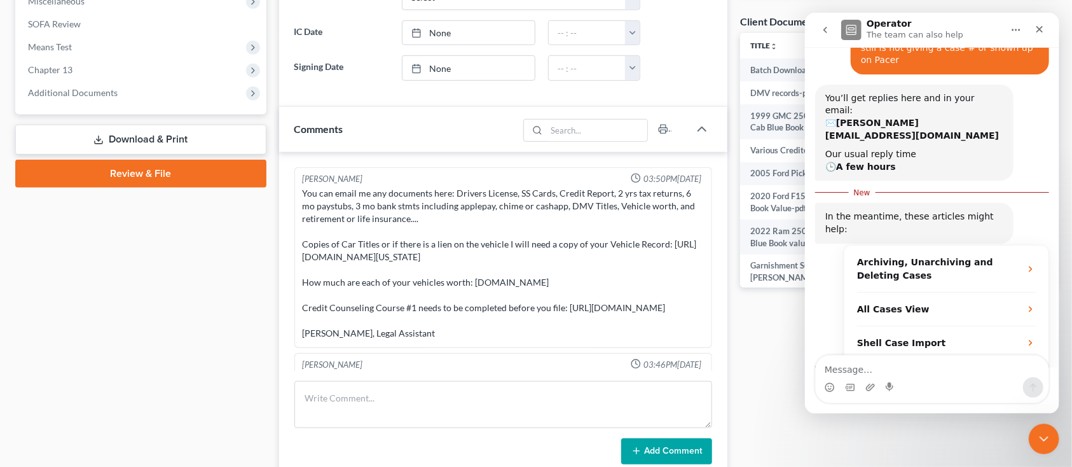
scroll to position [424, 0]
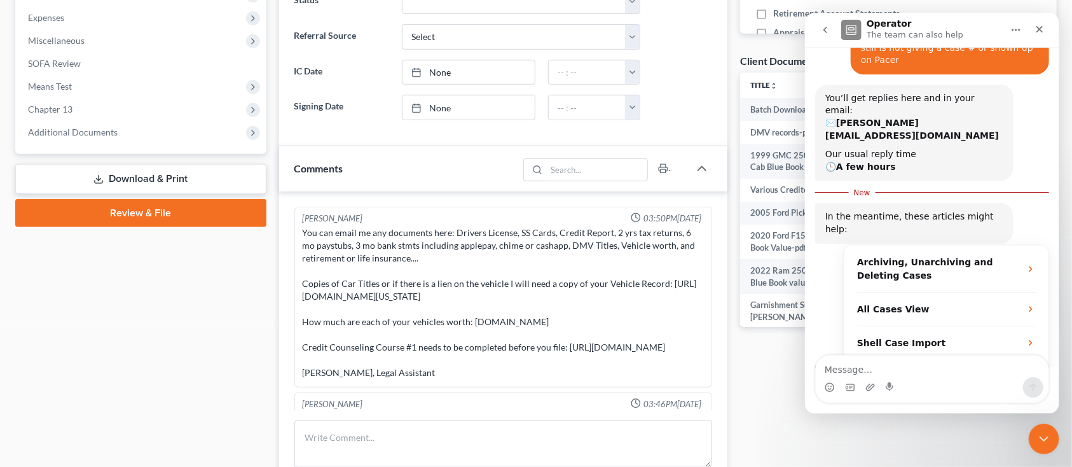
click at [469, 273] on div "You can email me any documents here: Drivers License, SS Cards, Credit Report, …" at bounding box center [503, 302] width 401 height 153
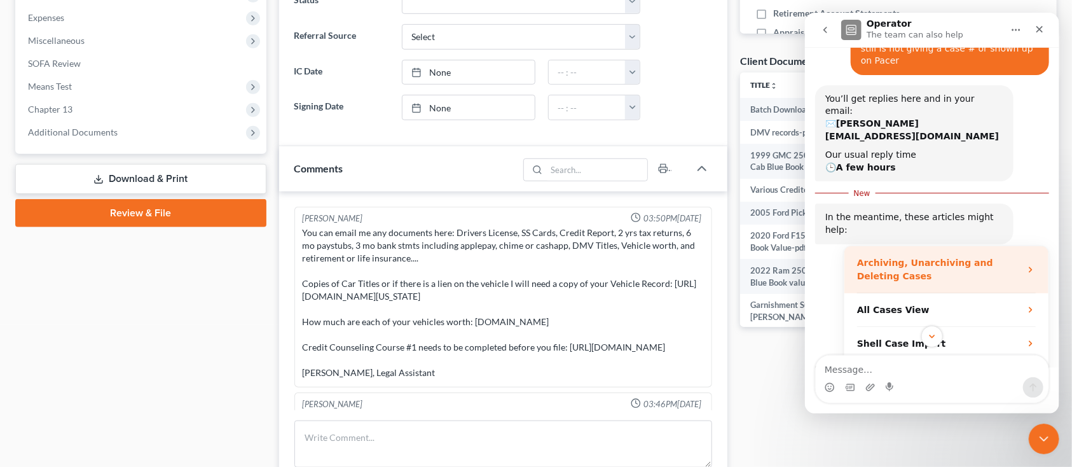
scroll to position [90, 0]
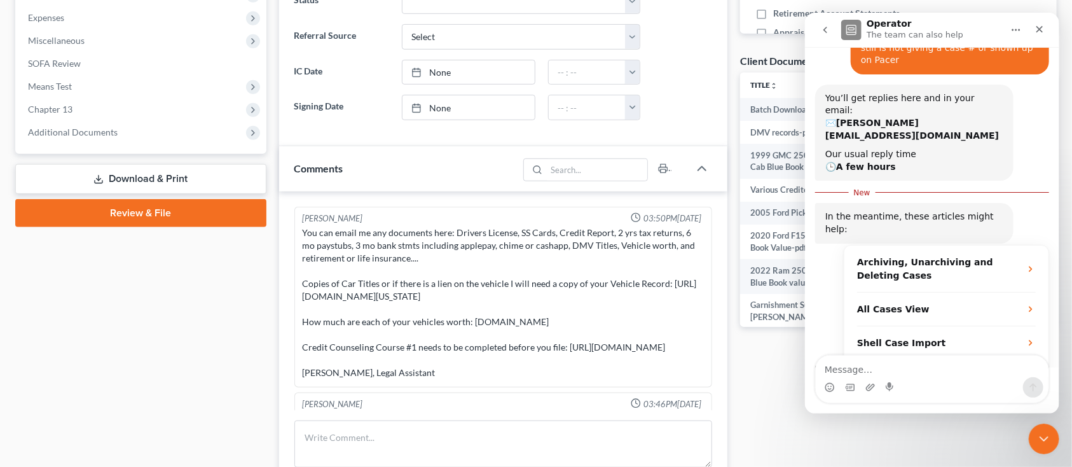
click at [208, 293] on div "Case Dashboard Payments Invoices Payments Payments Credit Report Client Profile" at bounding box center [141, 222] width 264 height 1047
click at [1036, 27] on icon "Close" at bounding box center [1039, 29] width 7 height 7
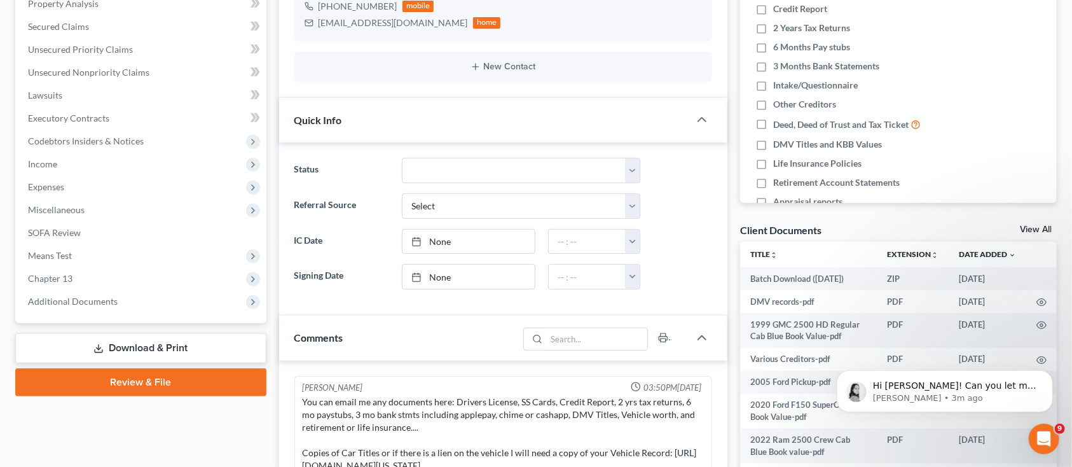
scroll to position [424, 0]
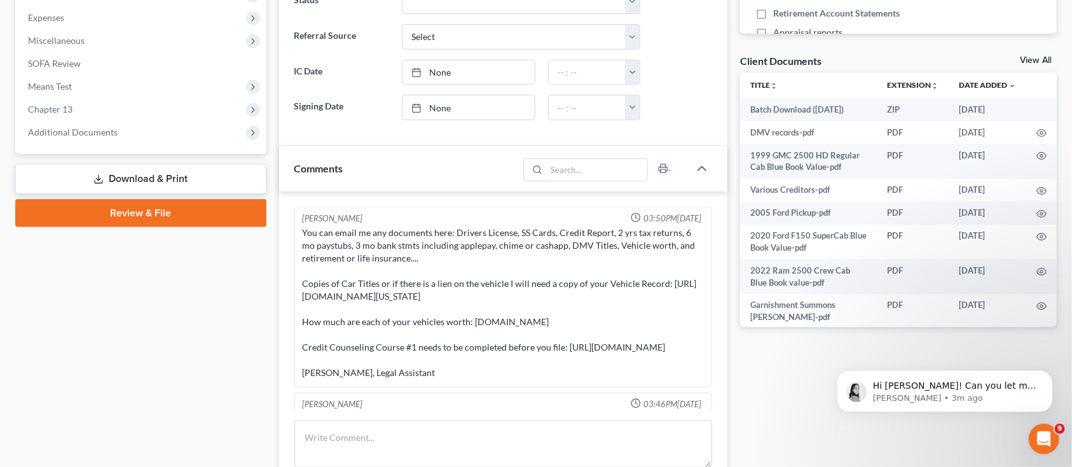
click at [567, 271] on div "You can email me any documents here: Drivers License, SS Cards, Credit Report, …" at bounding box center [503, 302] width 401 height 153
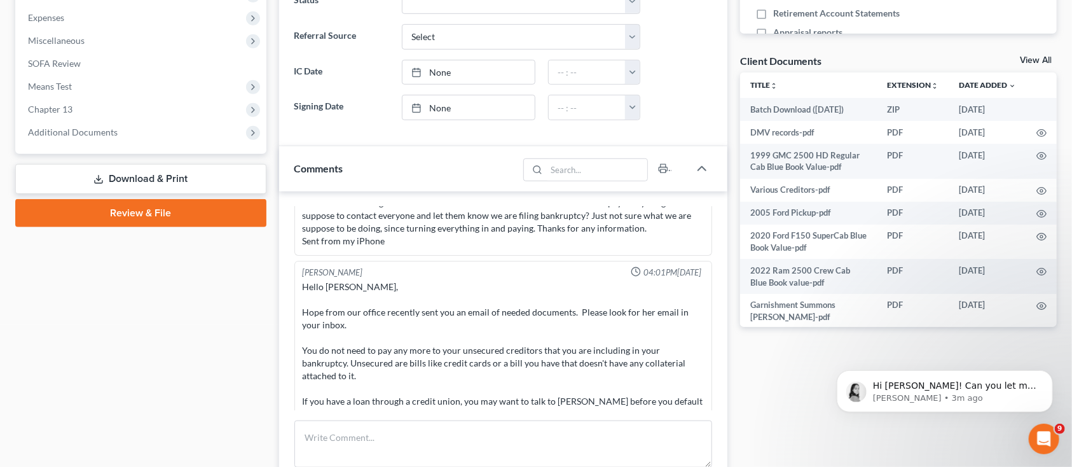
scroll to position [169, 0]
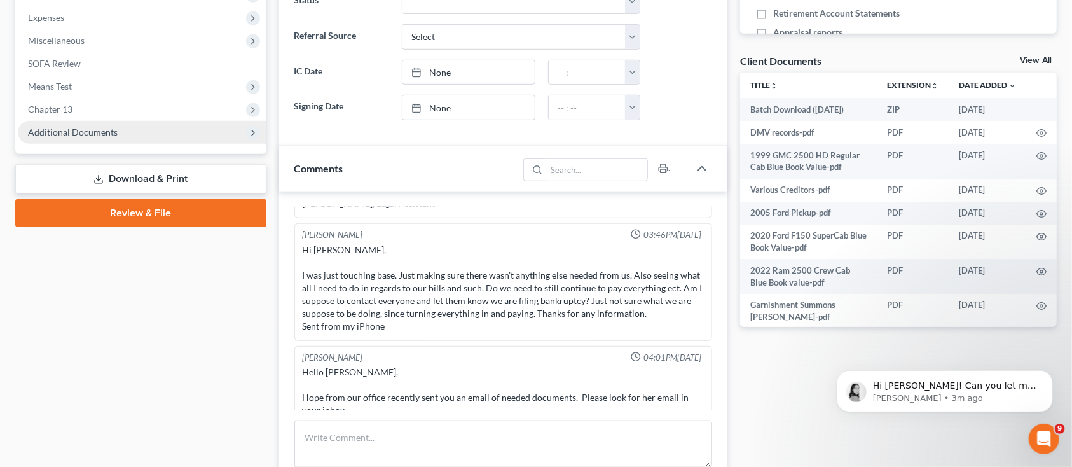
click at [85, 122] on span "Additional Documents" at bounding box center [142, 132] width 249 height 23
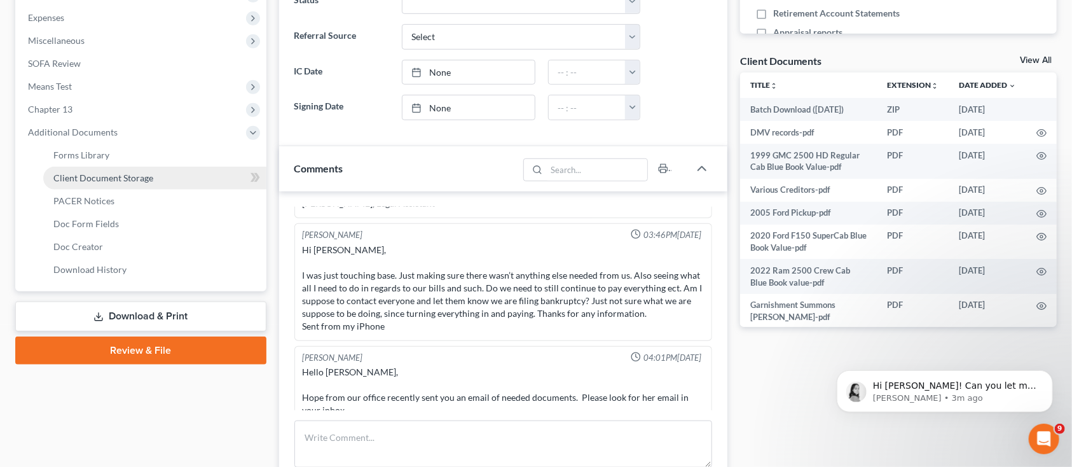
click at [87, 181] on span "Client Document Storage" at bounding box center [103, 177] width 100 height 11
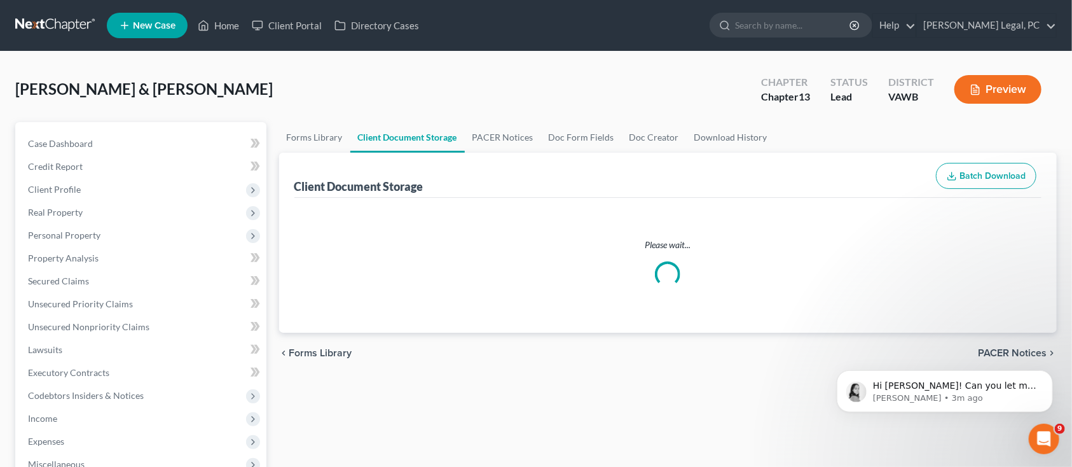
select select "0"
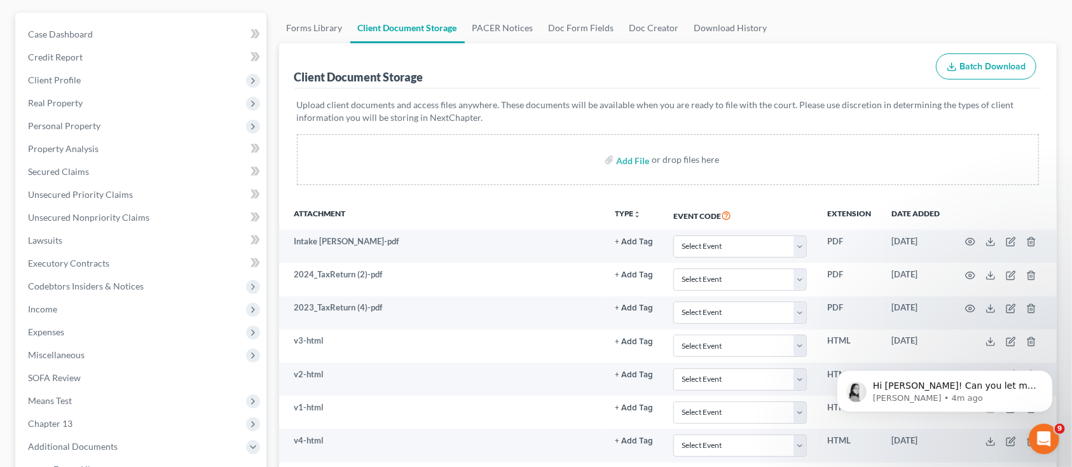
scroll to position [25, 0]
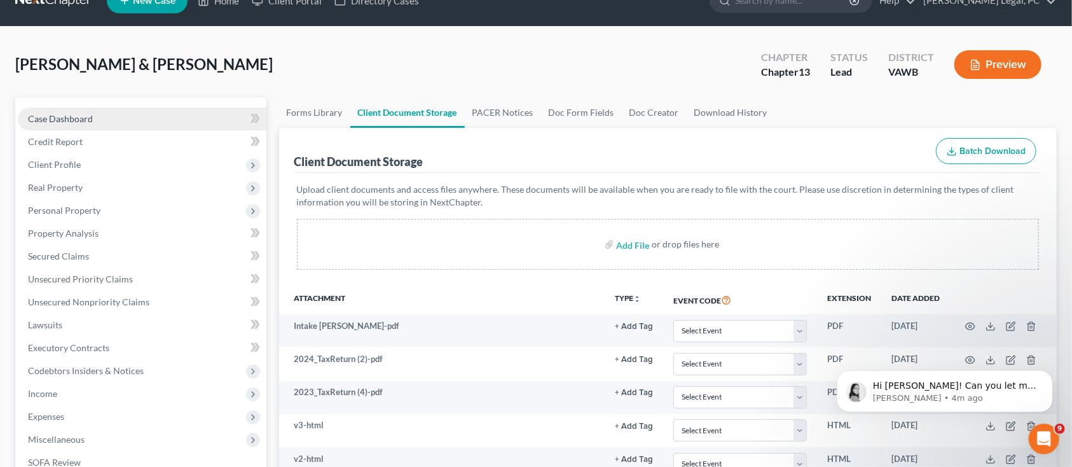
drag, startPoint x: 51, startPoint y: 120, endPoint x: 77, endPoint y: 122, distance: 26.1
click at [51, 120] on span "Case Dashboard" at bounding box center [60, 118] width 65 height 11
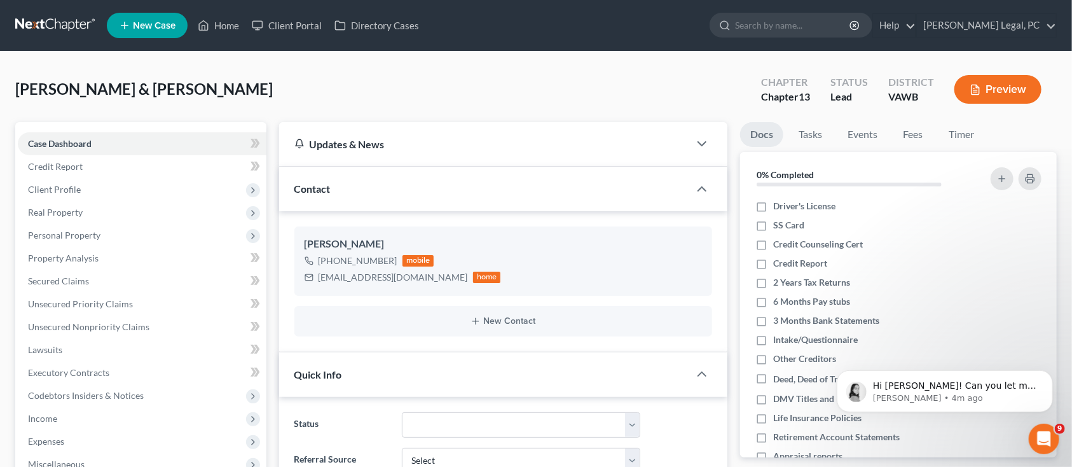
click at [50, 20] on link at bounding box center [55, 25] width 81 height 23
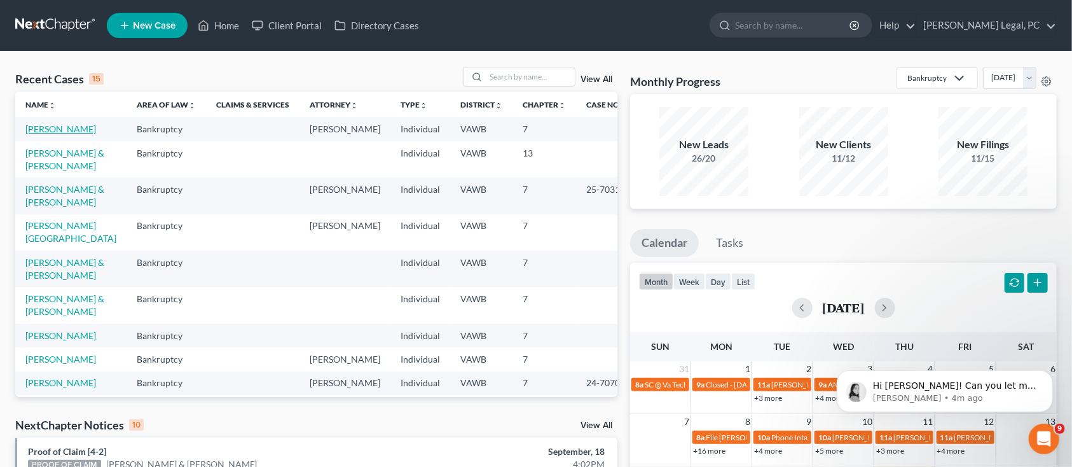
click at [48, 134] on link "[PERSON_NAME]" at bounding box center [60, 128] width 71 height 11
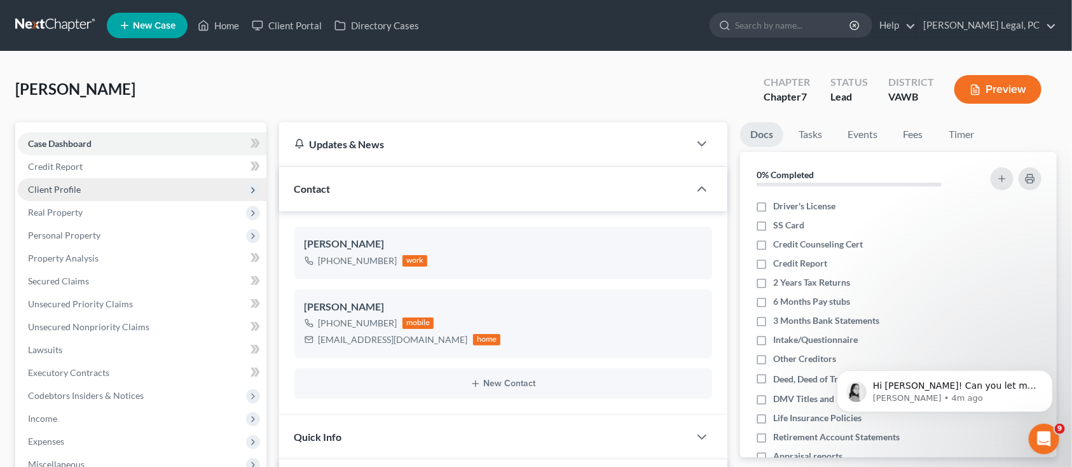
scroll to position [445, 0]
click at [891, 392] on p "[PERSON_NAME] • 4m ago" at bounding box center [955, 397] width 164 height 11
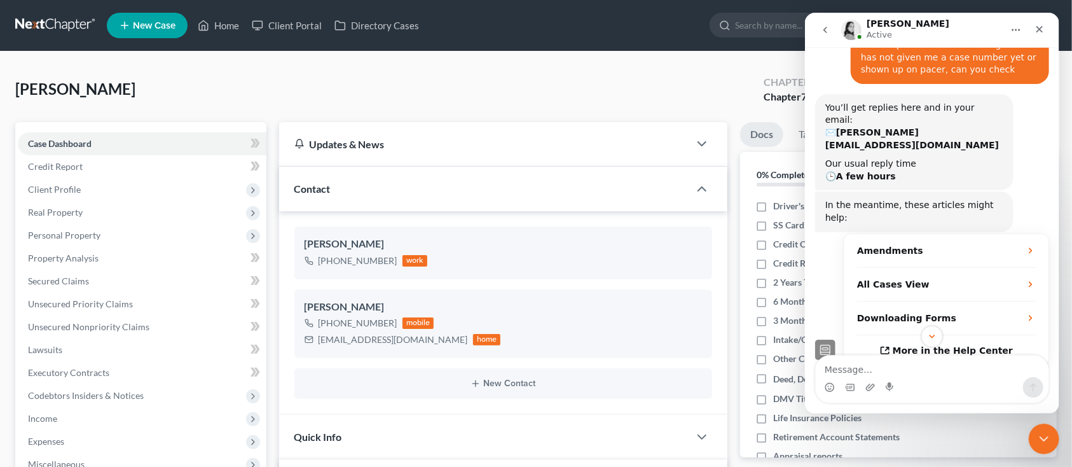
scroll to position [160, 0]
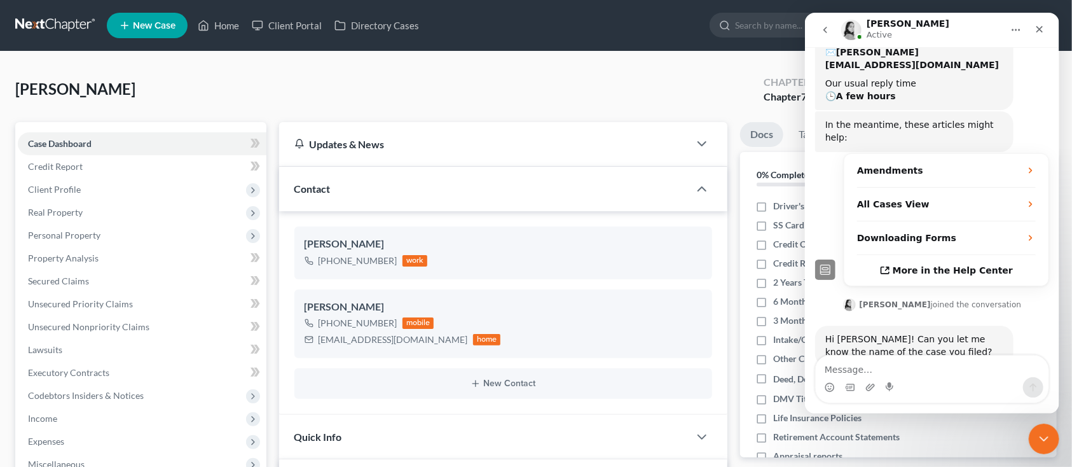
click at [909, 375] on textarea "Message…" at bounding box center [931, 367] width 233 height 22
type textarea "[PERSON_NAME]"
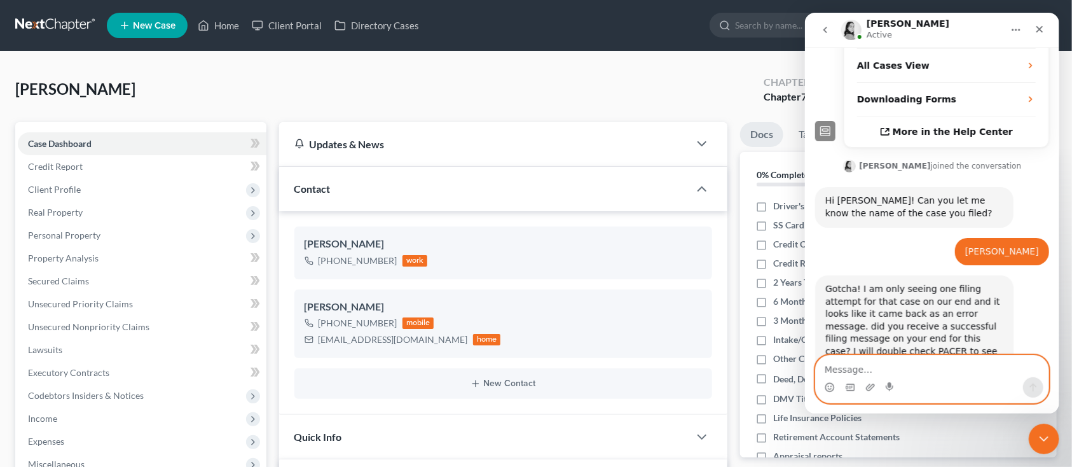
scroll to position [298, 0]
click at [924, 365] on textarea "Message…" at bounding box center [931, 367] width 233 height 22
click at [890, 363] on textarea "Message…" at bounding box center [931, 367] width 233 height 22
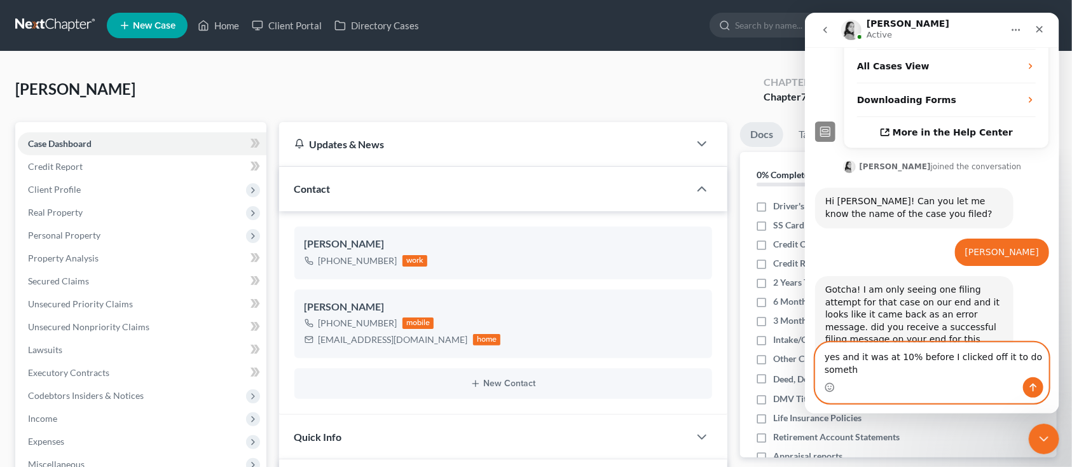
scroll to position [311, 0]
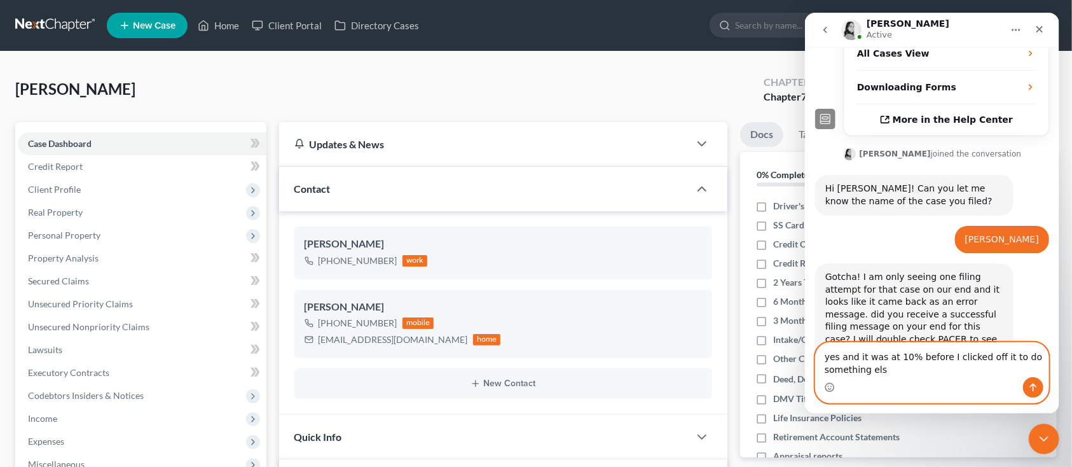
type textarea "yes and it was at 10% before I clicked off it to do something else"
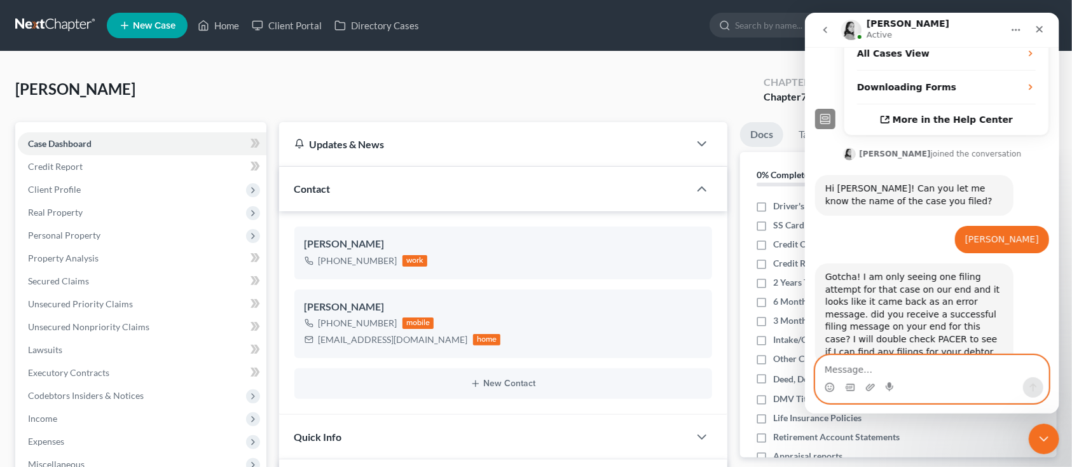
scroll to position [349, 0]
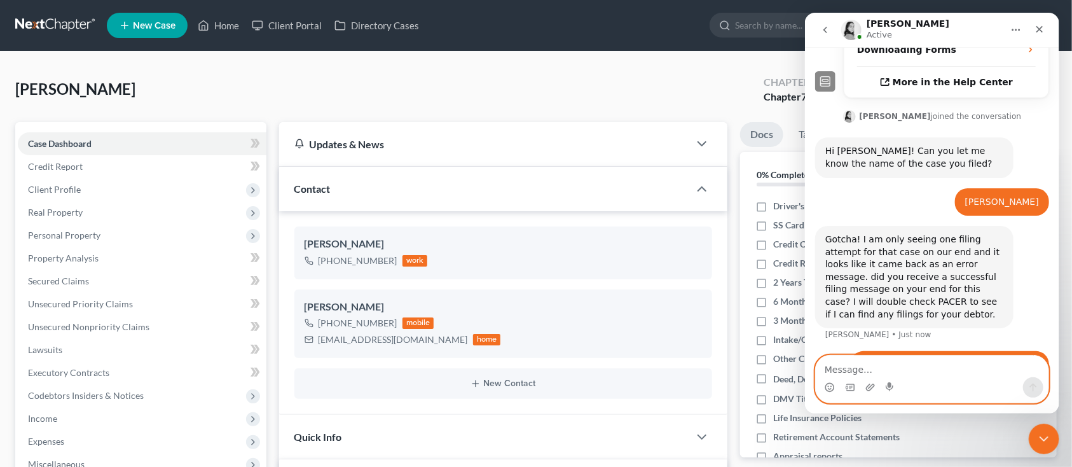
click at [874, 361] on textarea "Message…" at bounding box center [931, 367] width 233 height 22
type textarea "I've been checking pacer also, should I resend it?"
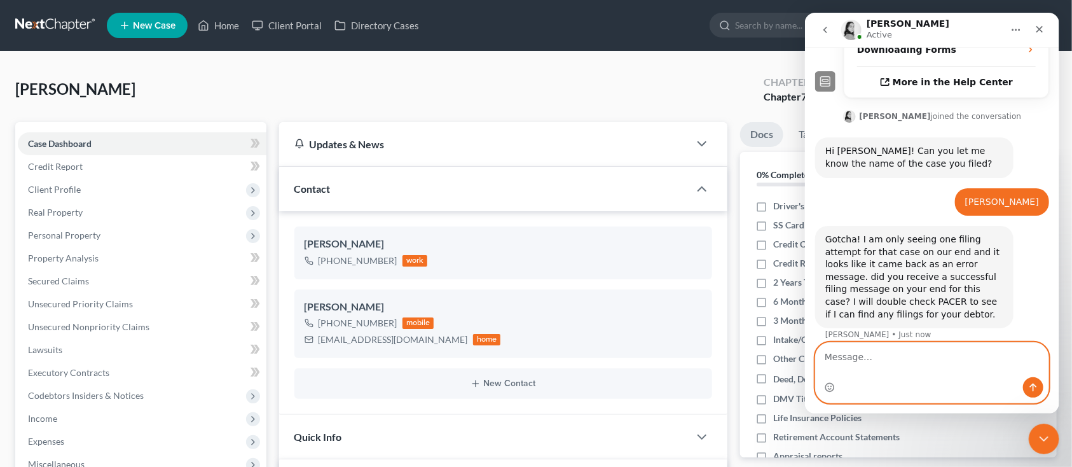
scroll to position [390, 0]
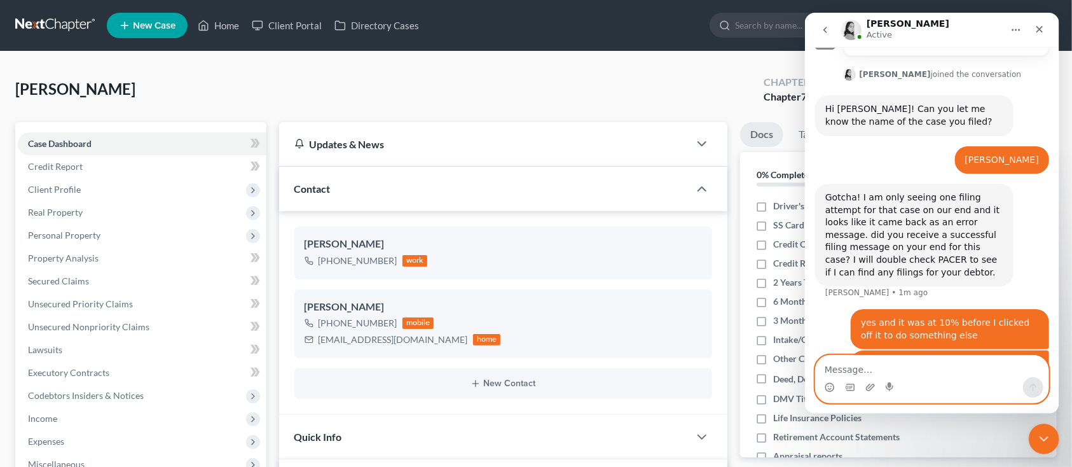
click at [911, 363] on textarea "Message…" at bounding box center [931, 367] width 233 height 22
click at [456, 81] on div "Honaker, Gwendolyn Upgraded Chapter Chapter 7 Status Lead District VAWB Preview" at bounding box center [536, 94] width 1042 height 55
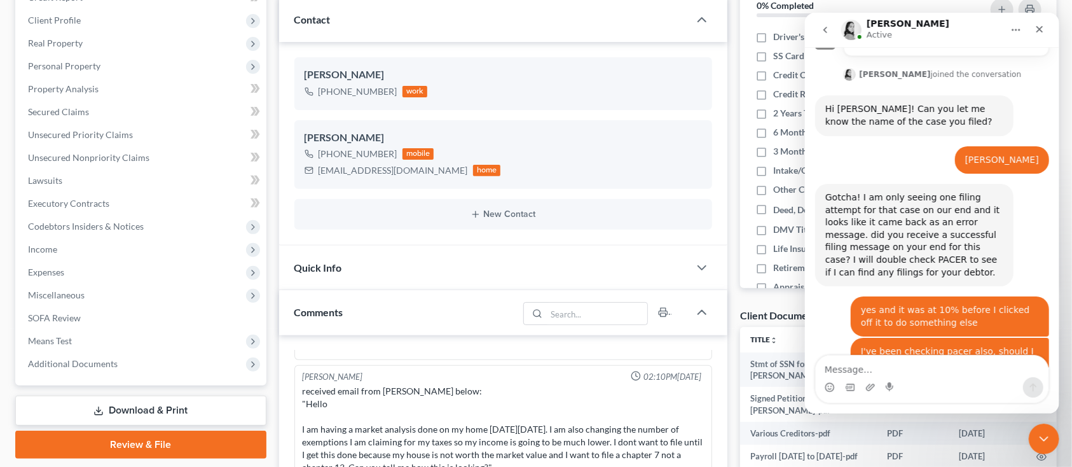
scroll to position [453, 0]
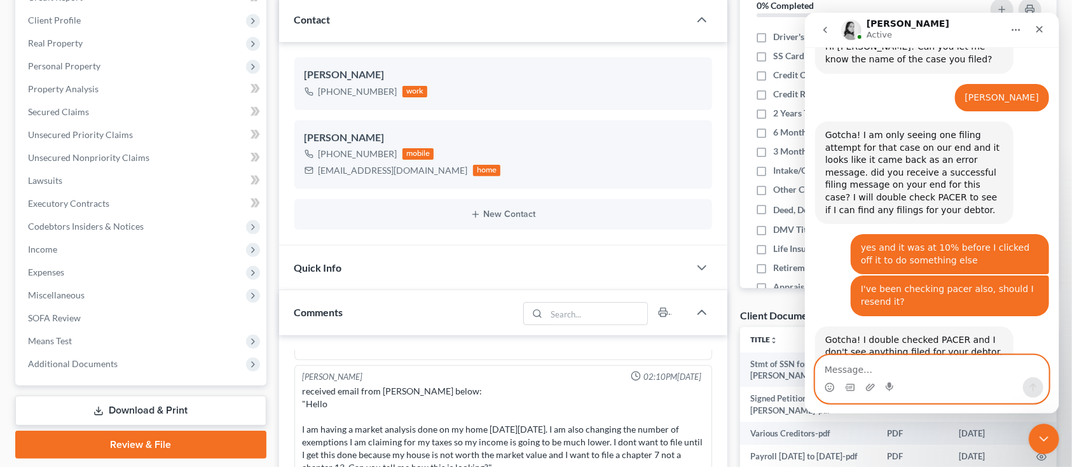
click at [922, 368] on textarea "Message…" at bounding box center [931, 367] width 233 height 22
type textarea "thanks"
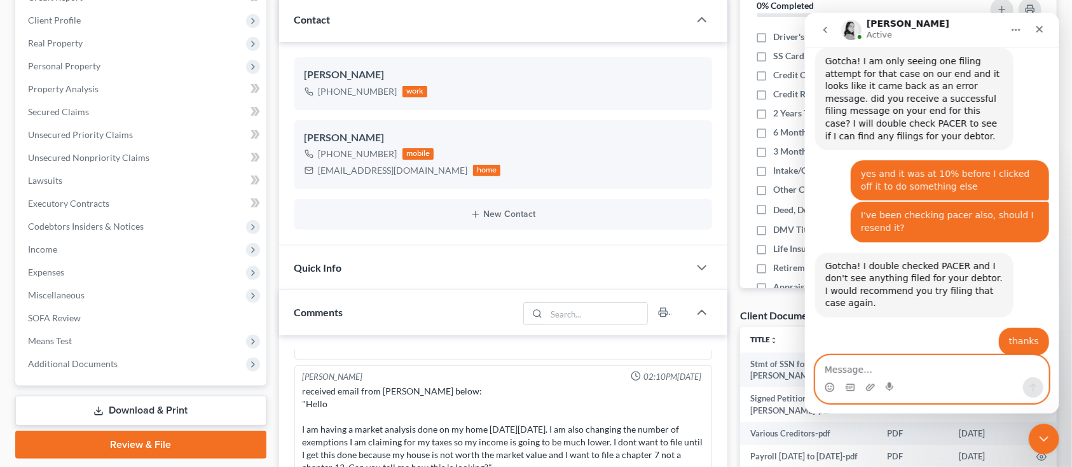
scroll to position [583, 0]
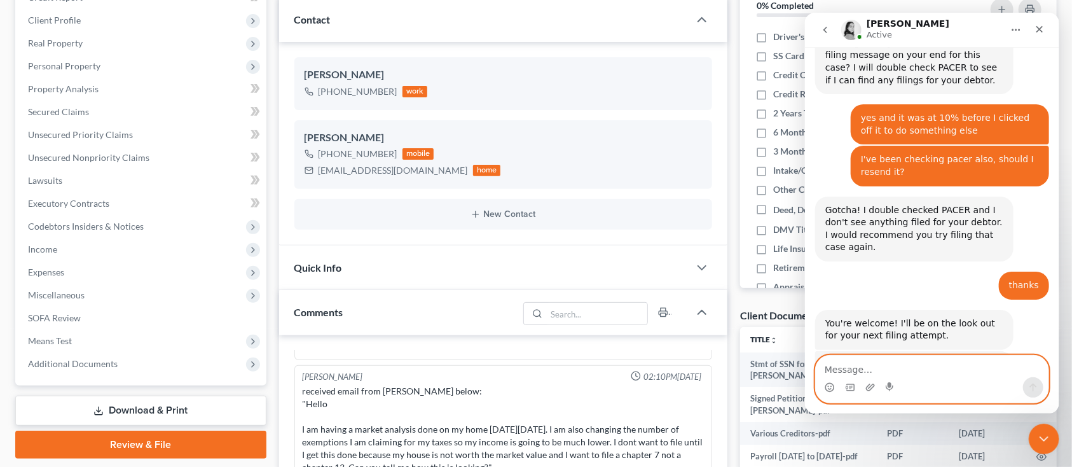
click at [905, 366] on textarea "Message…" at bounding box center [931, 367] width 233 height 22
type textarea "thanks"
click at [1028, 389] on icon "Send a message…" at bounding box center [1033, 387] width 10 height 10
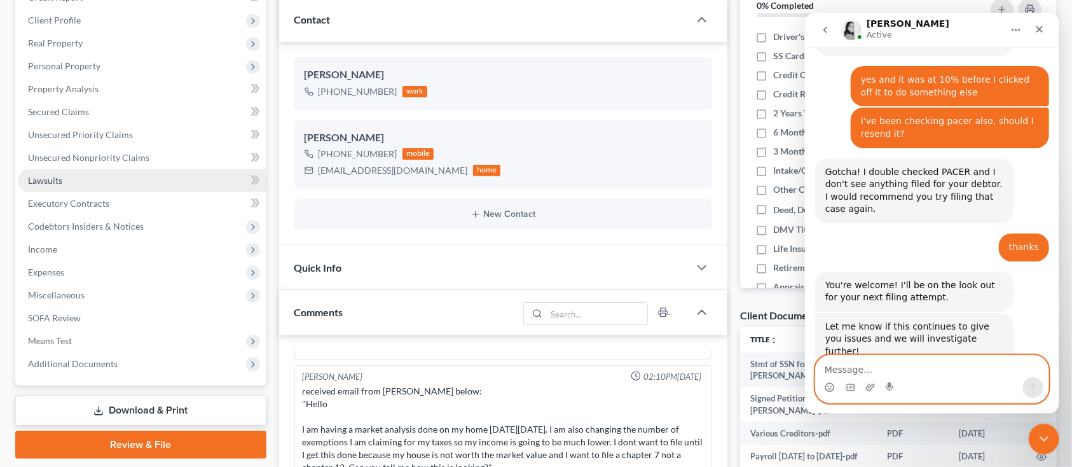
scroll to position [339, 0]
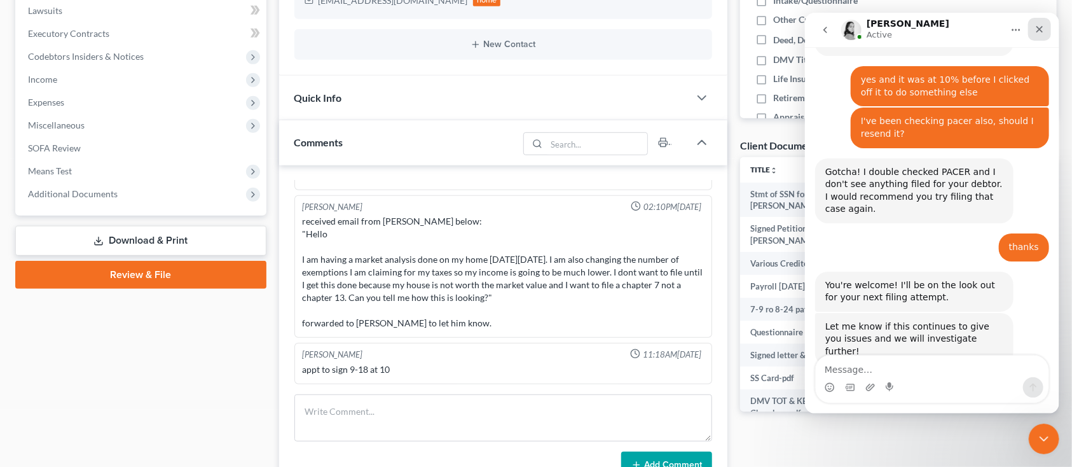
click at [1039, 24] on icon "Close" at bounding box center [1039, 29] width 10 height 10
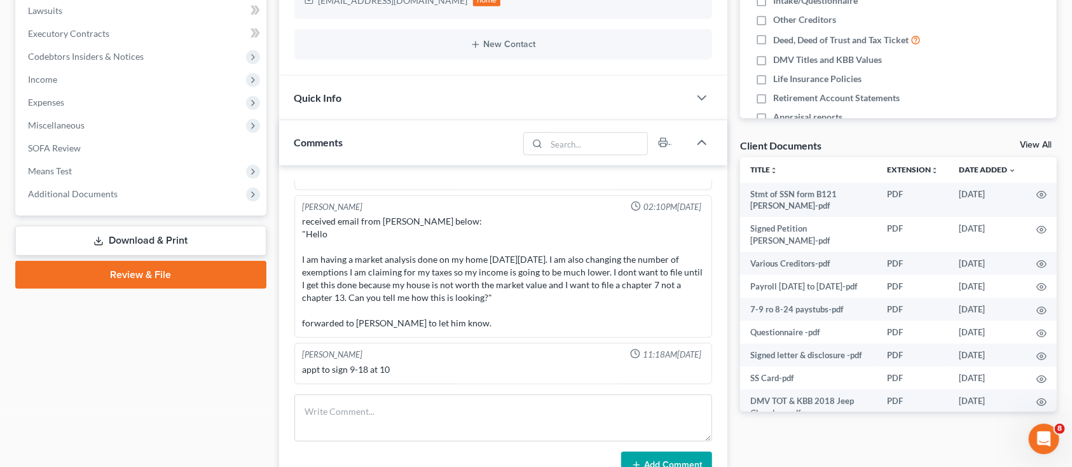
scroll to position [621, 0]
click at [133, 276] on link "Review & File" at bounding box center [140, 275] width 251 height 28
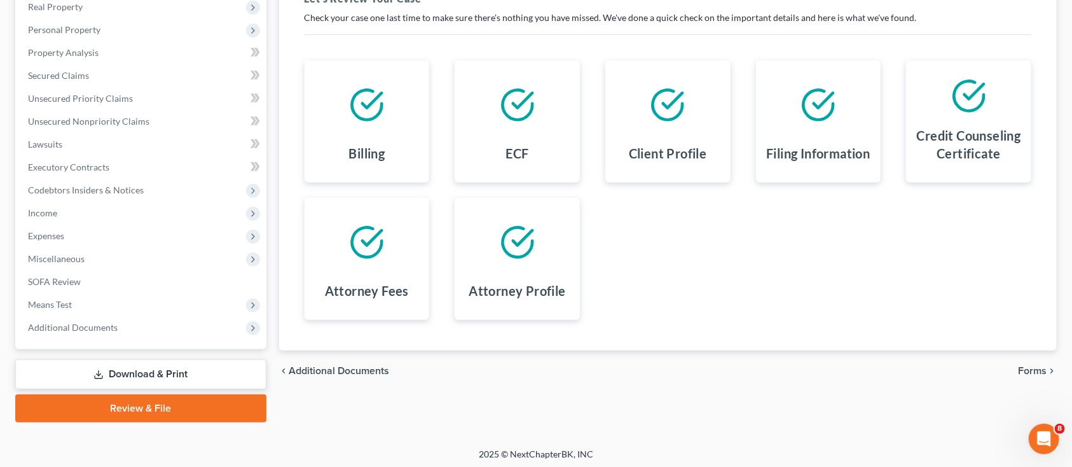
scroll to position [208, 0]
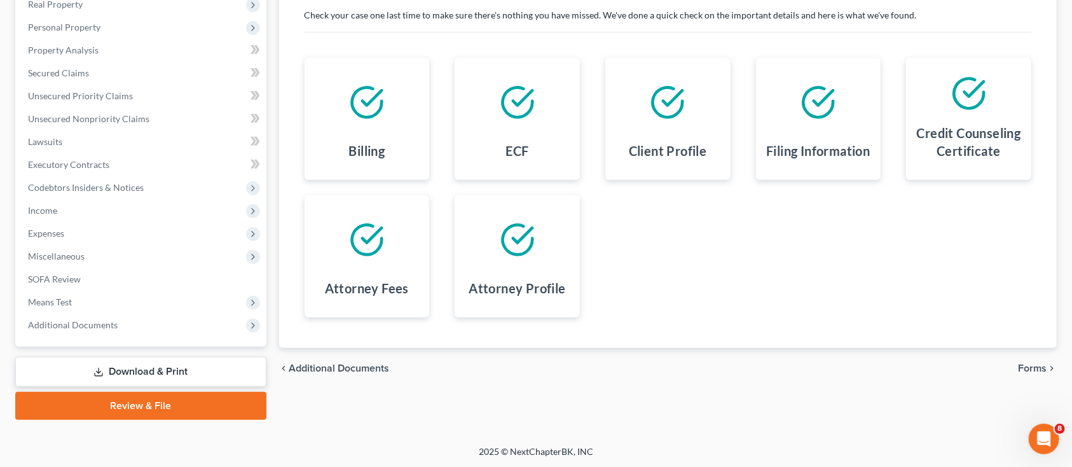
click at [1042, 367] on span "Forms" at bounding box center [1032, 368] width 29 height 10
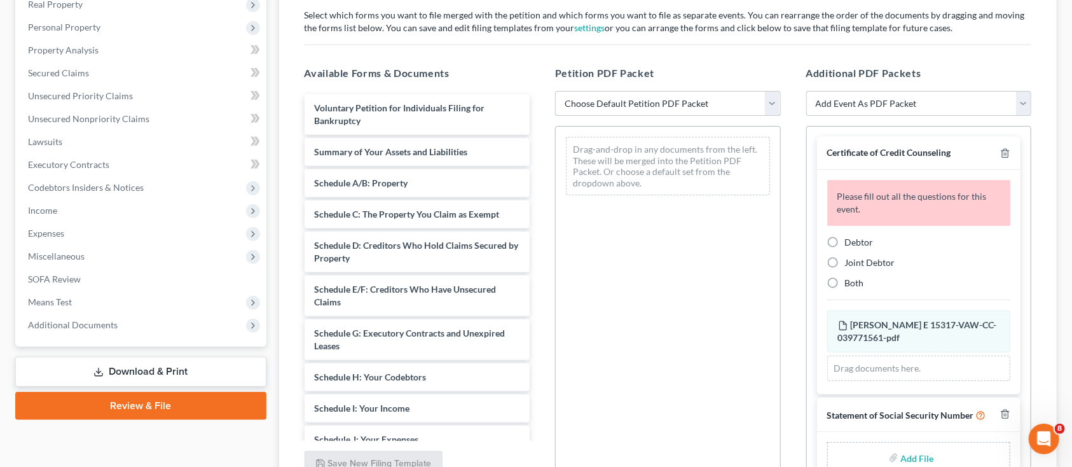
click at [641, 106] on select "Choose Default Petition PDF Packet Complete Bankruptcy Petition (all forms and …" at bounding box center [668, 103] width 226 height 25
select select "0"
click at [555, 91] on select "Choose Default Petition PDF Packet Complete Bankruptcy Petition (all forms and …" at bounding box center [668, 103] width 226 height 25
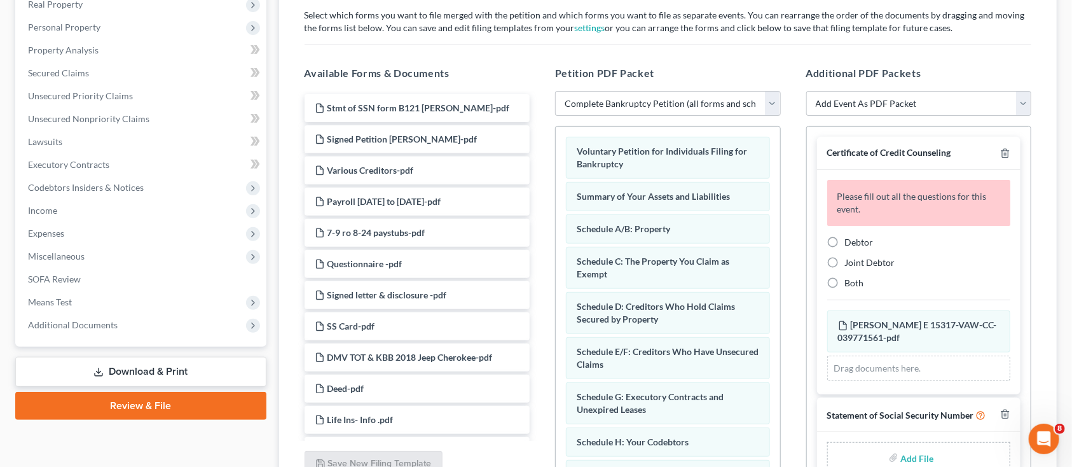
click at [858, 242] on span "Debtor" at bounding box center [859, 242] width 29 height 11
click at [858, 242] on input "Debtor" at bounding box center [854, 240] width 8 height 8
radio input "true"
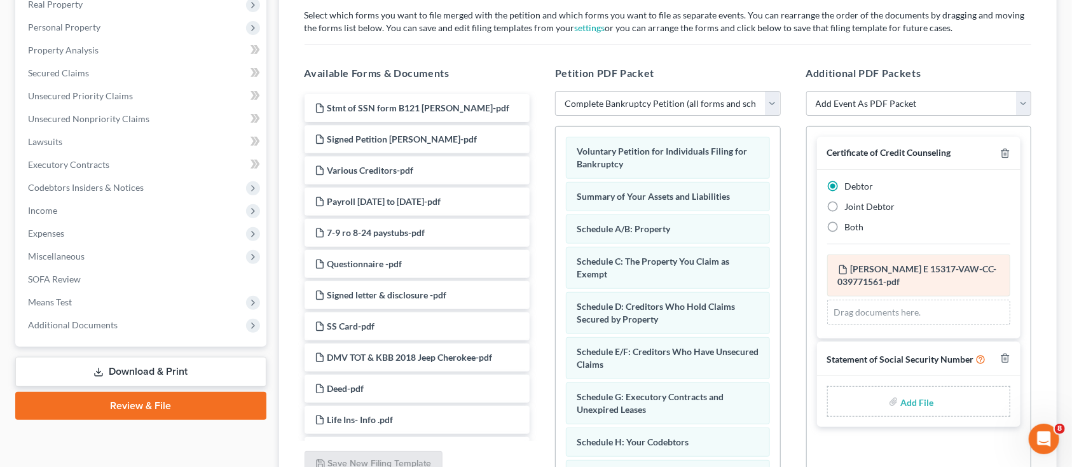
scroll to position [293, 0]
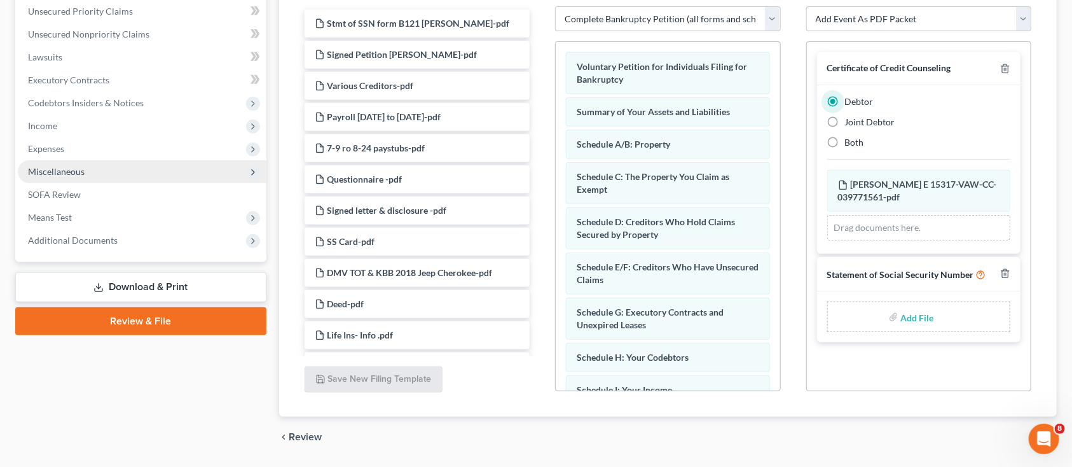
type input "C:\fakepath\Stmt of SSN form B121 Honaker.pdf"
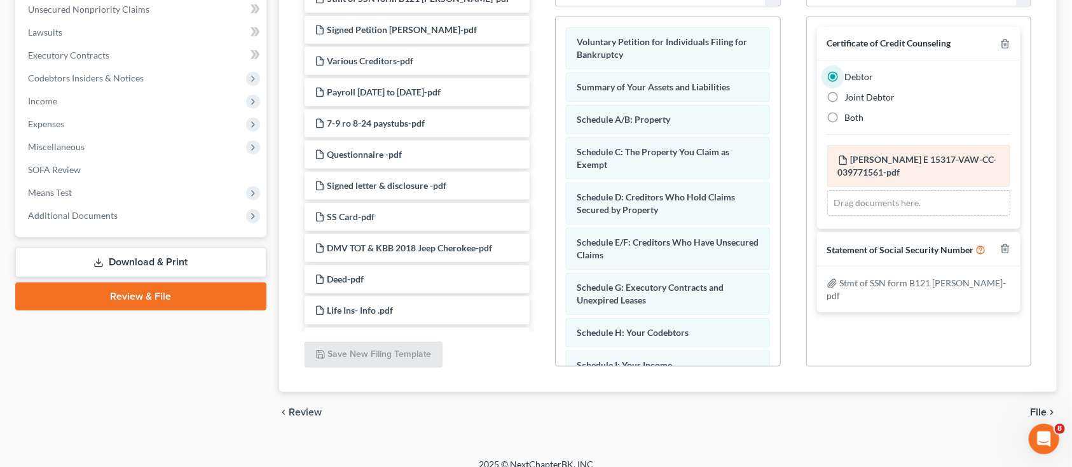
scroll to position [330, 0]
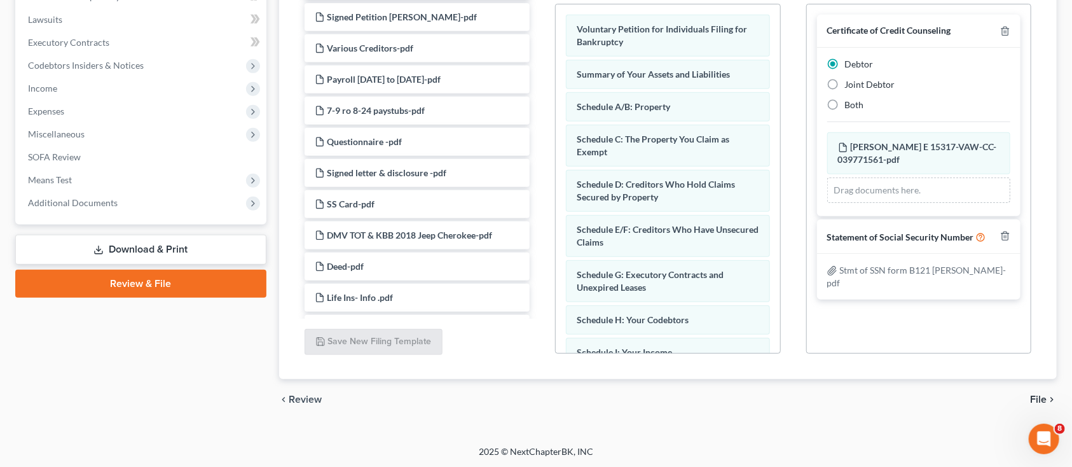
click at [1042, 398] on span "File" at bounding box center [1038, 399] width 17 height 10
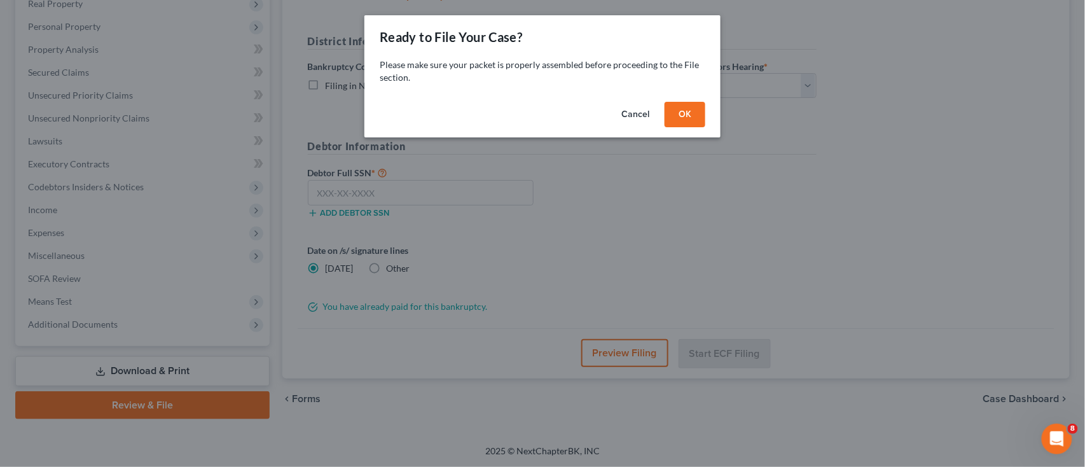
click at [675, 112] on button "OK" at bounding box center [685, 114] width 41 height 25
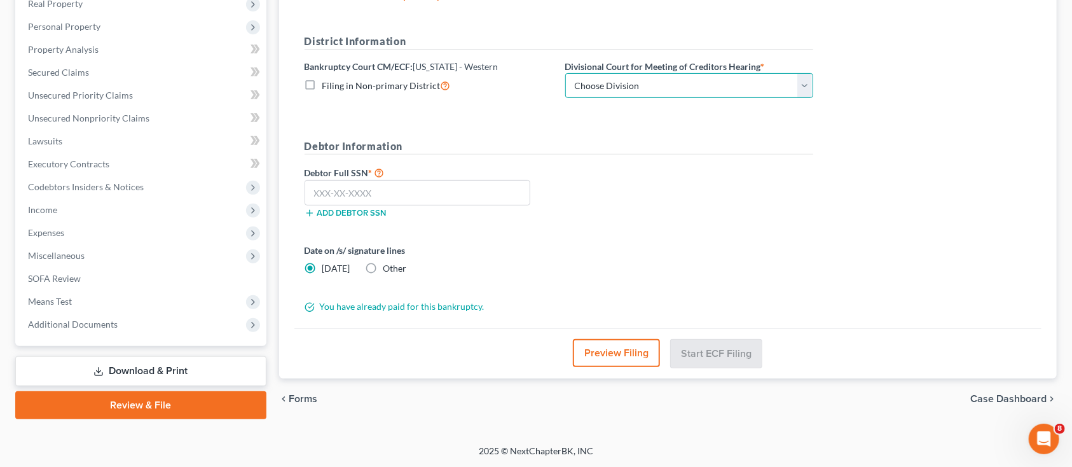
click at [664, 86] on select "Choose Division Roanoke Lynchburg Harrisonburg Lynchburg/ Roanoke Norfolk" at bounding box center [689, 85] width 248 height 25
select select "0"
click at [565, 73] on select "Choose Division Roanoke Lynchburg Harrisonburg Lynchburg/ Roanoke Norfolk" at bounding box center [689, 85] width 248 height 25
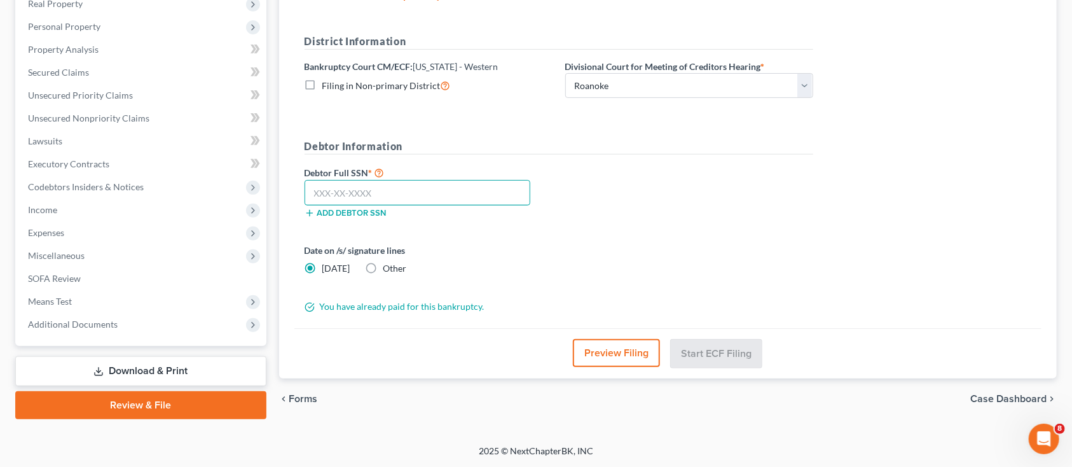
click at [404, 193] on input "text" at bounding box center [418, 192] width 226 height 25
click at [360, 192] on input "text" at bounding box center [418, 192] width 226 height 25
type input "220-88-2203"
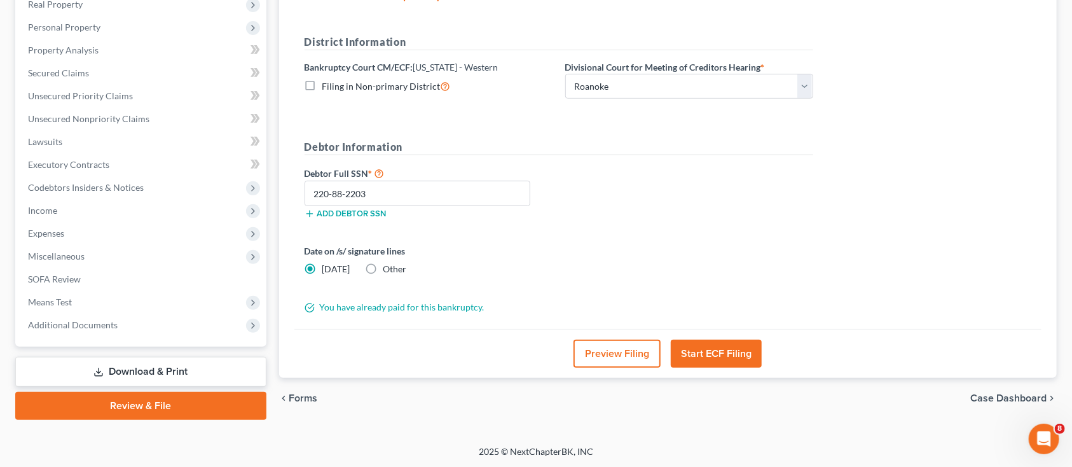
click at [724, 346] on button "Start ECF Filing" at bounding box center [716, 354] width 91 height 28
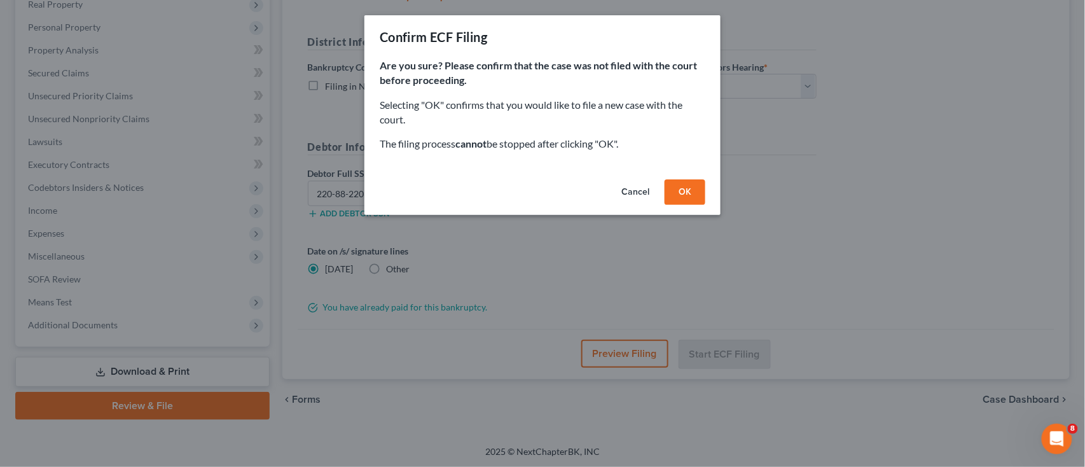
click at [684, 186] on button "OK" at bounding box center [685, 191] width 41 height 25
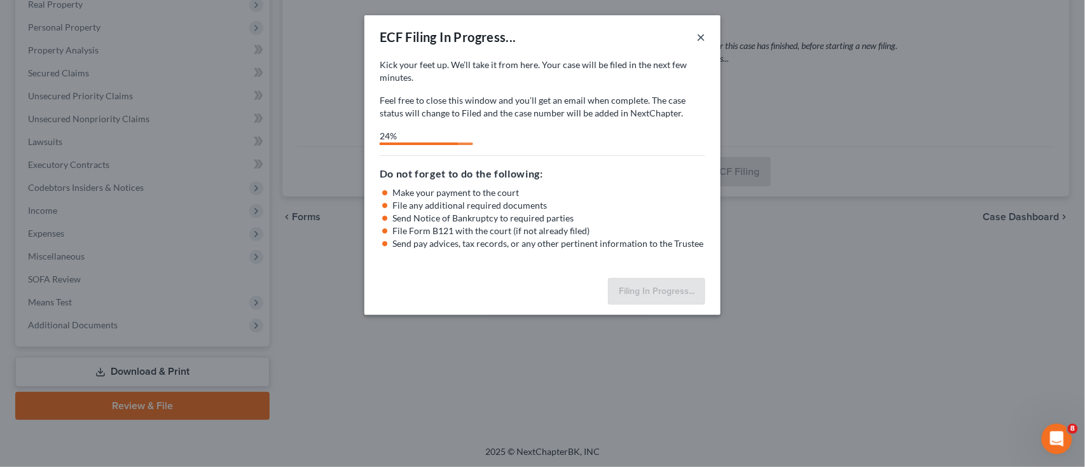
click at [700, 37] on button "×" at bounding box center [700, 36] width 9 height 15
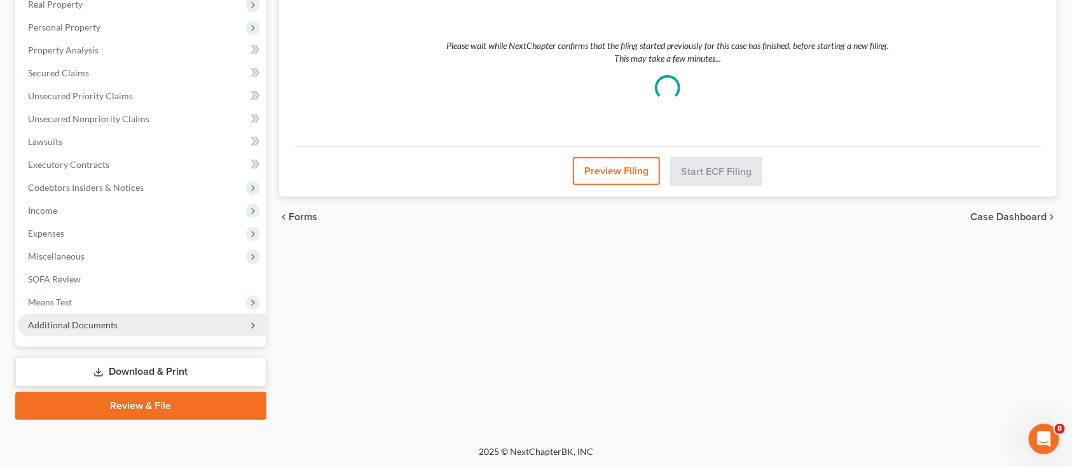
click at [83, 321] on span "Additional Documents" at bounding box center [73, 324] width 90 height 11
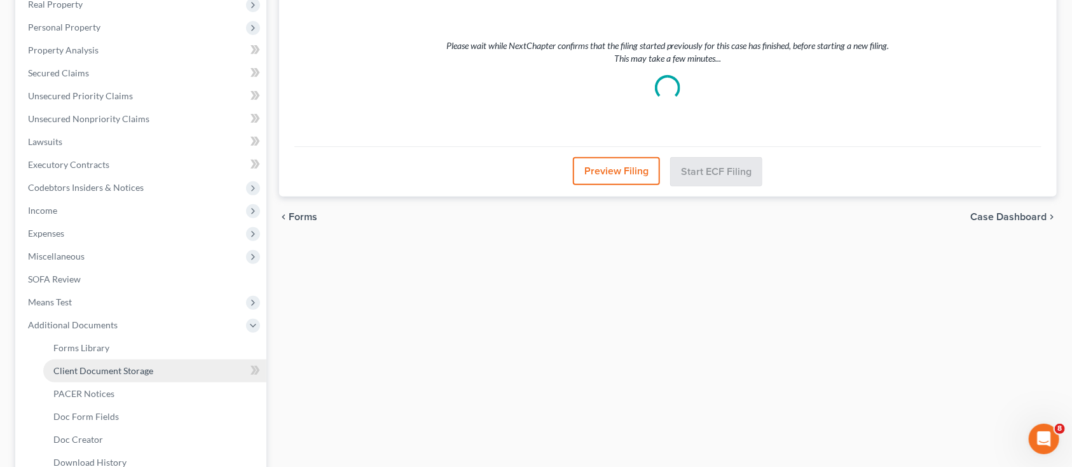
click at [107, 370] on span "Client Document Storage" at bounding box center [103, 370] width 100 height 11
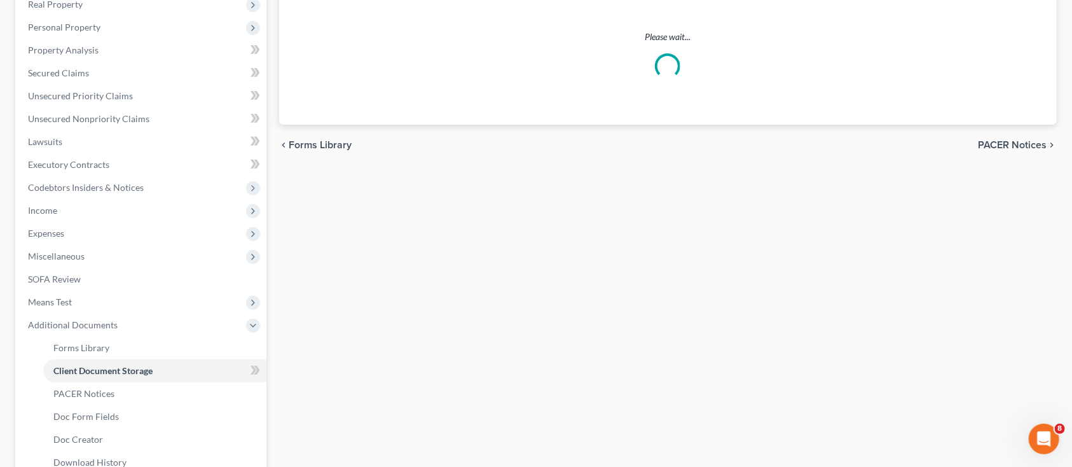
scroll to position [49, 0]
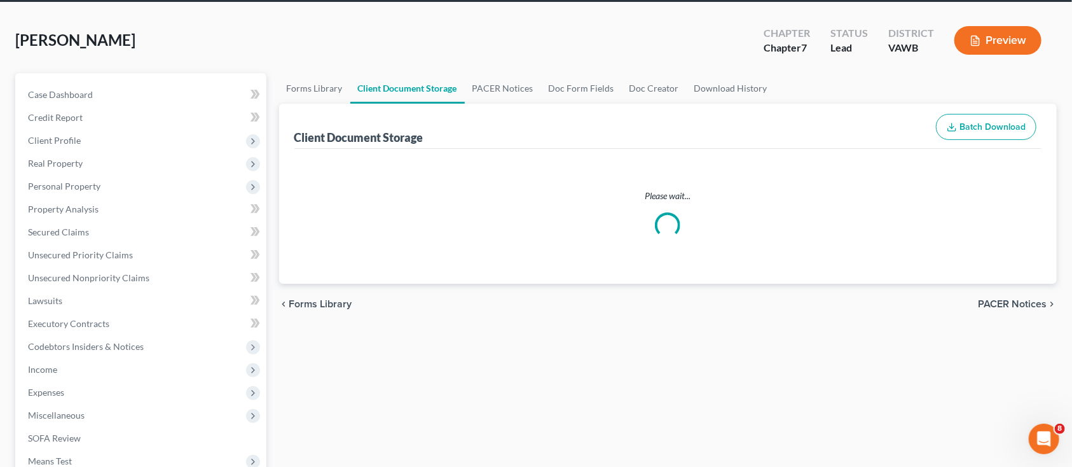
select select "0"
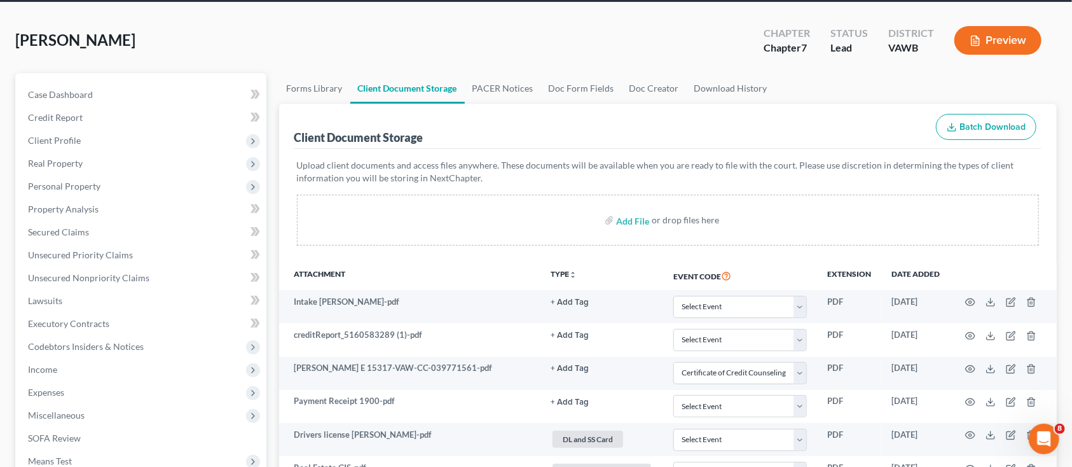
scroll to position [0, 0]
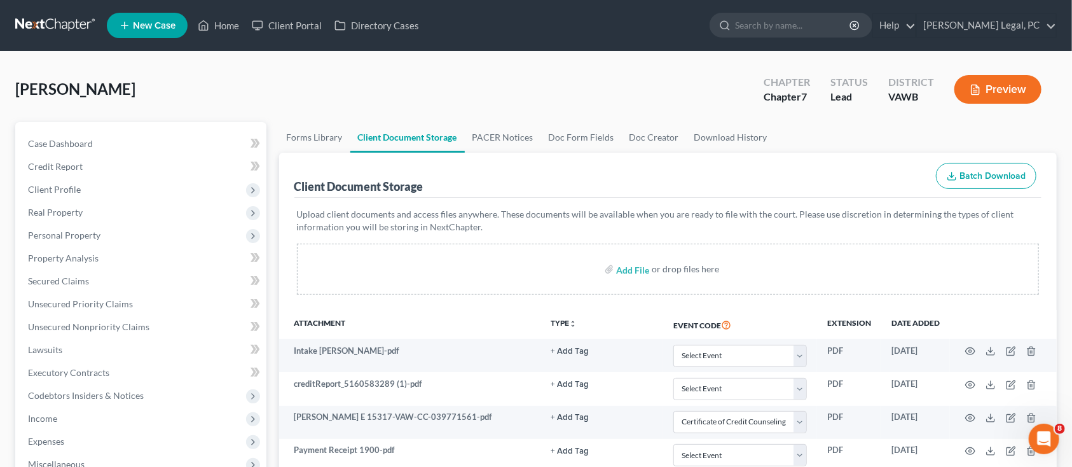
click at [49, 32] on link at bounding box center [55, 25] width 81 height 23
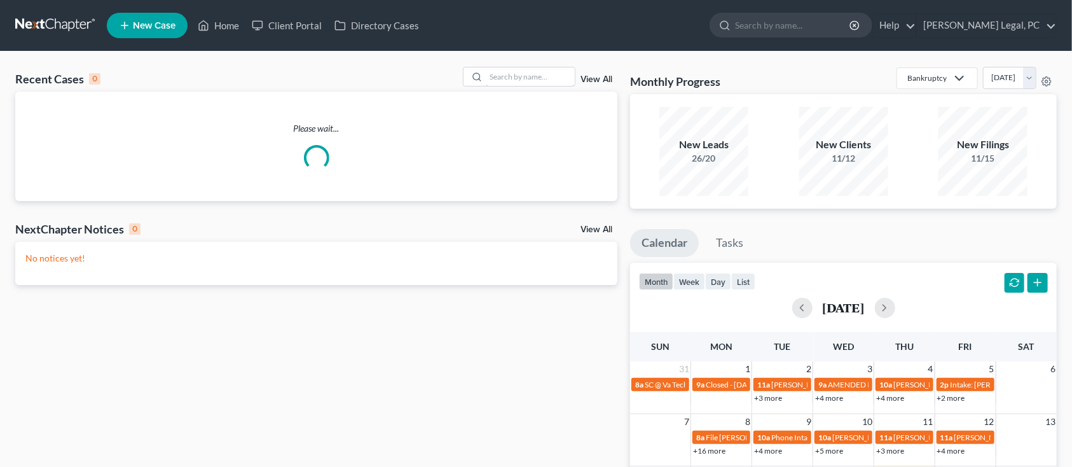
click at [509, 76] on input "search" at bounding box center [530, 76] width 89 height 18
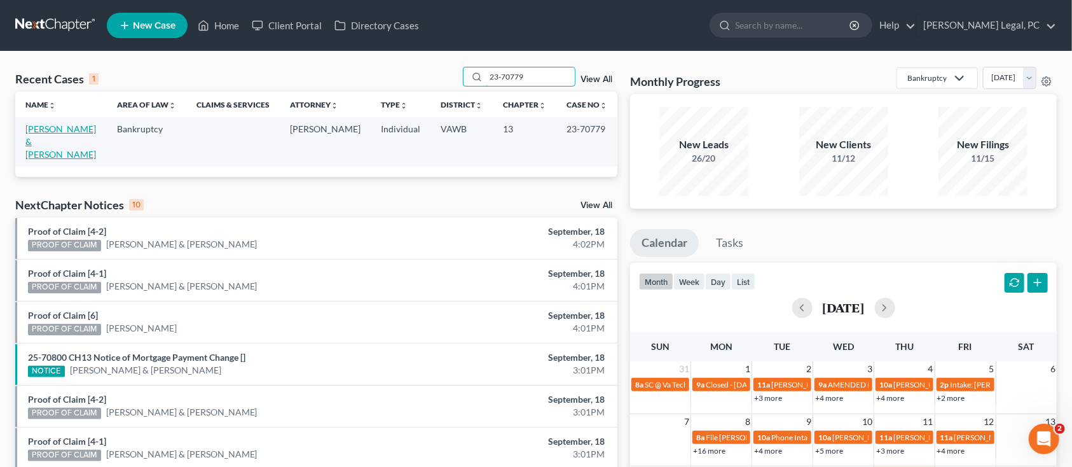
type input "23-70779"
click at [73, 126] on link "[PERSON_NAME] & [PERSON_NAME]" at bounding box center [60, 141] width 71 height 36
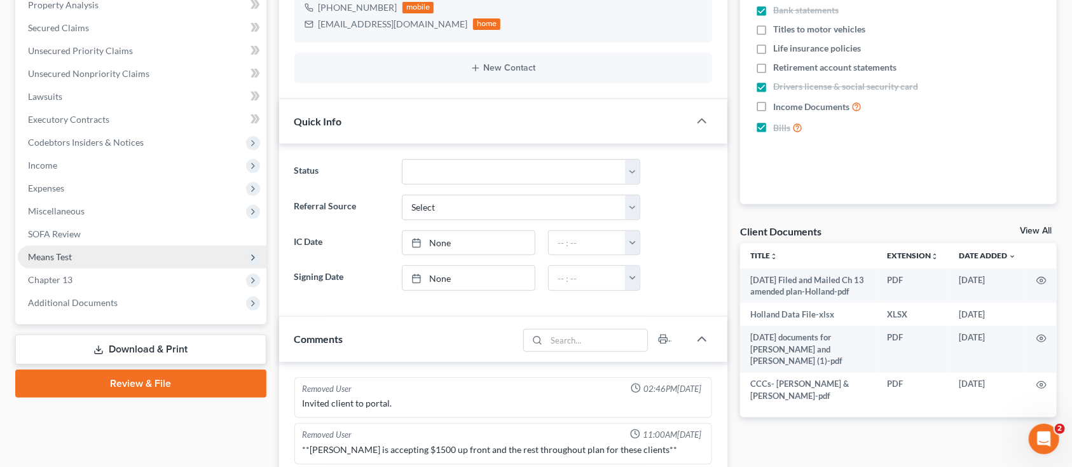
scroll to position [254, 0]
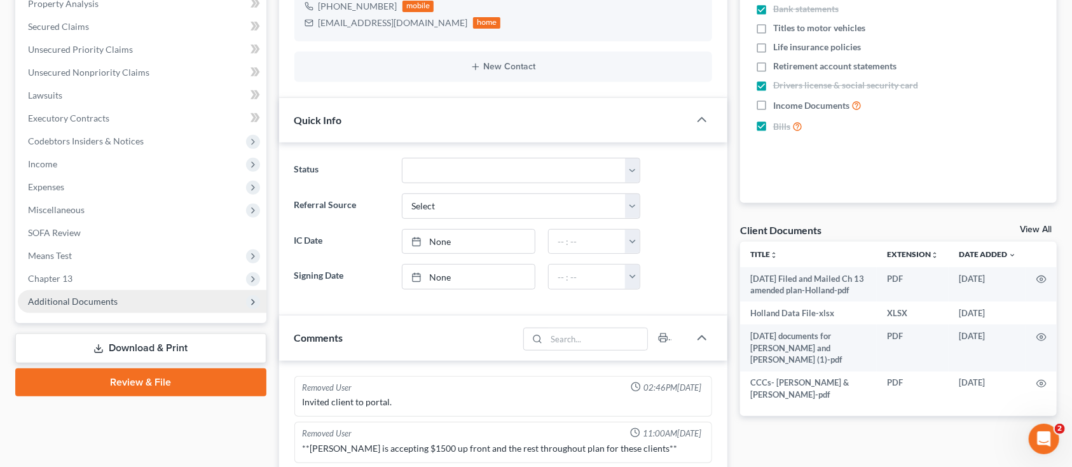
click at [102, 299] on span "Additional Documents" at bounding box center [73, 301] width 90 height 11
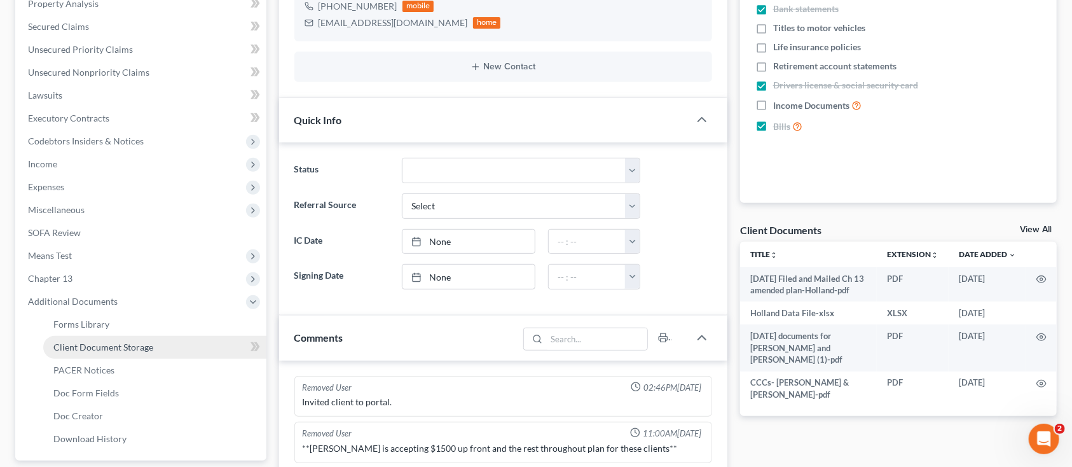
click at [99, 342] on span "Client Document Storage" at bounding box center [103, 347] width 100 height 11
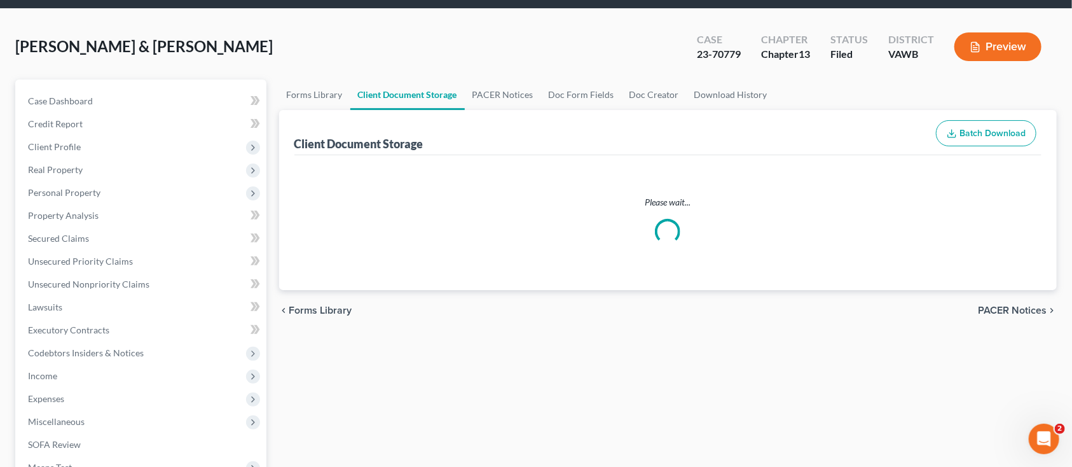
select select "0"
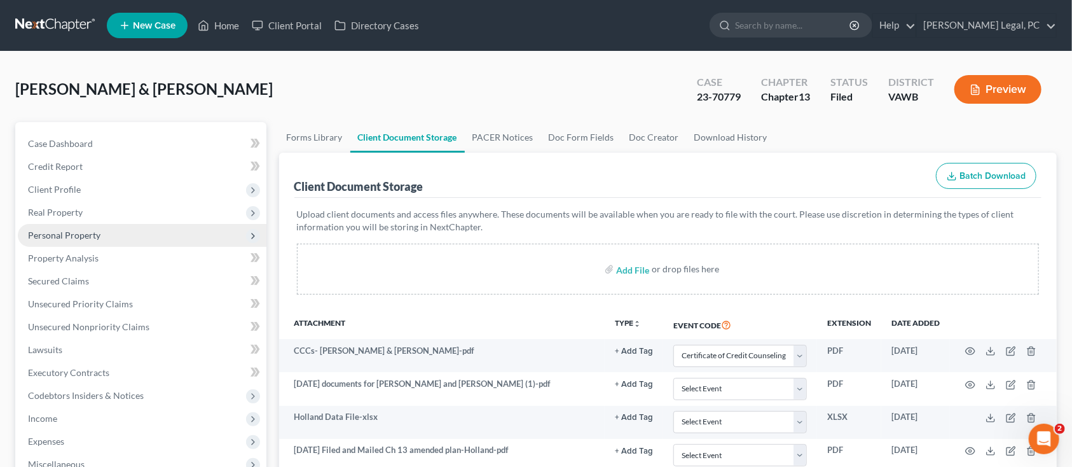
select select "0"
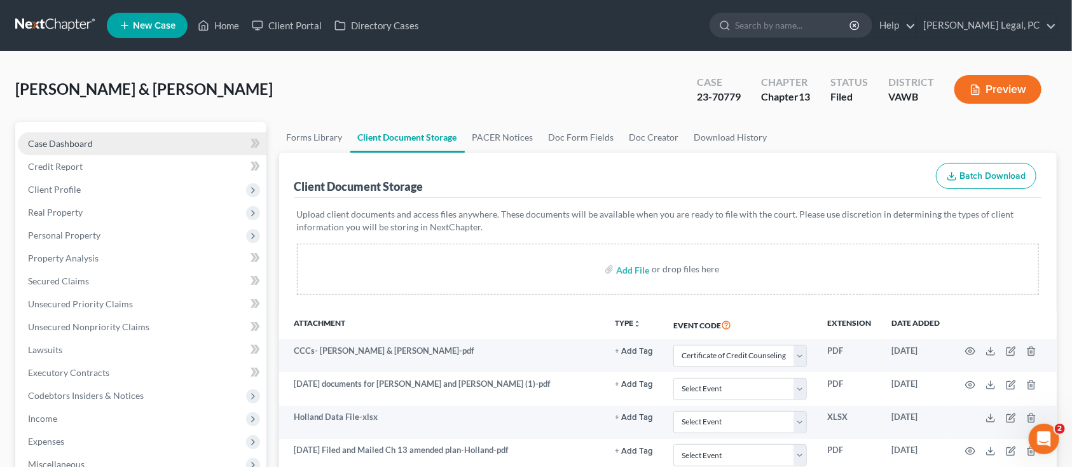
click at [34, 142] on span "Case Dashboard" at bounding box center [60, 143] width 65 height 11
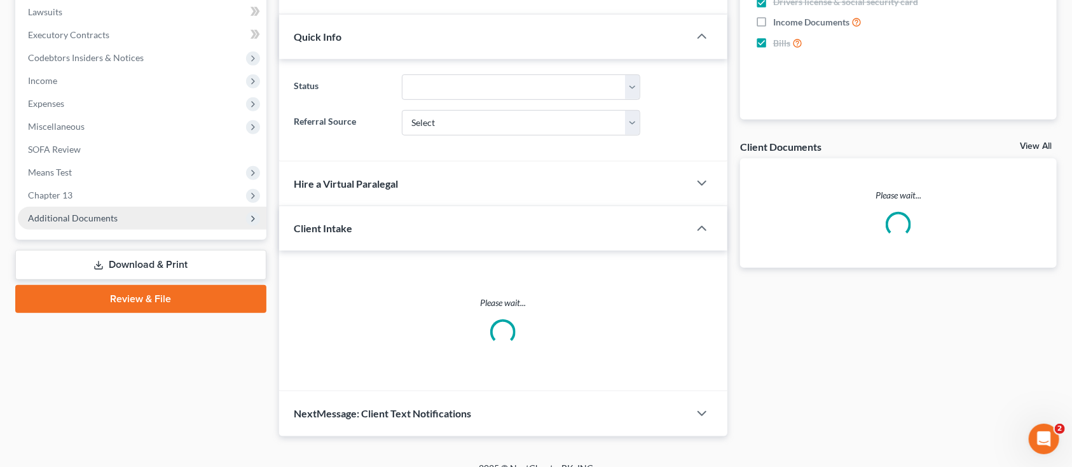
scroll to position [354, 0]
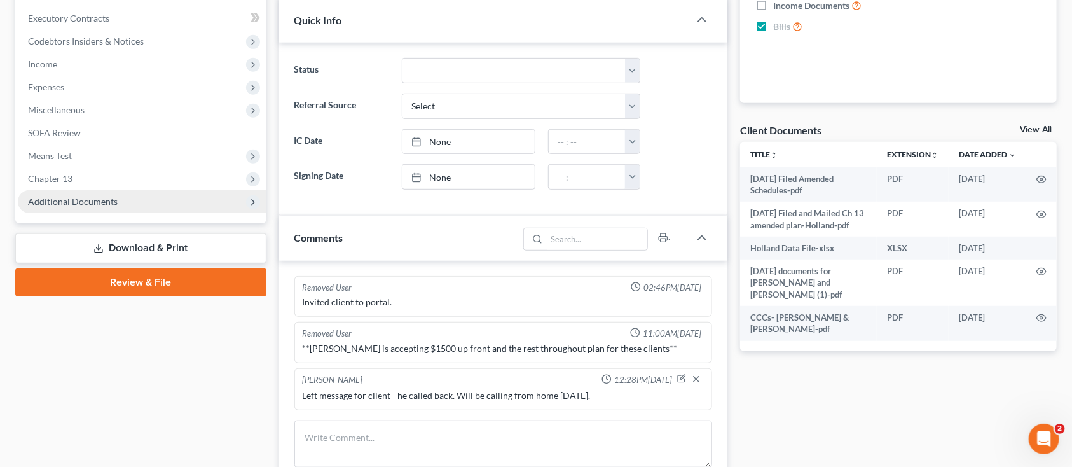
click at [98, 200] on span "Additional Documents" at bounding box center [73, 201] width 90 height 11
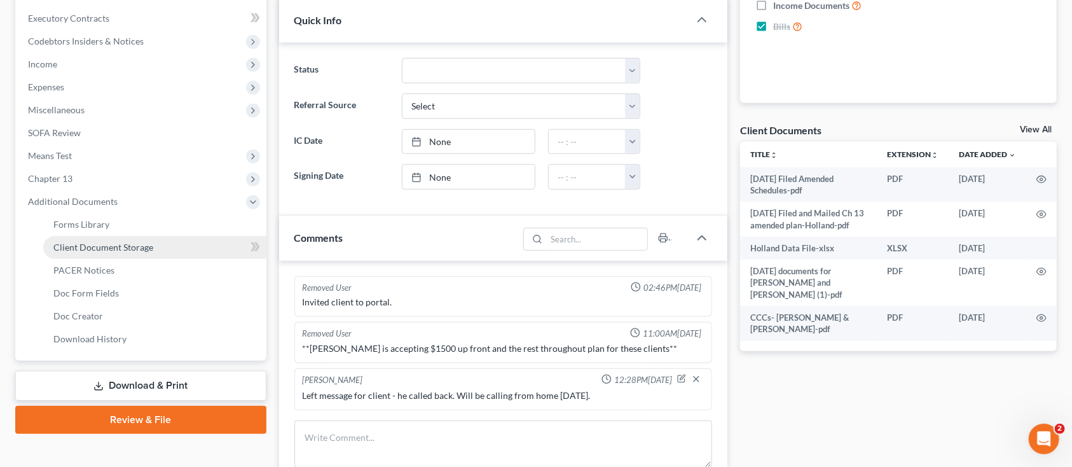
click at [113, 244] on span "Client Document Storage" at bounding box center [103, 247] width 100 height 11
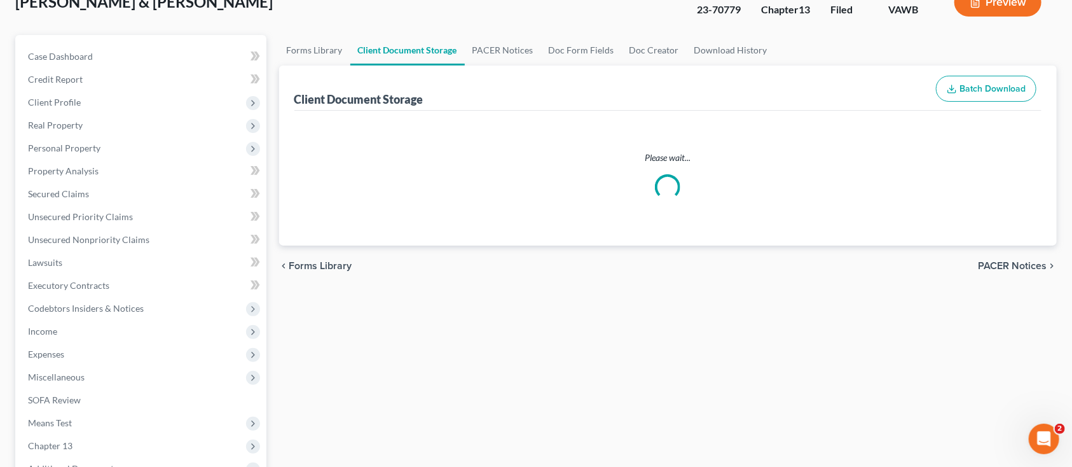
select select "0"
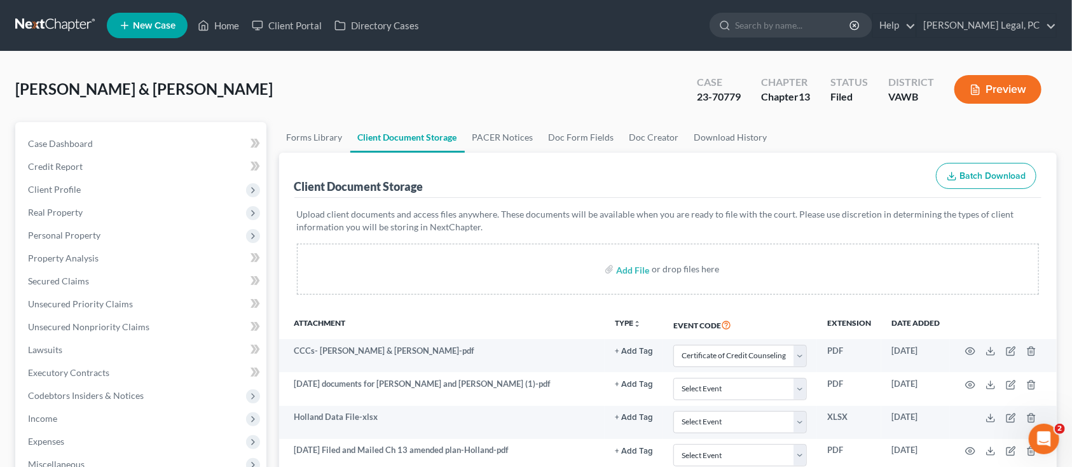
click at [39, 15] on link at bounding box center [55, 25] width 81 height 23
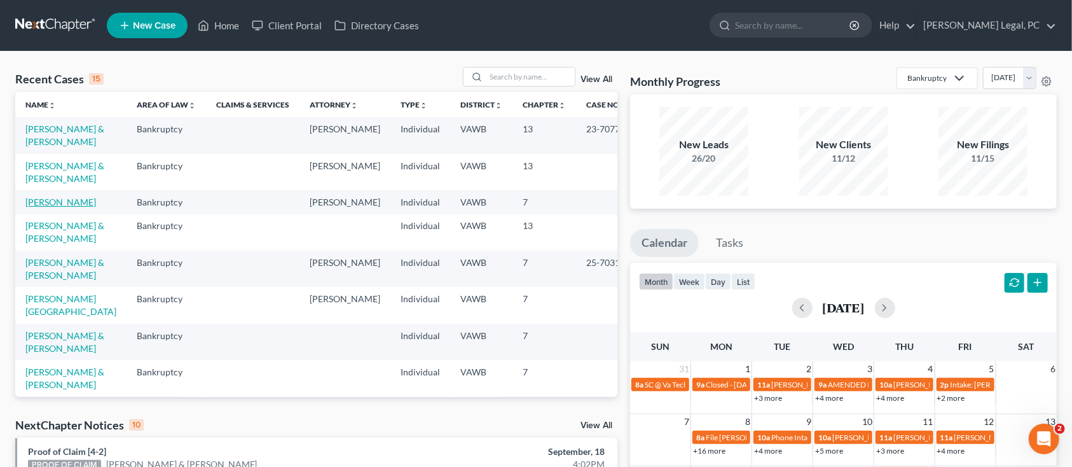
click at [59, 207] on link "[PERSON_NAME]" at bounding box center [60, 202] width 71 height 11
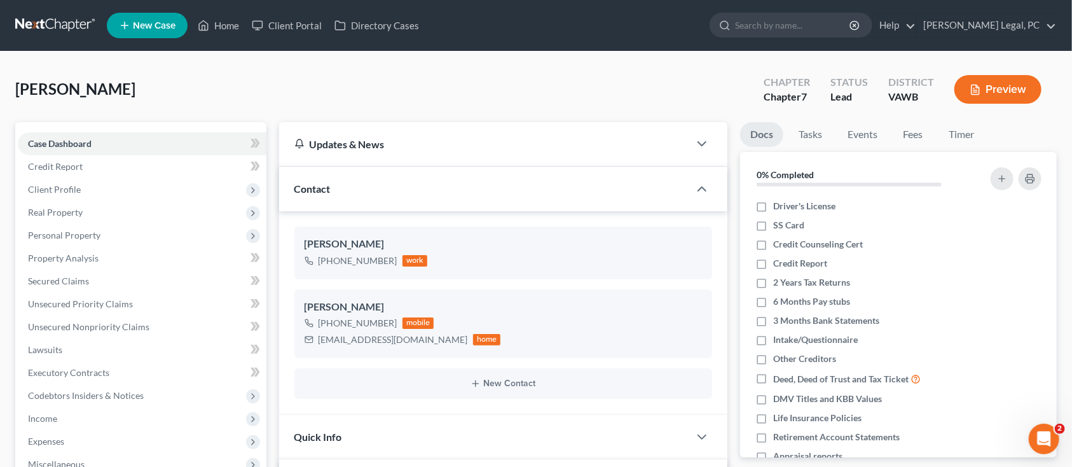
scroll to position [445, 0]
click at [47, 15] on link at bounding box center [55, 25] width 81 height 23
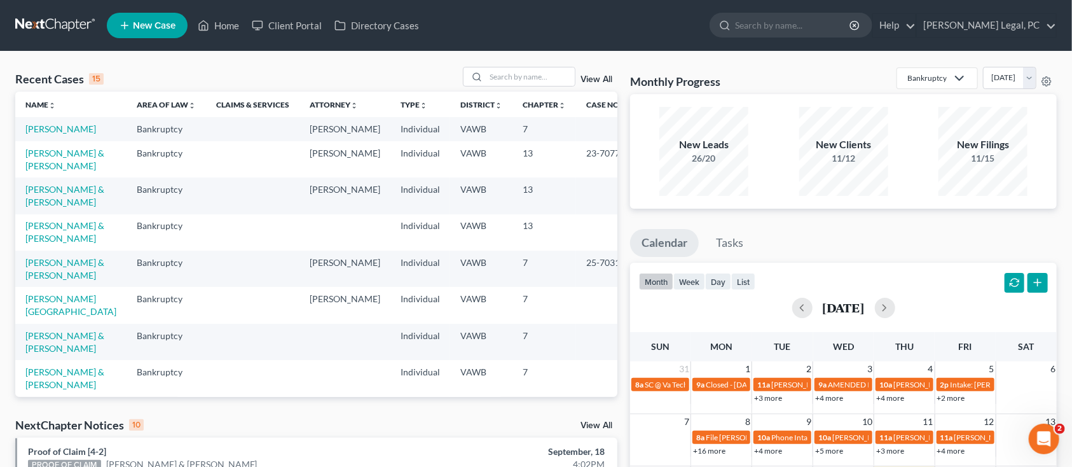
click at [41, 135] on td "[PERSON_NAME]" at bounding box center [70, 129] width 111 height 24
click at [45, 133] on link "[PERSON_NAME]" at bounding box center [60, 128] width 71 height 11
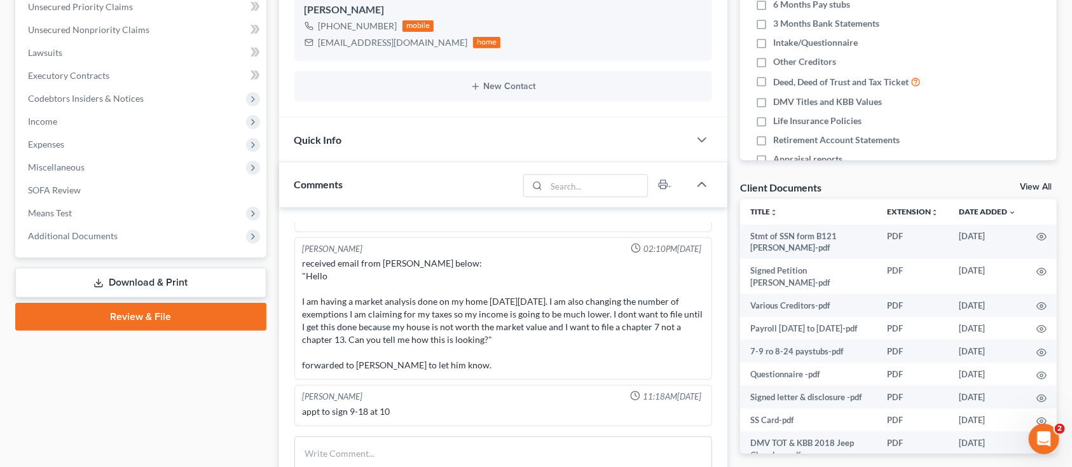
scroll to position [424, 0]
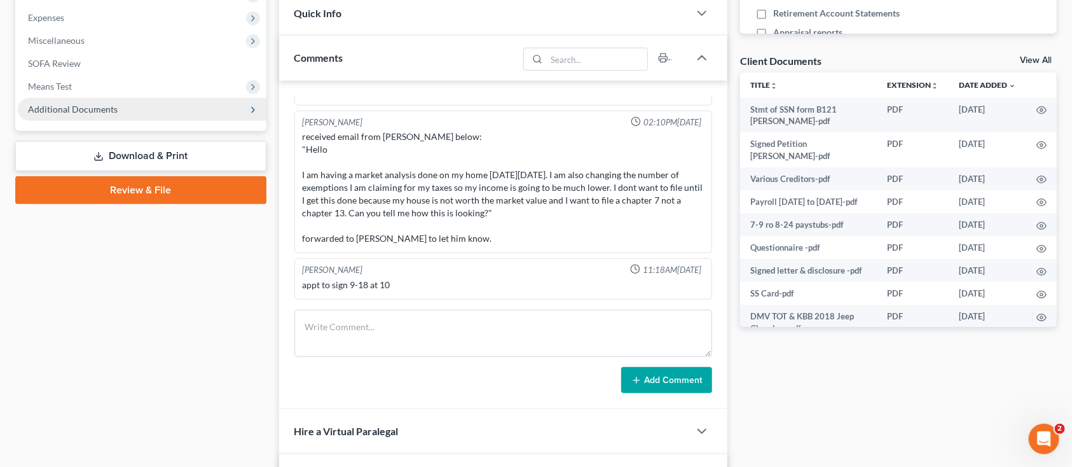
click at [94, 110] on span "Additional Documents" at bounding box center [73, 109] width 90 height 11
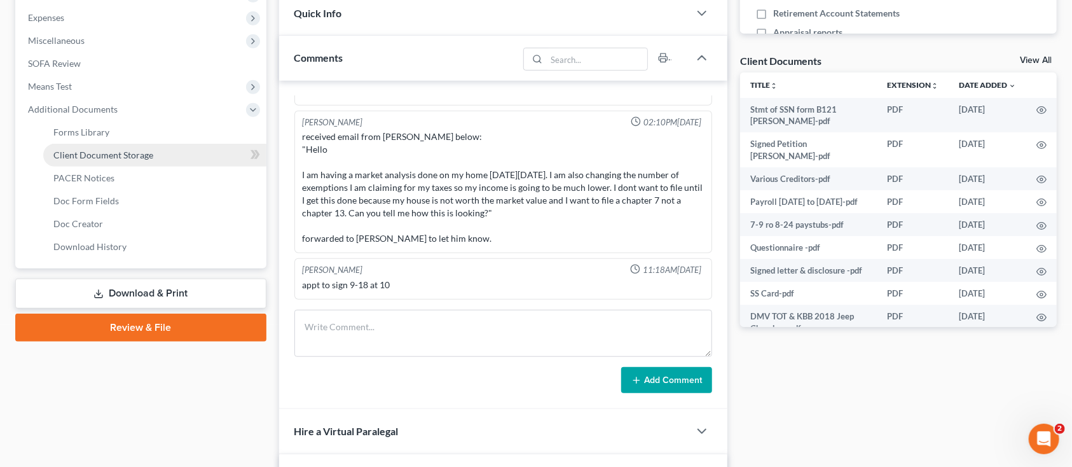
click at [83, 156] on span "Client Document Storage" at bounding box center [103, 154] width 100 height 11
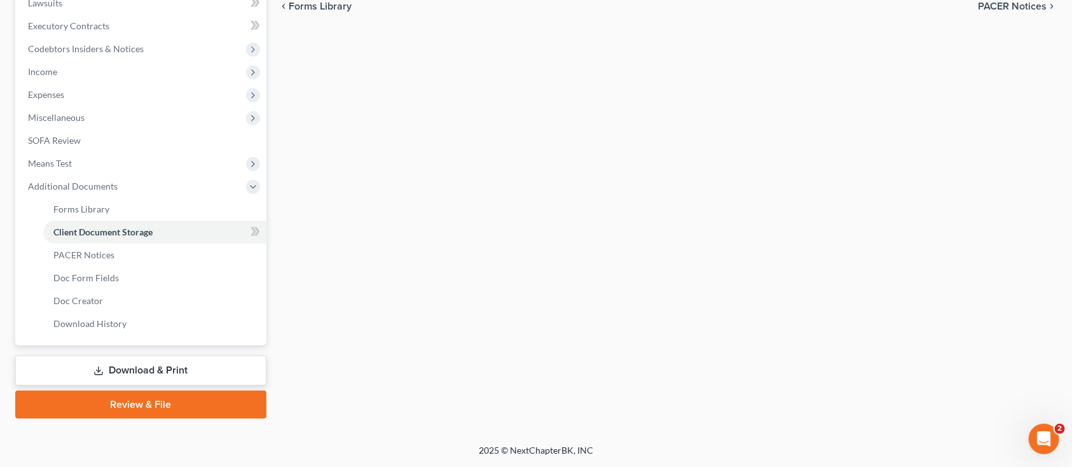
scroll to position [137, 0]
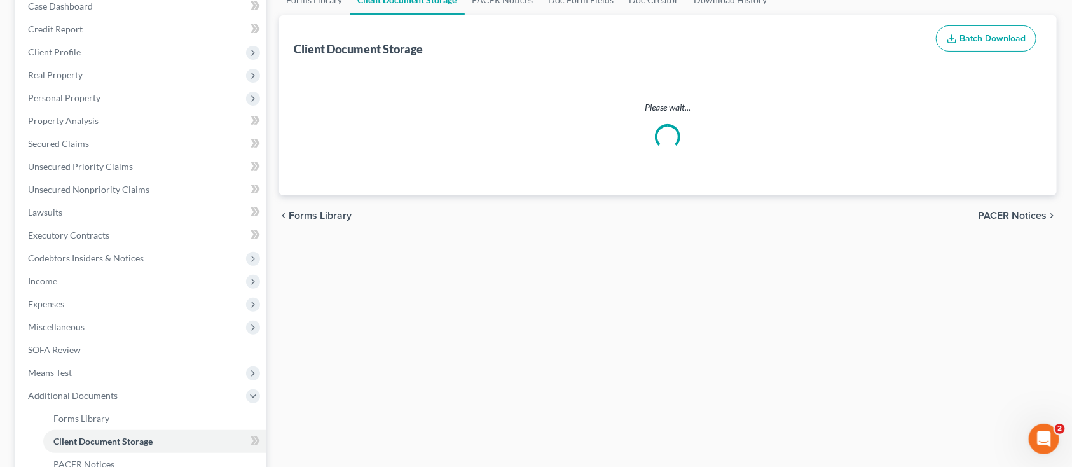
select select "0"
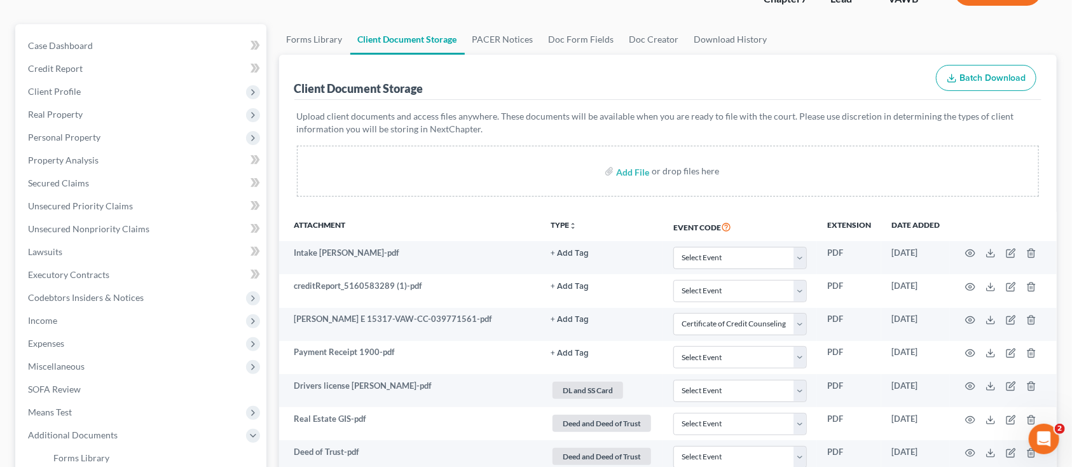
scroll to position [509, 0]
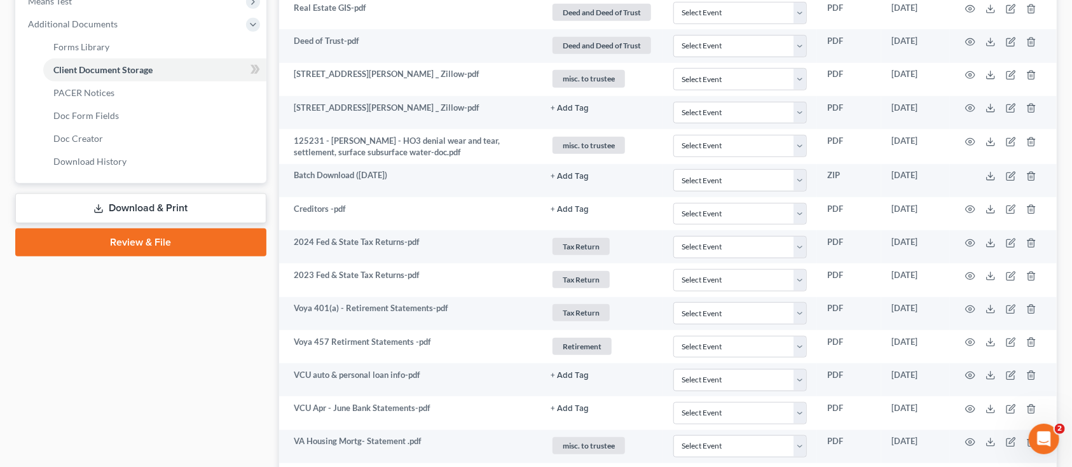
click at [144, 243] on link "Review & File" at bounding box center [140, 242] width 251 height 28
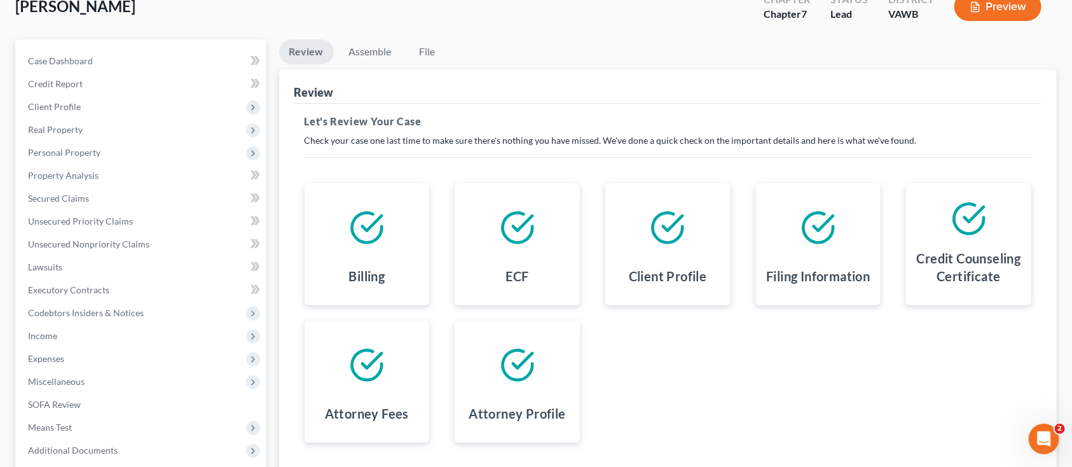
scroll to position [208, 0]
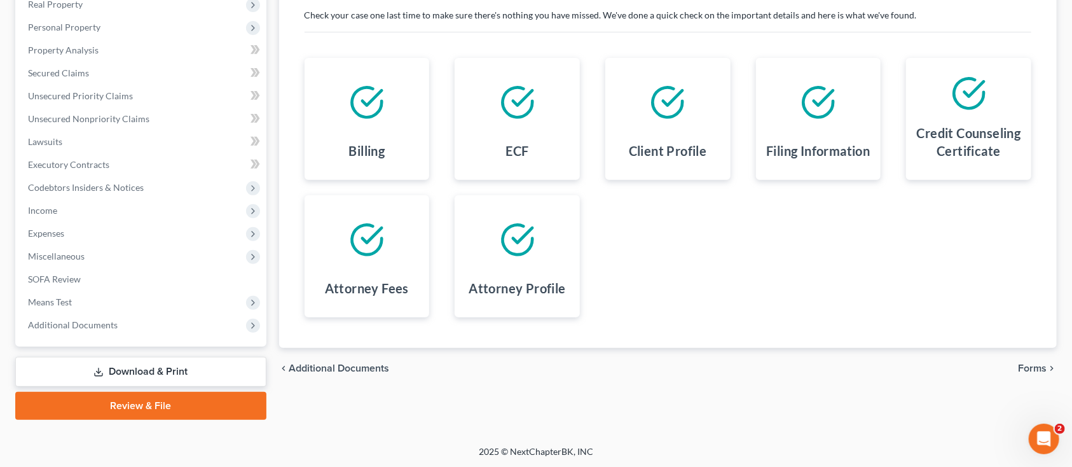
click at [1036, 372] on span "Forms" at bounding box center [1032, 368] width 29 height 10
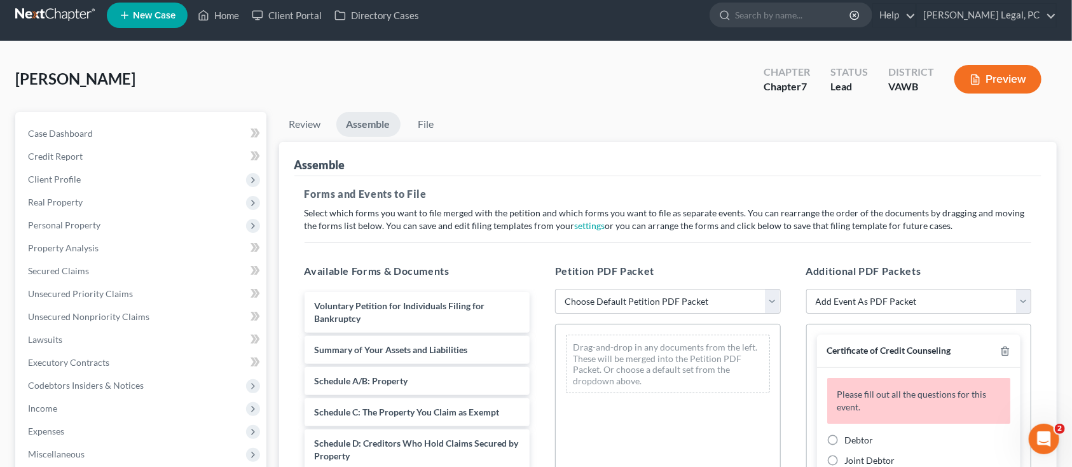
scroll to position [0, 0]
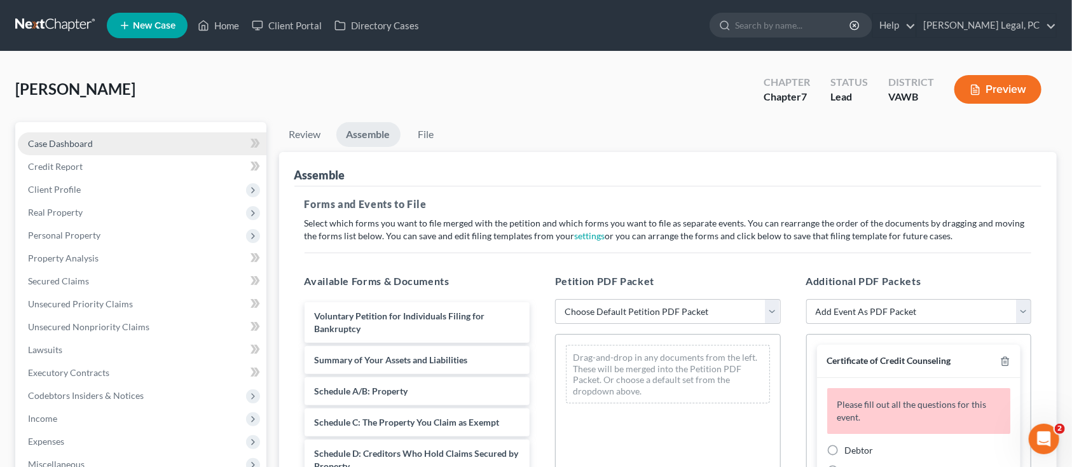
click at [51, 139] on span "Case Dashboard" at bounding box center [60, 143] width 65 height 11
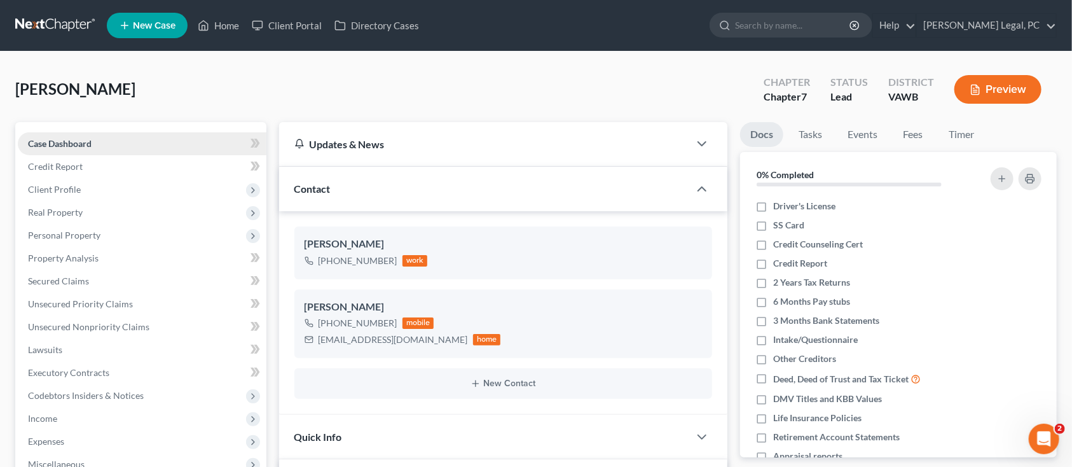
scroll to position [445, 0]
click at [38, 27] on link at bounding box center [55, 25] width 81 height 23
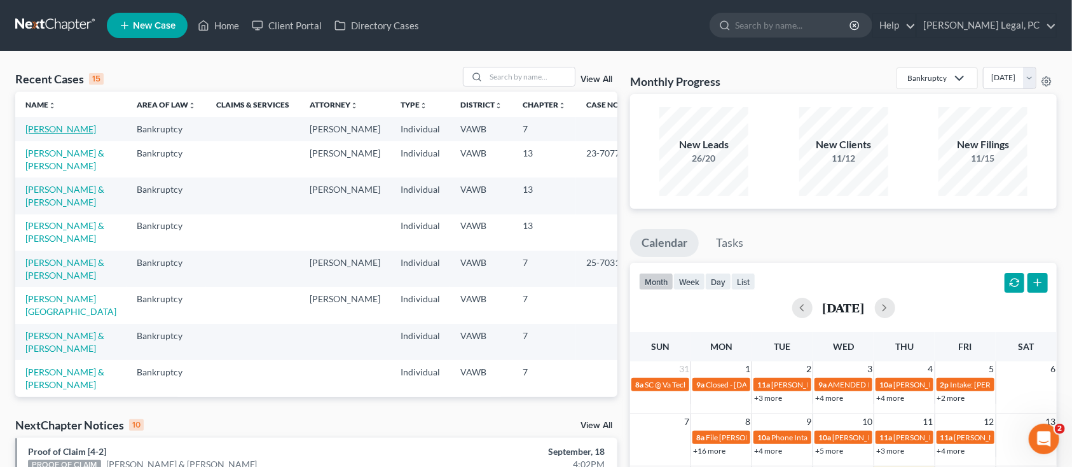
click at [48, 134] on link "[PERSON_NAME]" at bounding box center [60, 128] width 71 height 11
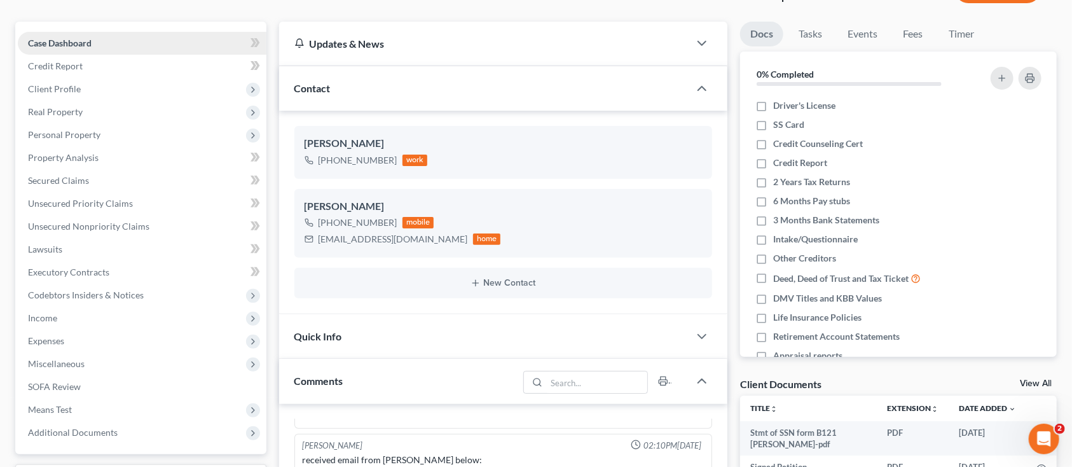
scroll to position [339, 0]
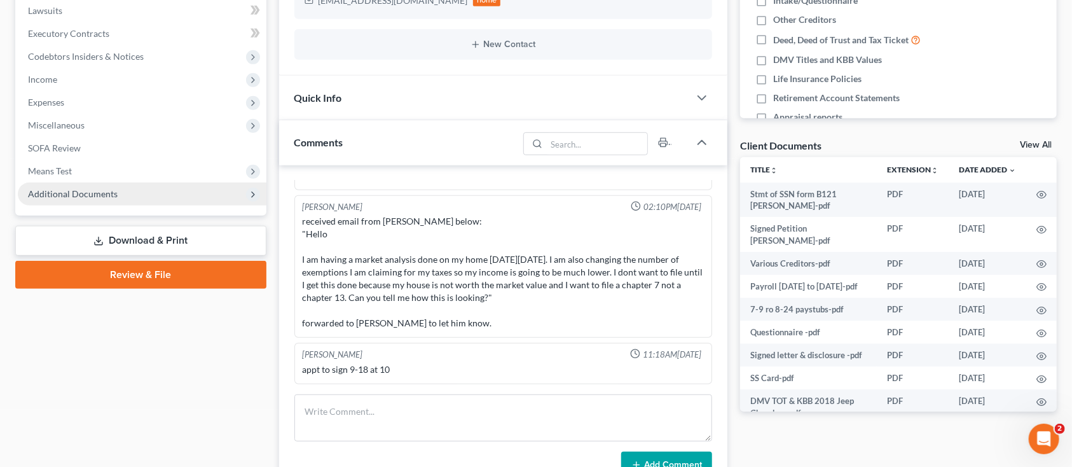
click at [82, 193] on span "Additional Documents" at bounding box center [73, 193] width 90 height 11
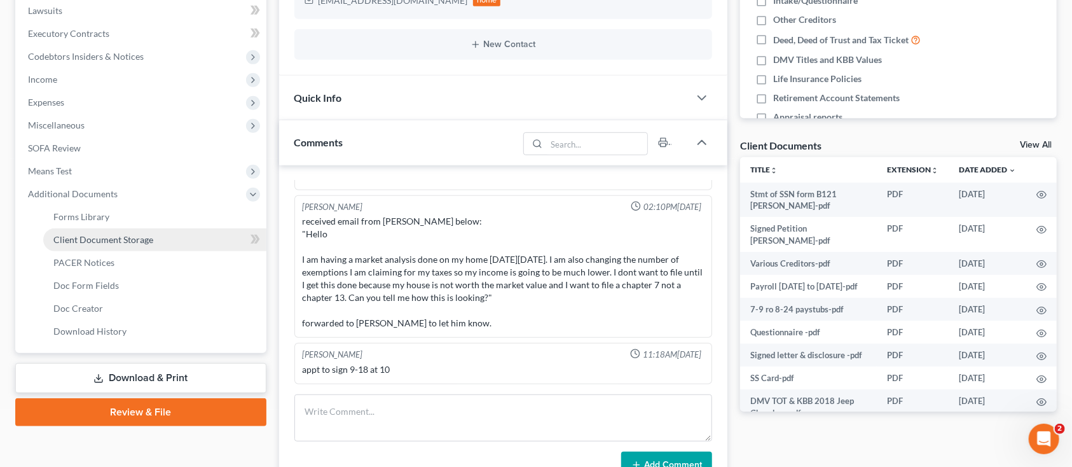
click at [93, 240] on span "Client Document Storage" at bounding box center [103, 239] width 100 height 11
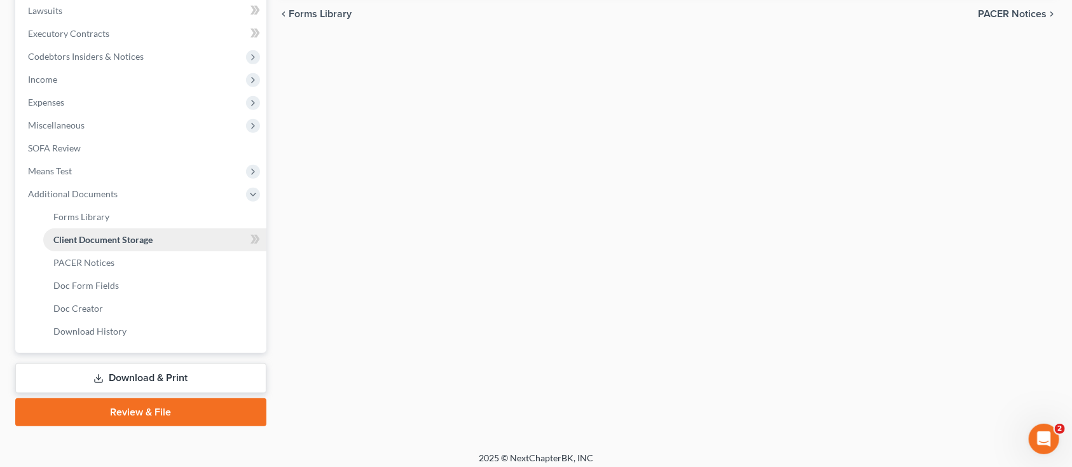
scroll to position [132, 0]
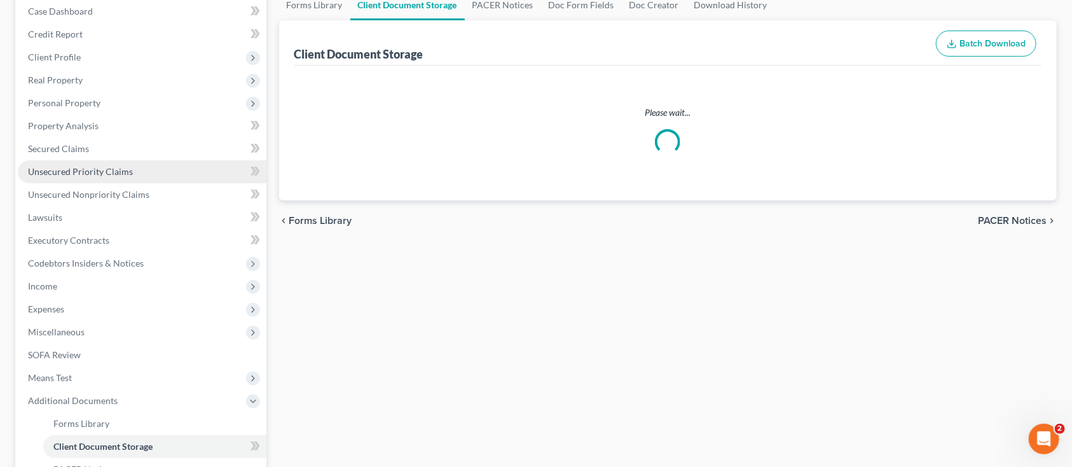
select select "0"
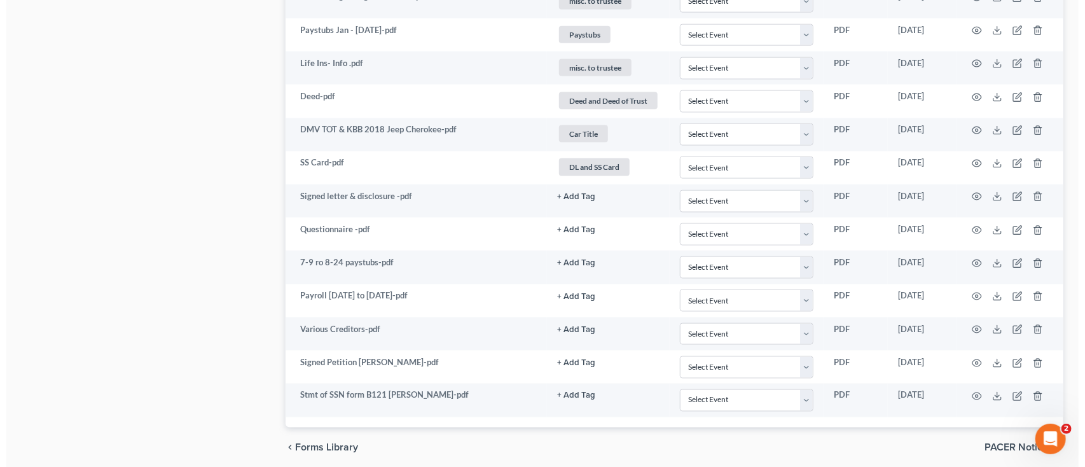
scroll to position [1004, 0]
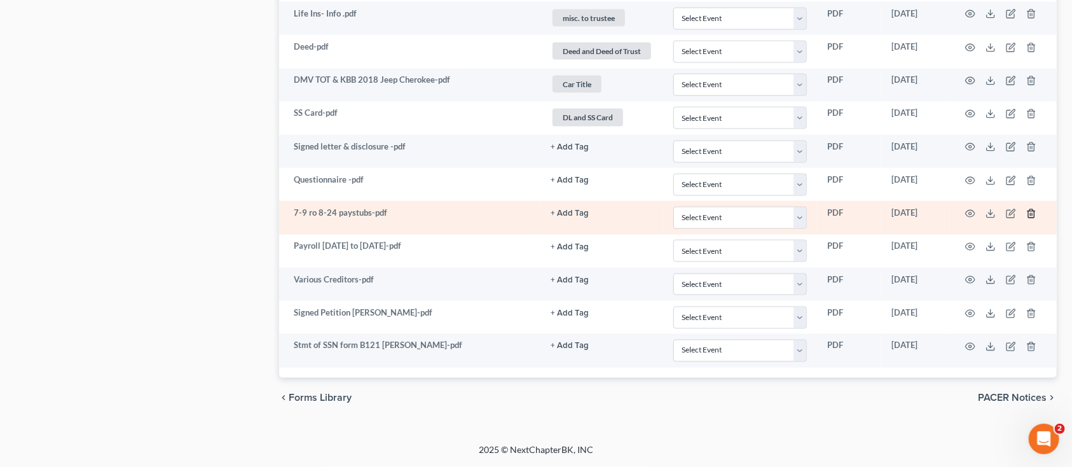
click at [1031, 212] on icon "button" at bounding box center [1031, 214] width 10 height 10
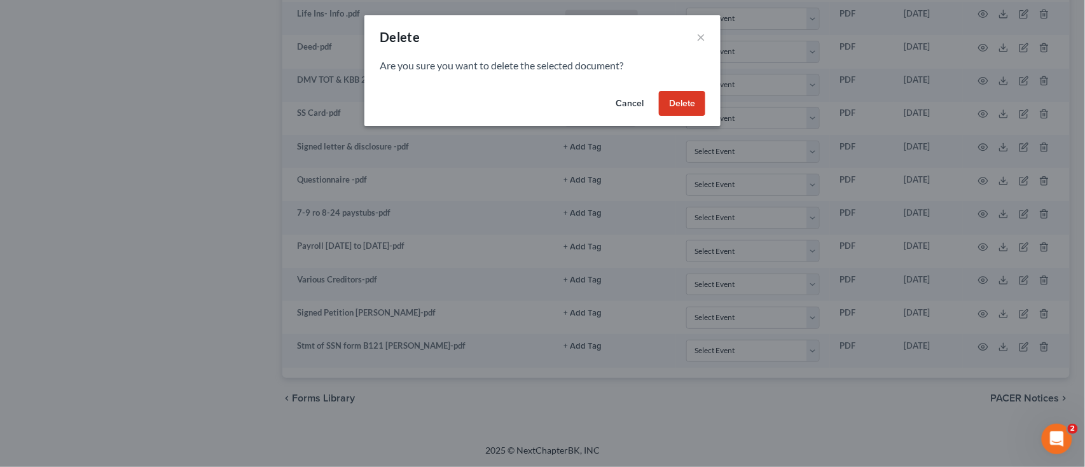
click at [688, 97] on button "Delete" at bounding box center [682, 103] width 46 height 25
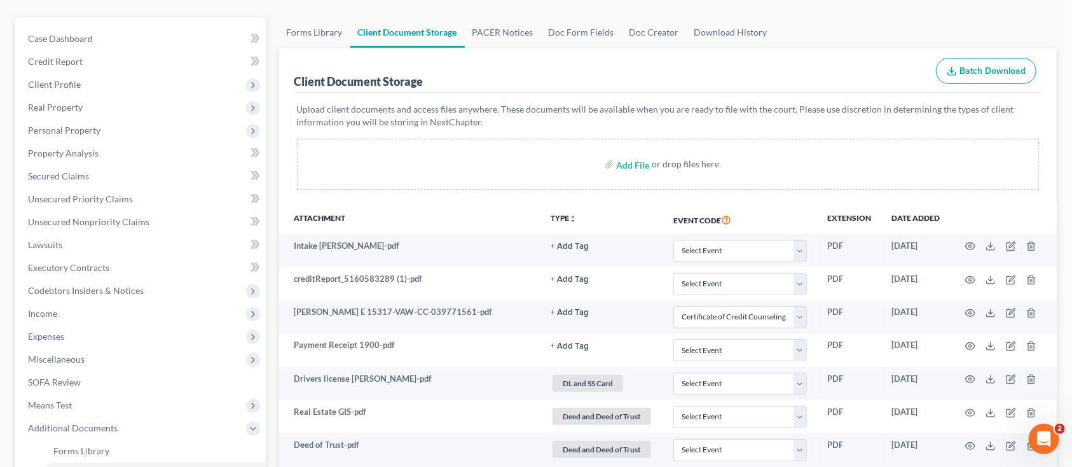
scroll to position [0, 0]
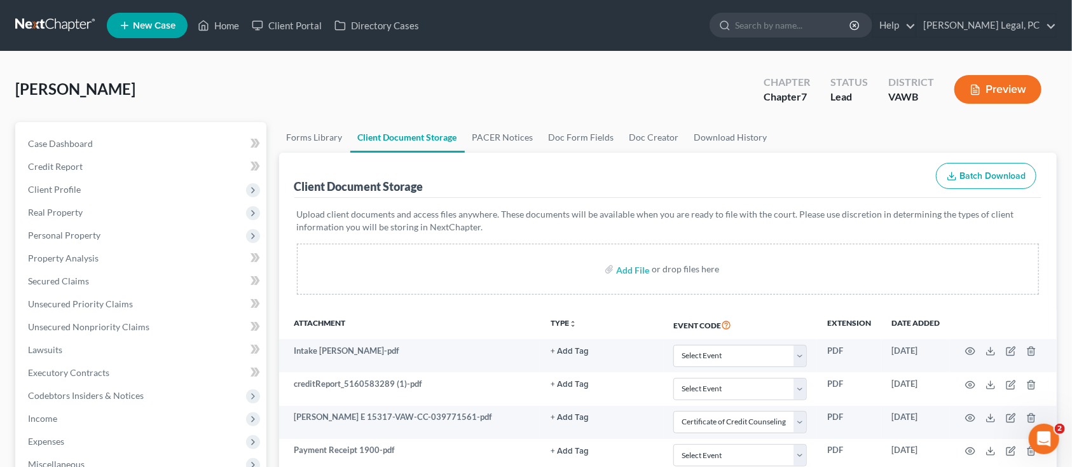
click at [48, 23] on link at bounding box center [55, 25] width 81 height 23
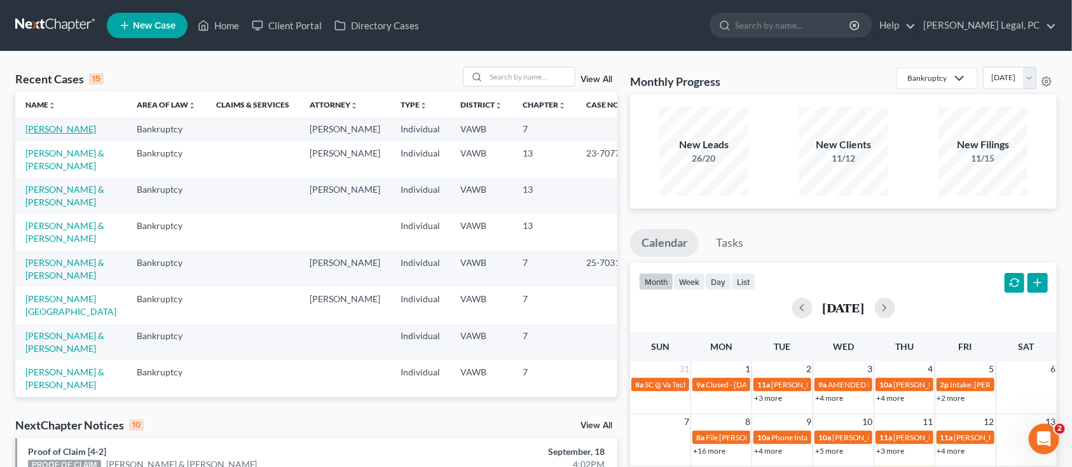
click at [36, 134] on link "[PERSON_NAME]" at bounding box center [60, 128] width 71 height 11
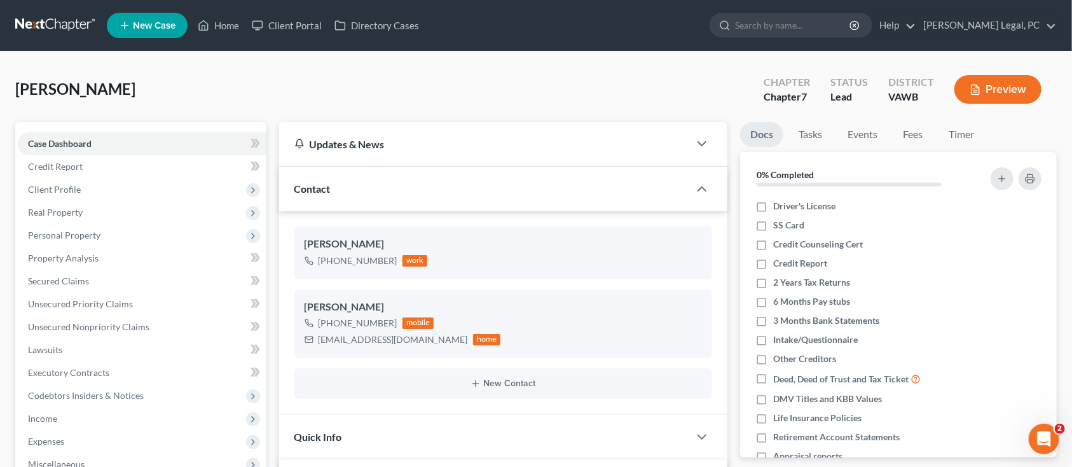
click at [53, 20] on link at bounding box center [55, 25] width 81 height 23
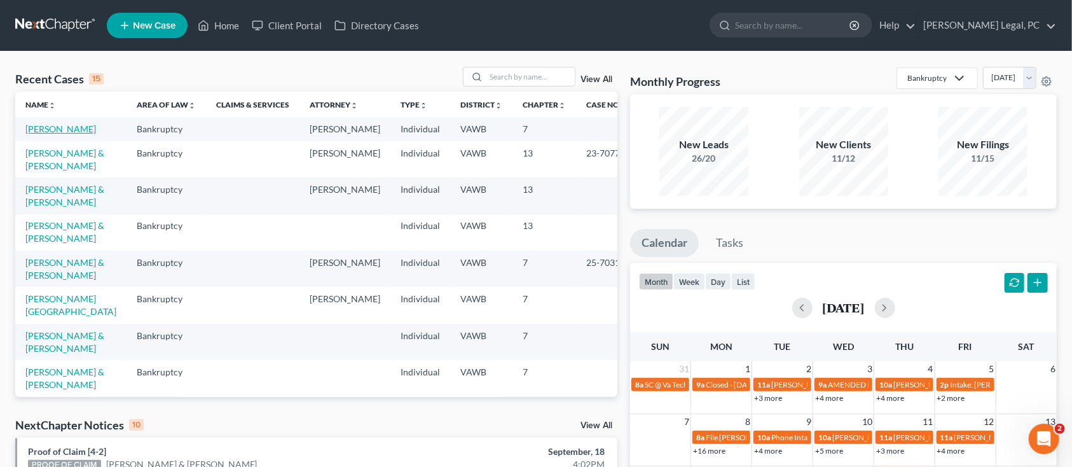
click at [42, 134] on link "[PERSON_NAME]" at bounding box center [60, 128] width 71 height 11
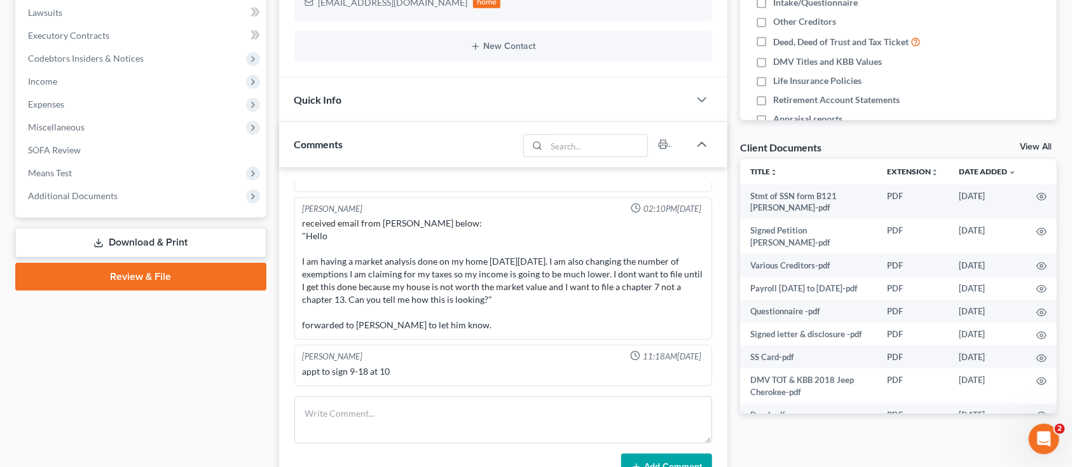
scroll to position [339, 0]
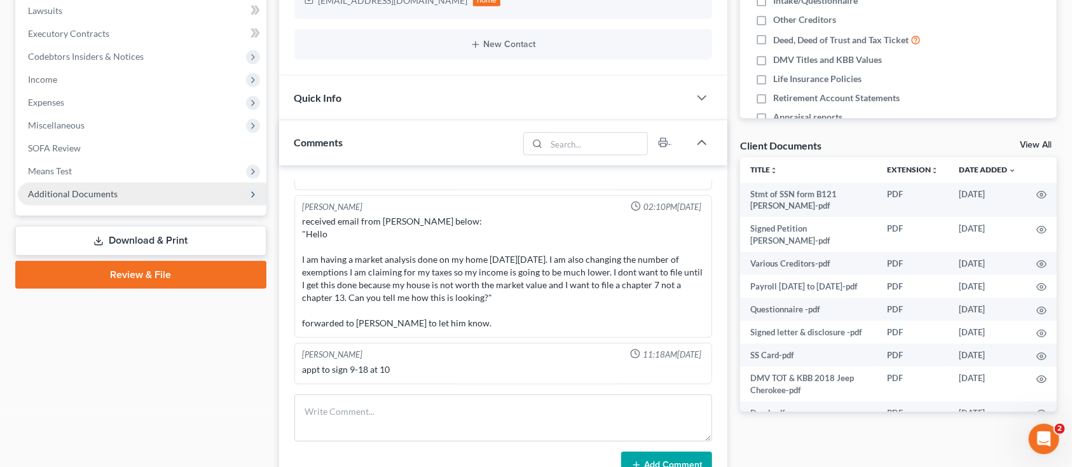
click at [107, 198] on span "Additional Documents" at bounding box center [142, 194] width 249 height 23
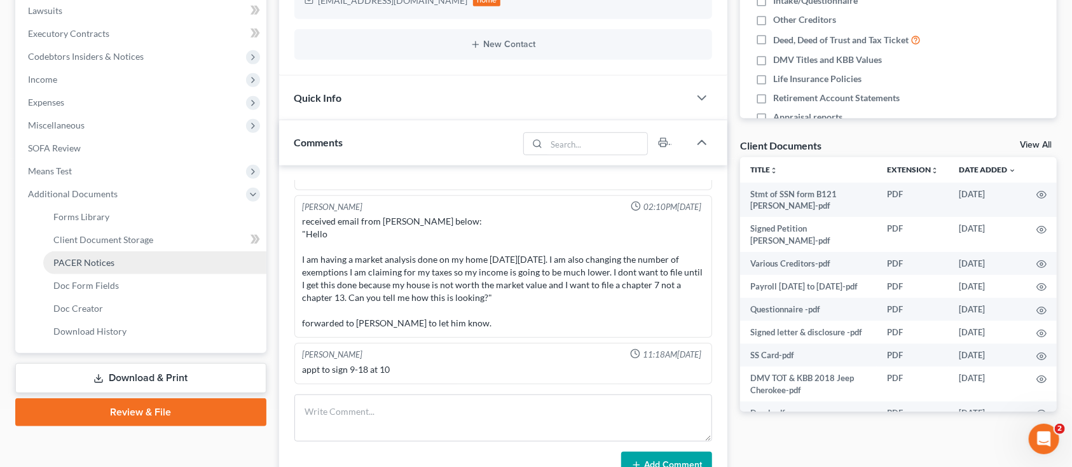
click at [90, 266] on span "PACER Notices" at bounding box center [83, 262] width 61 height 11
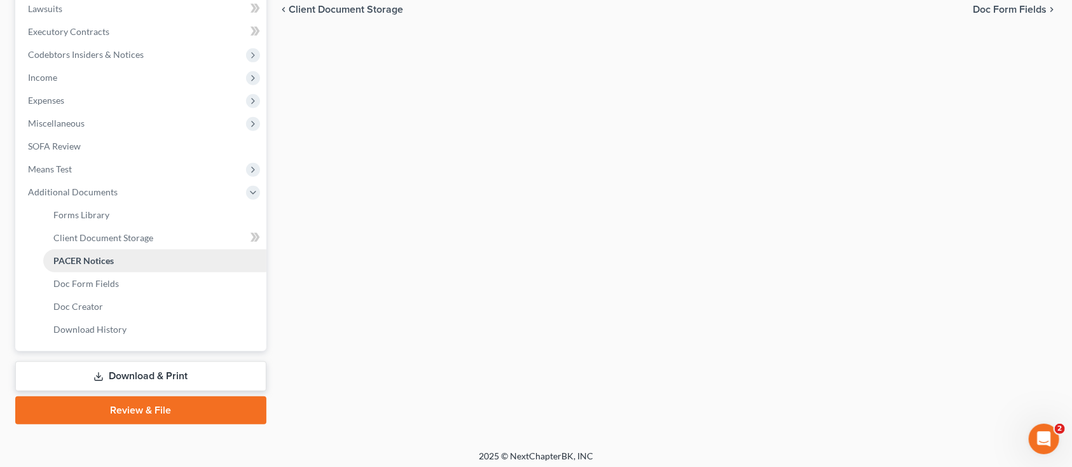
scroll to position [345, 0]
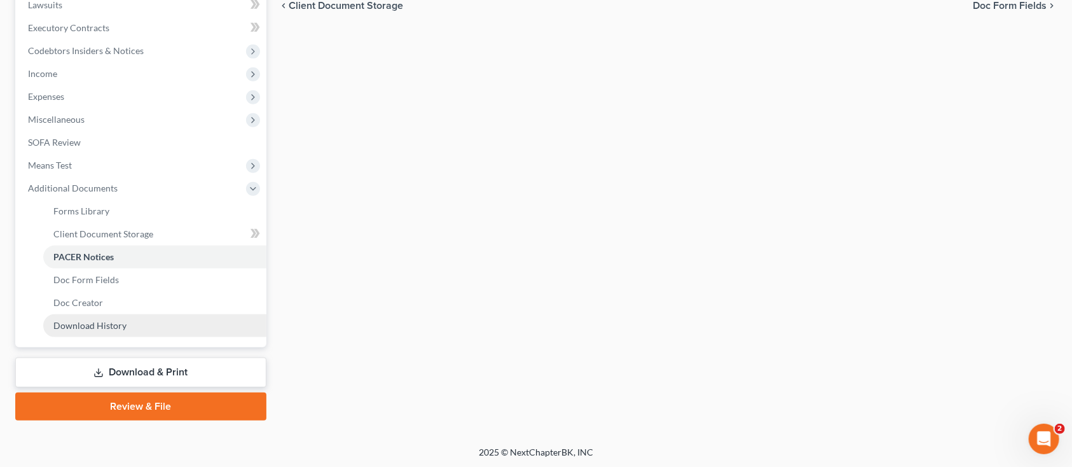
click at [87, 320] on span "Download History" at bounding box center [89, 325] width 73 height 11
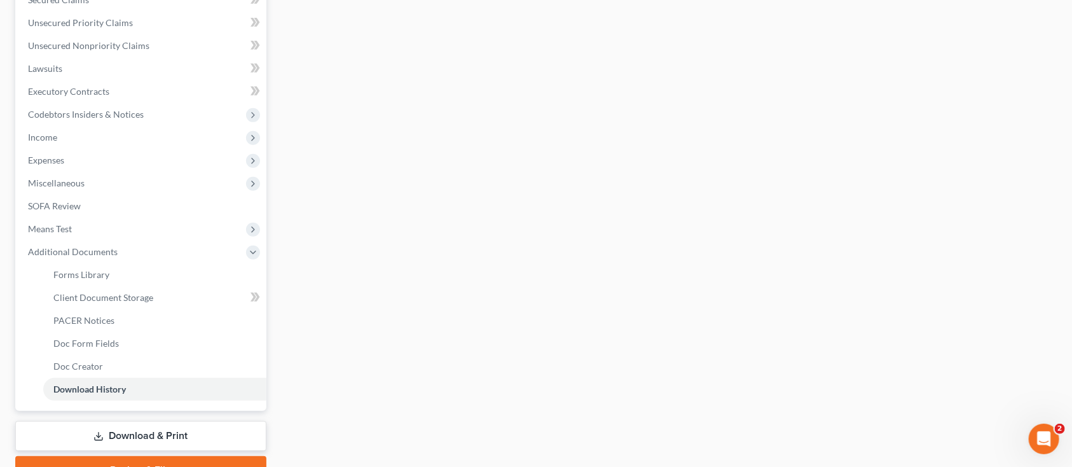
scroll to position [339, 0]
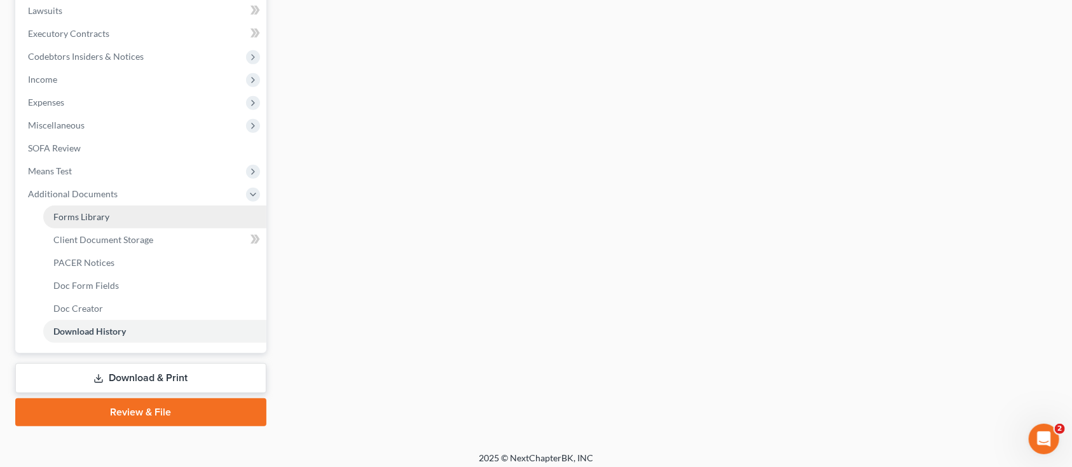
click at [82, 218] on span "Forms Library" at bounding box center [81, 216] width 56 height 11
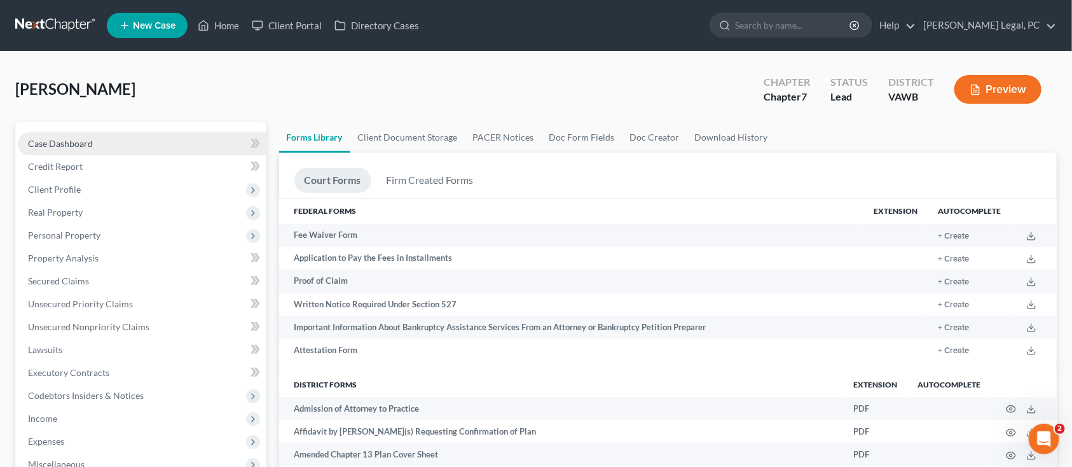
click at [55, 140] on span "Case Dashboard" at bounding box center [60, 143] width 65 height 11
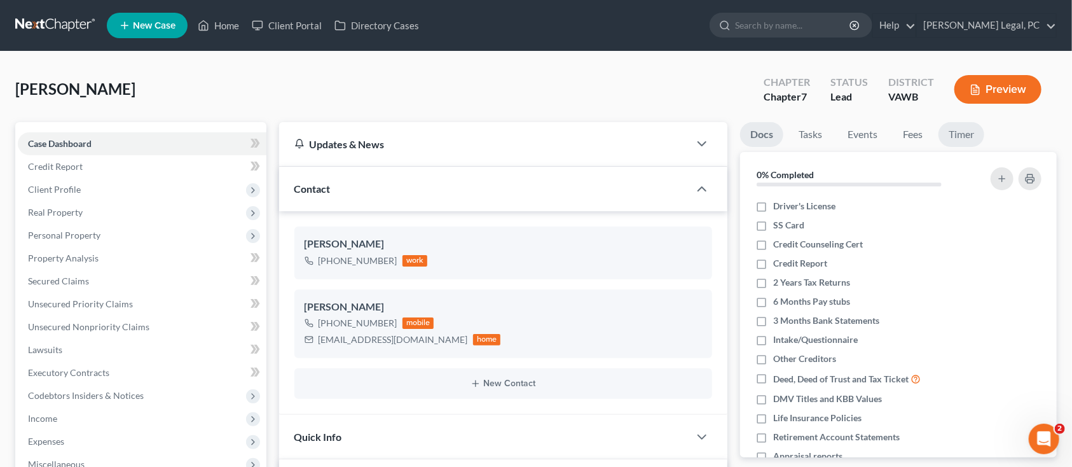
click at [957, 136] on link "Timer" at bounding box center [962, 134] width 46 height 25
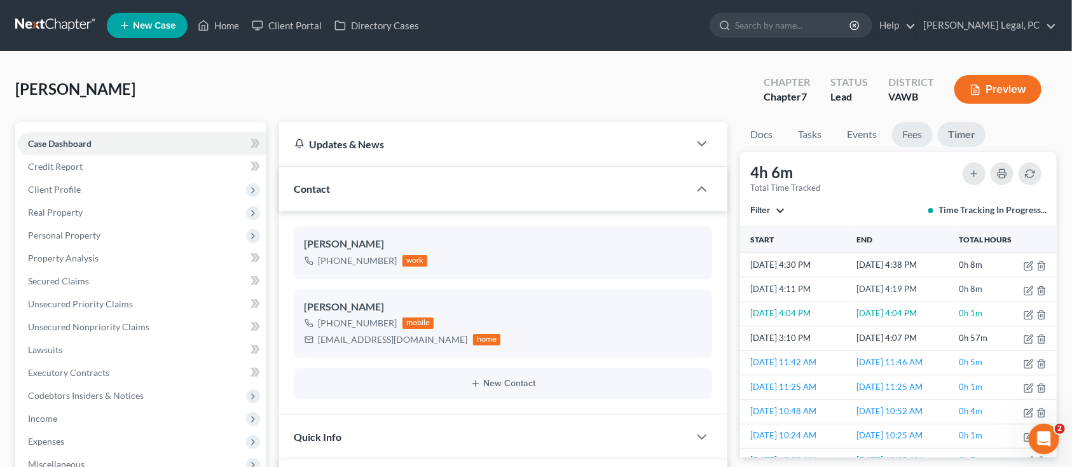
click at [911, 132] on link "Fees" at bounding box center [912, 134] width 41 height 25
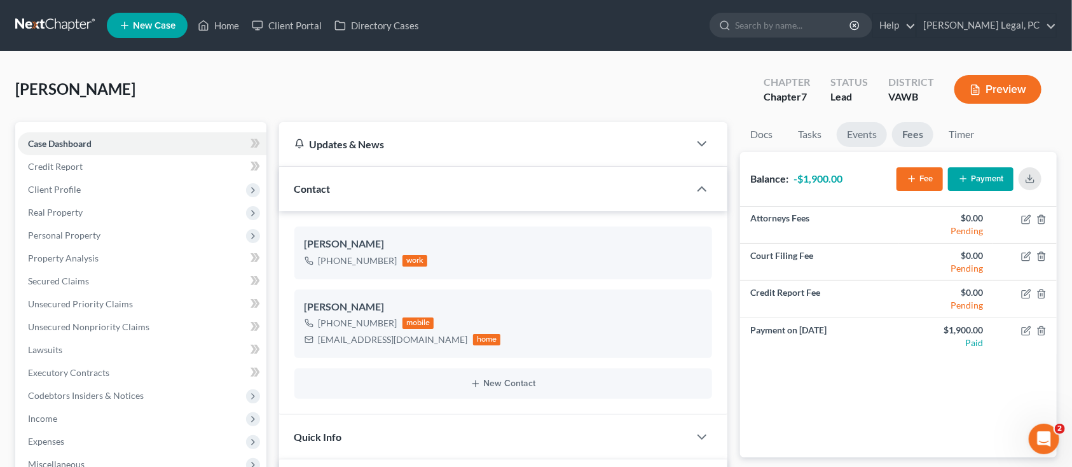
click at [857, 136] on link "Events" at bounding box center [862, 134] width 50 height 25
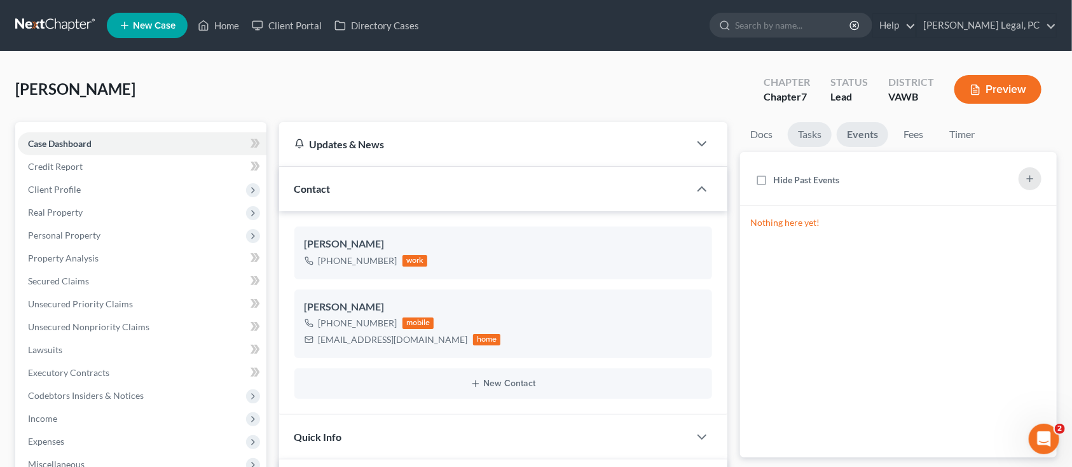
click at [805, 137] on link "Tasks" at bounding box center [810, 134] width 44 height 25
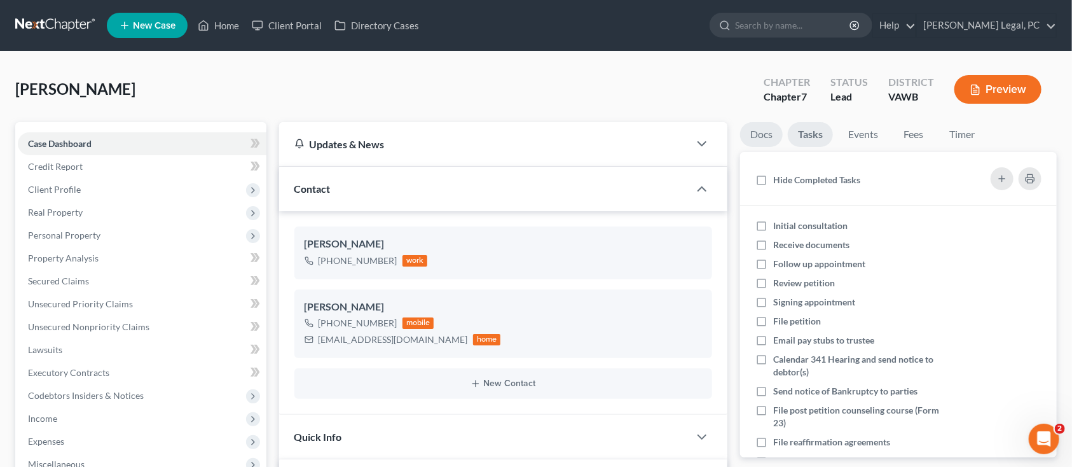
click at [764, 139] on link "Docs" at bounding box center [761, 134] width 43 height 25
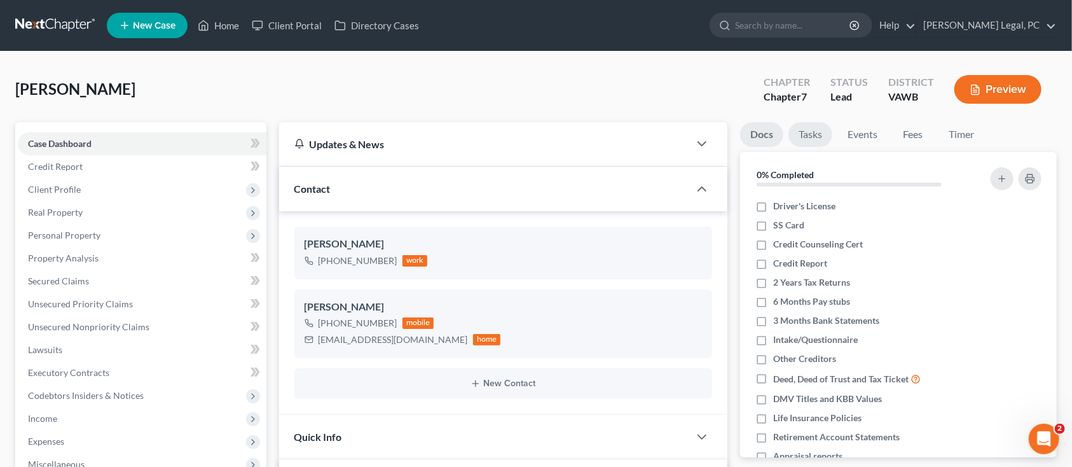
click at [809, 131] on link "Tasks" at bounding box center [811, 134] width 44 height 25
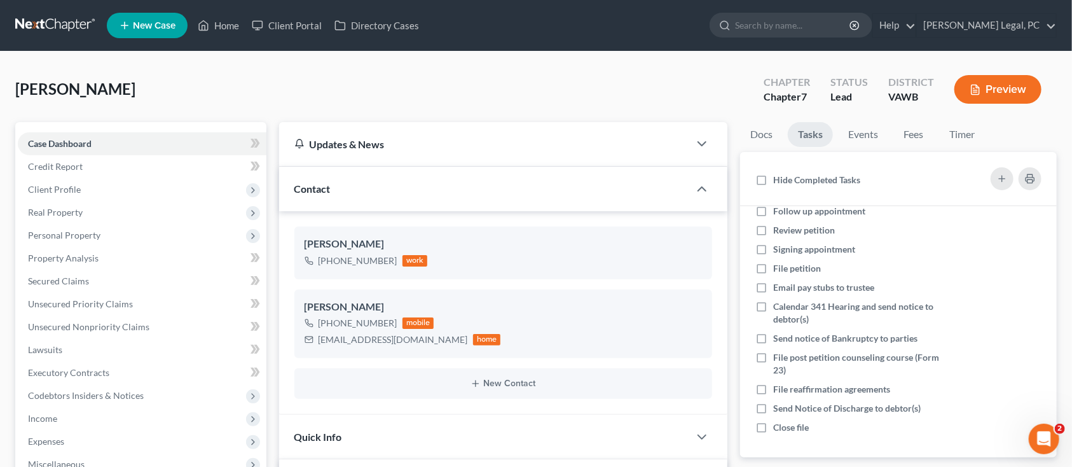
click at [51, 22] on link at bounding box center [55, 25] width 81 height 23
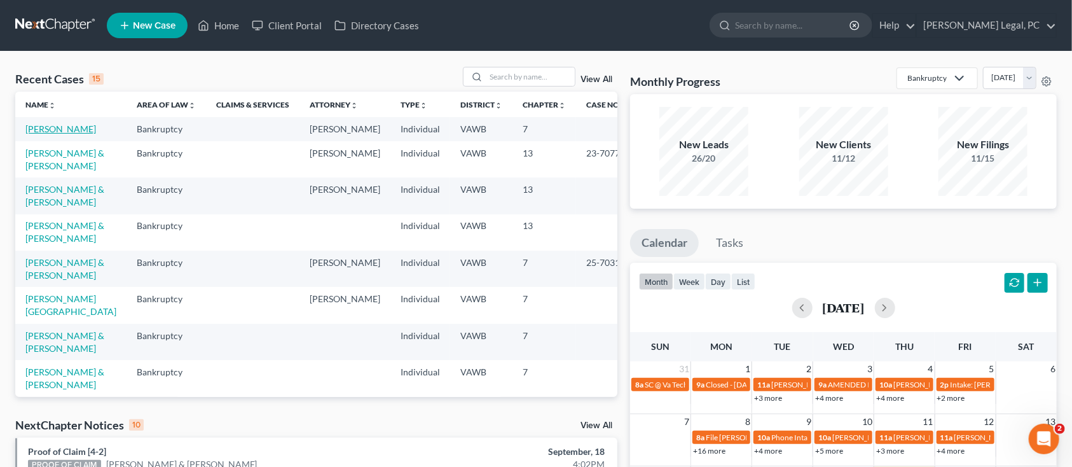
click at [43, 134] on link "[PERSON_NAME]" at bounding box center [60, 128] width 71 height 11
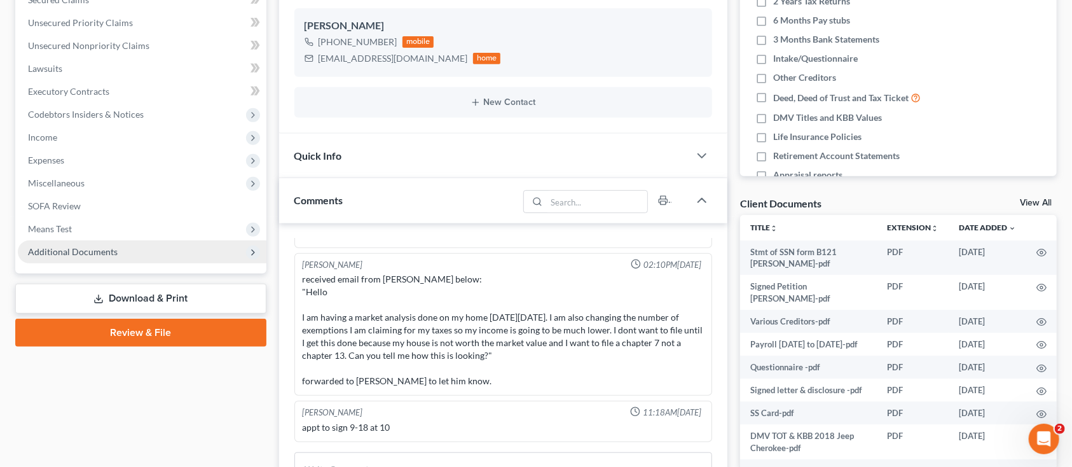
scroll to position [339, 0]
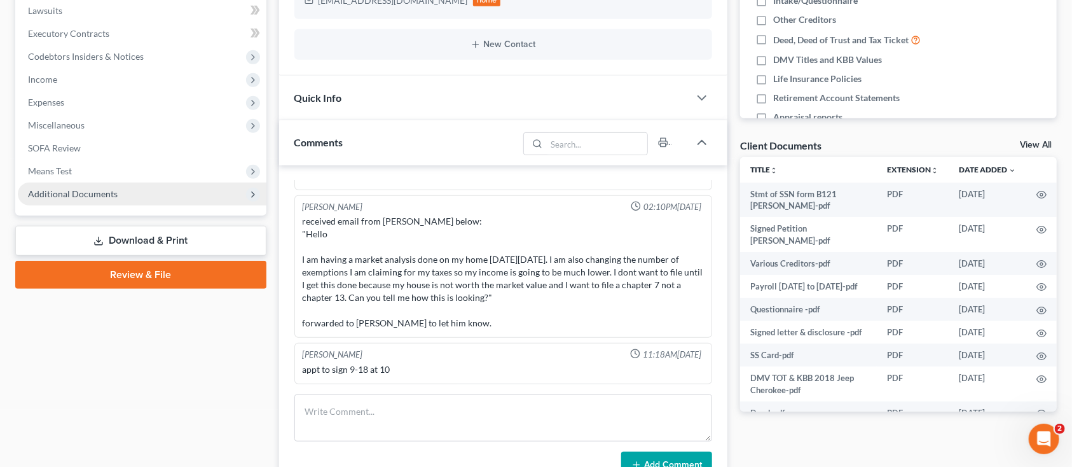
click at [99, 186] on span "Additional Documents" at bounding box center [142, 194] width 249 height 23
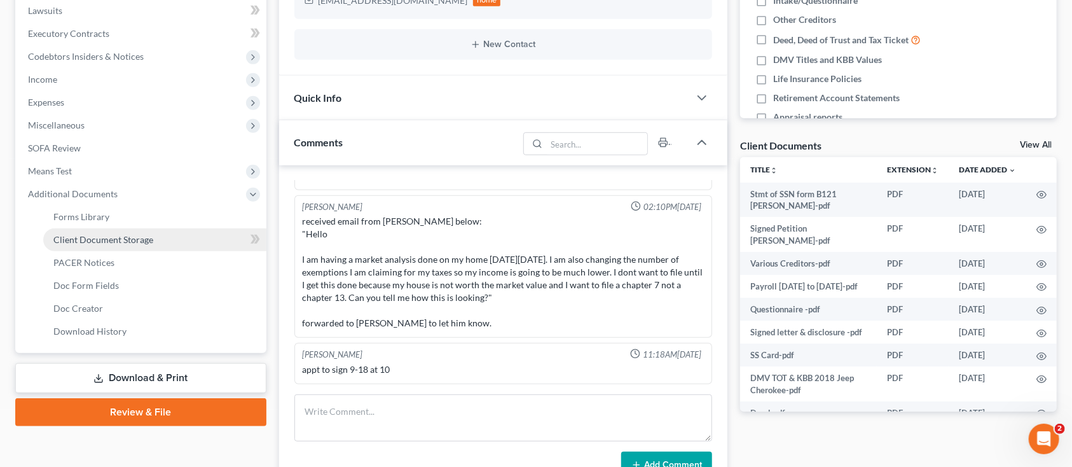
click at [146, 228] on link "Client Document Storage" at bounding box center [154, 239] width 223 height 23
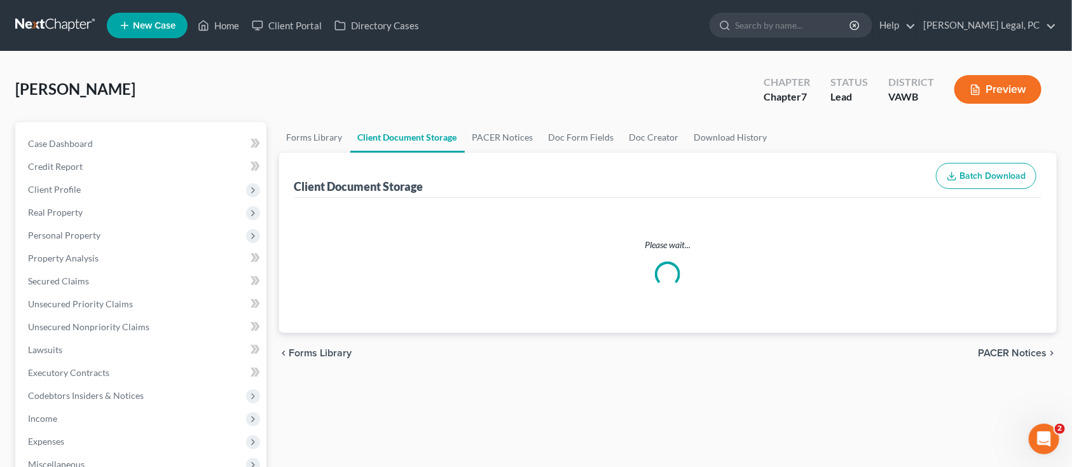
select select "0"
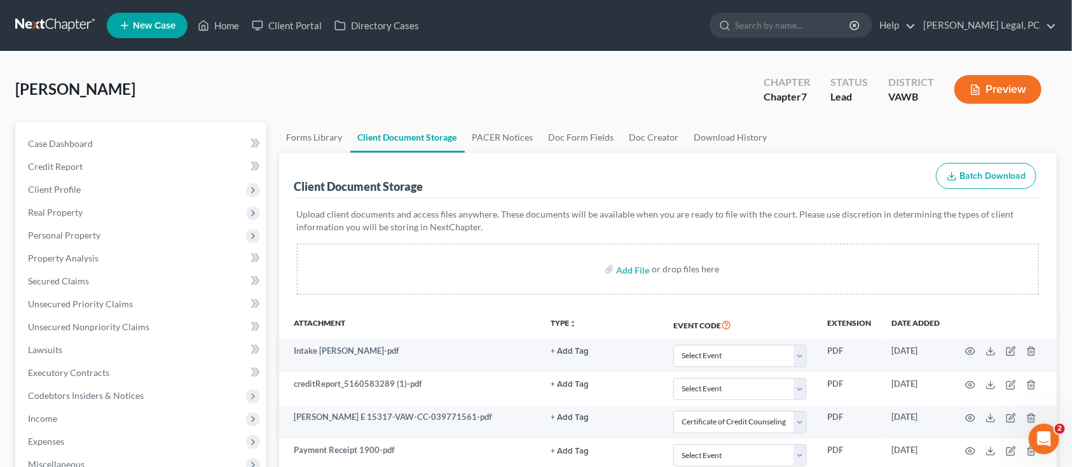
select select "0"
click at [92, 141] on span "Case Dashboard" at bounding box center [60, 143] width 65 height 11
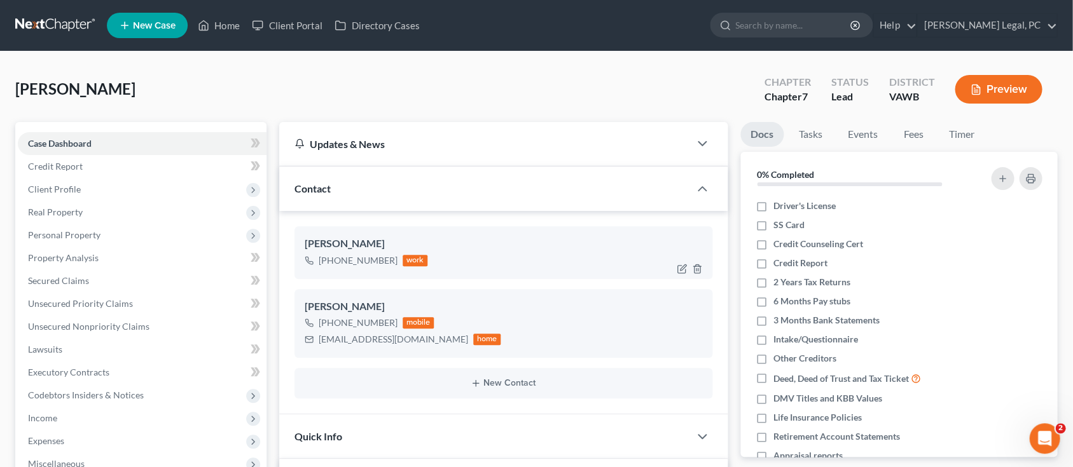
scroll to position [445, 0]
drag, startPoint x: 394, startPoint y: 342, endPoint x: 298, endPoint y: 346, distance: 96.1
click at [298, 346] on div "[PERSON_NAME] [PHONE_NUMBER] mobile [EMAIL_ADDRESS][DOMAIN_NAME] home" at bounding box center [503, 323] width 418 height 69
copy div "[EMAIL_ADDRESS][DOMAIN_NAME]"
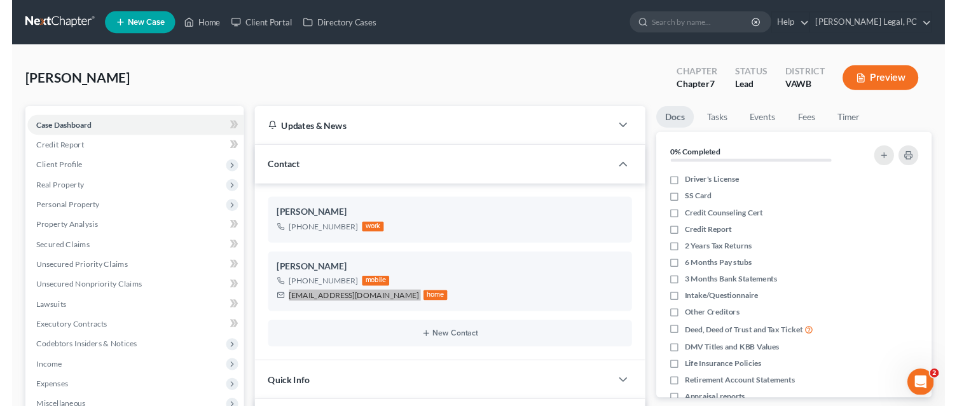
scroll to position [443, 0]
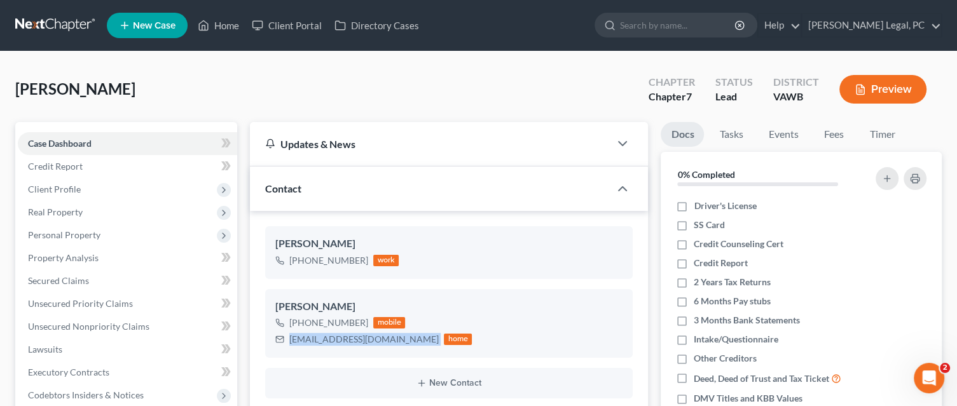
click at [55, 31] on link at bounding box center [55, 25] width 81 height 23
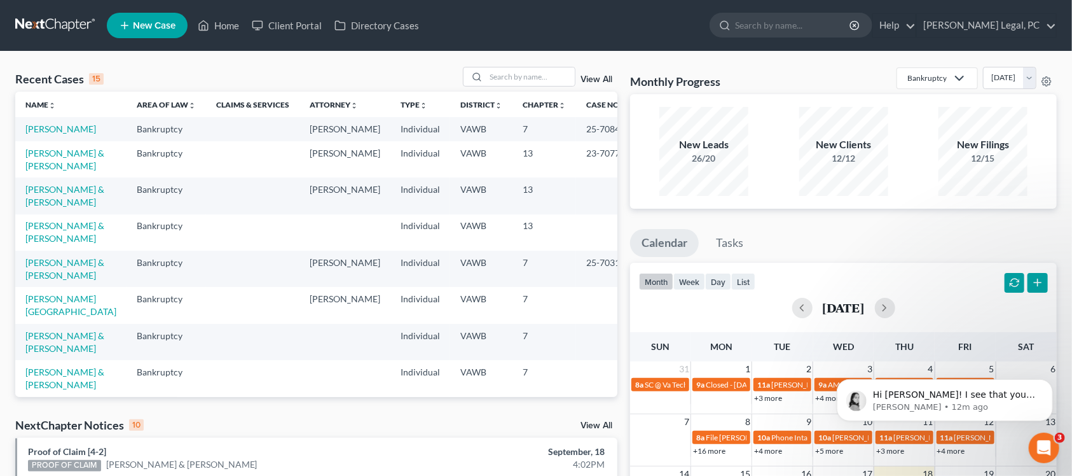
click at [273, 71] on div "Recent Cases 15 View All" at bounding box center [316, 79] width 602 height 25
click at [488, 74] on input "search" at bounding box center [530, 76] width 89 height 18
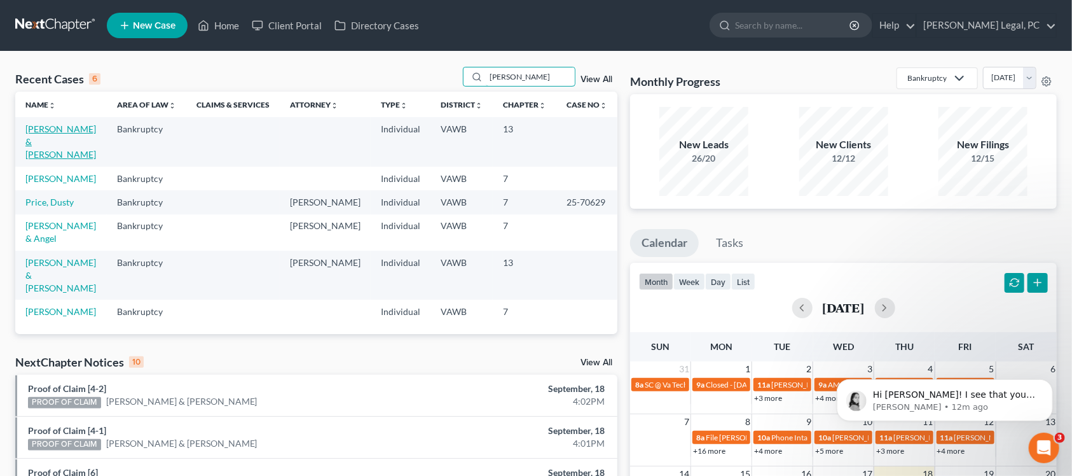
type input "[PERSON_NAME]"
click at [61, 128] on link "[PERSON_NAME] & [PERSON_NAME]" at bounding box center [60, 141] width 71 height 36
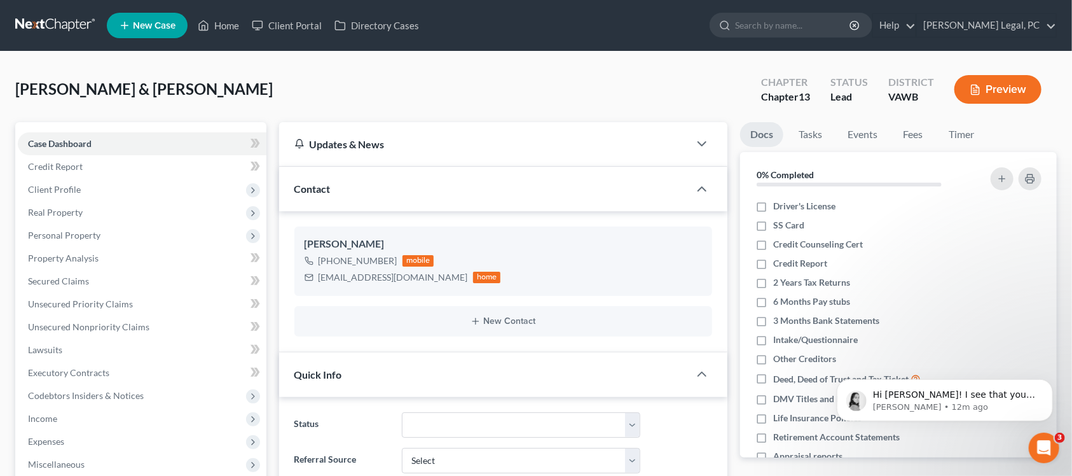
scroll to position [401, 0]
click at [967, 406] on p "[PERSON_NAME] • 12m ago" at bounding box center [955, 406] width 164 height 11
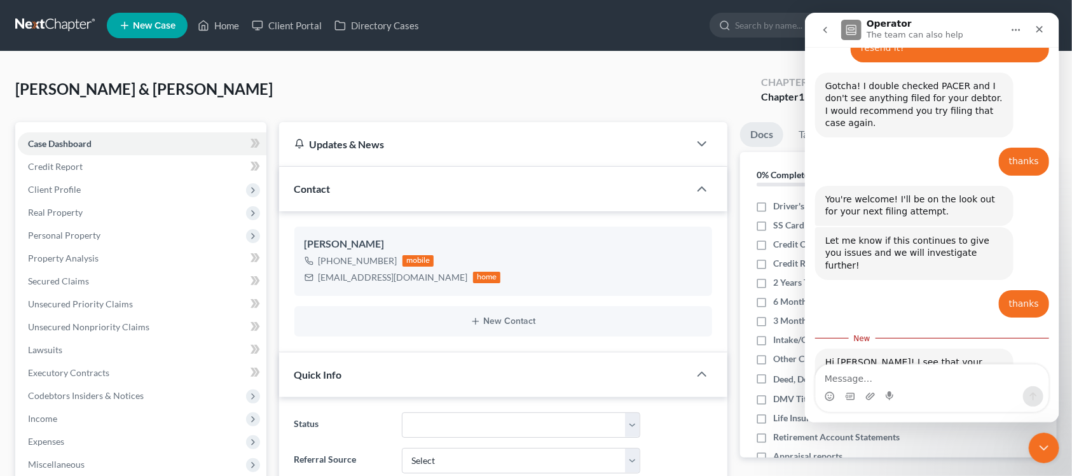
scroll to position [708, 0]
click at [927, 381] on textarea "Message…" at bounding box center [931, 375] width 233 height 22
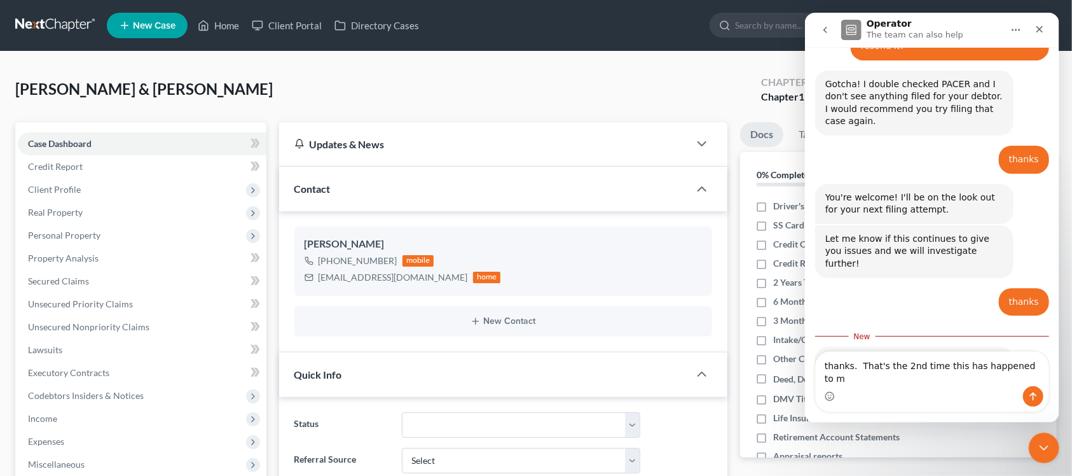
type textarea "thanks. That's the 2nd time this has happened to me"
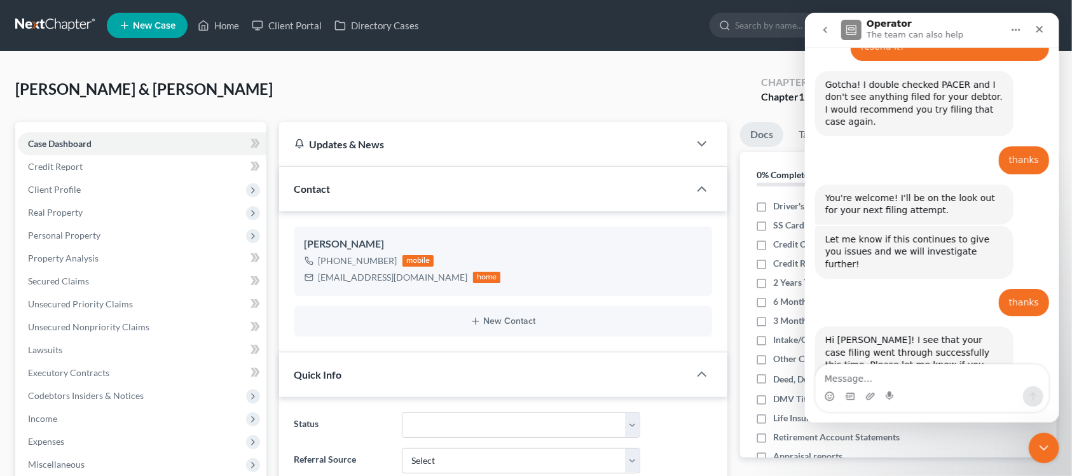
scroll to position [738, 0]
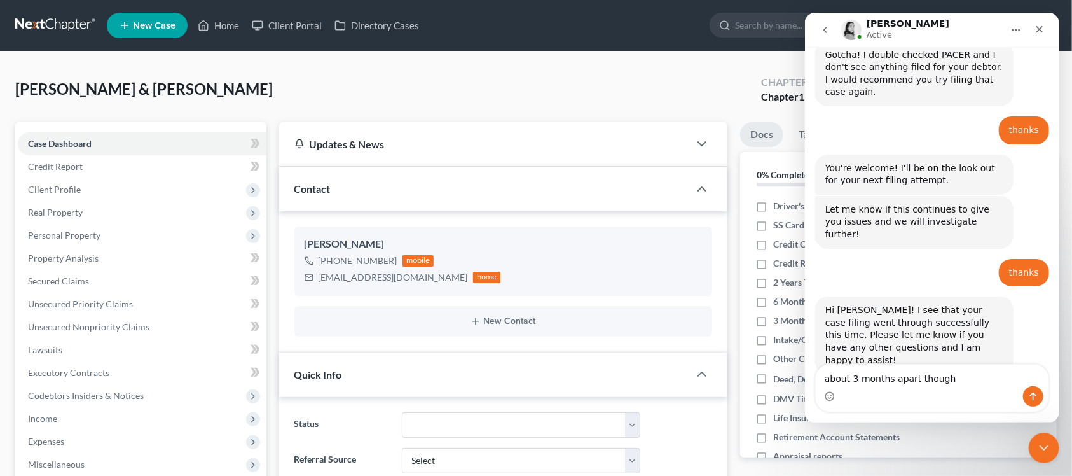
type textarea "about 3 months apart thought"
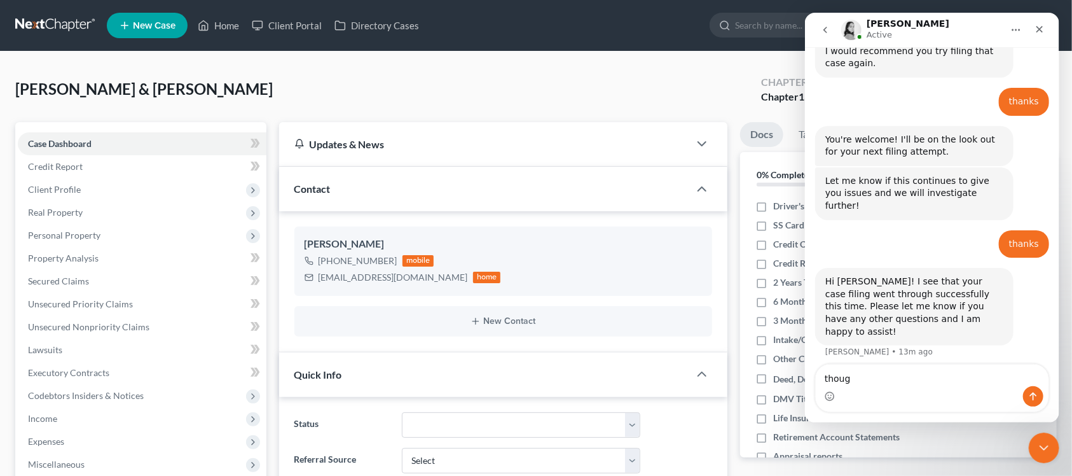
type textarea "though"
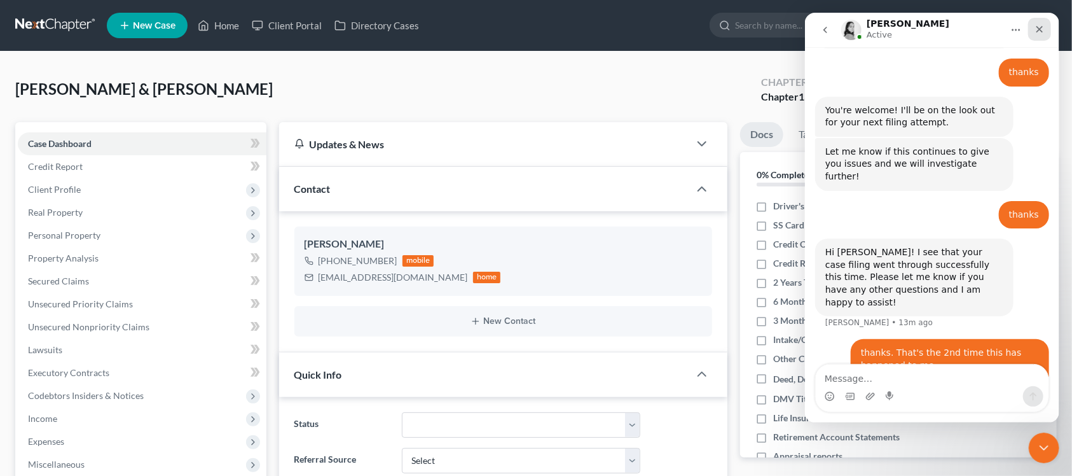
click at [969, 33] on icon "Close" at bounding box center [1039, 29] width 10 height 10
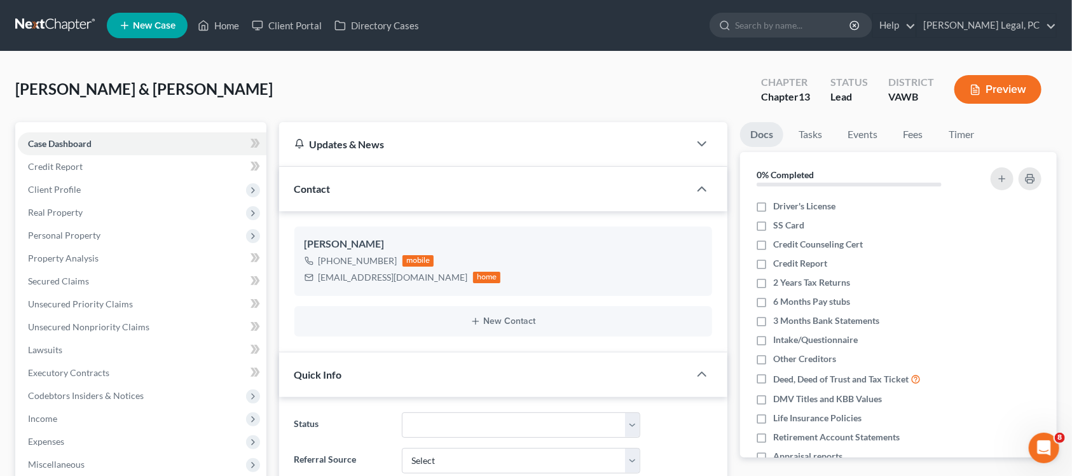
click at [539, 98] on div "[PERSON_NAME] & [PERSON_NAME] Upgraded Chapter Chapter 13 Status Lead District …" at bounding box center [536, 94] width 1042 height 55
